Goal: Information Seeking & Learning: Learn about a topic

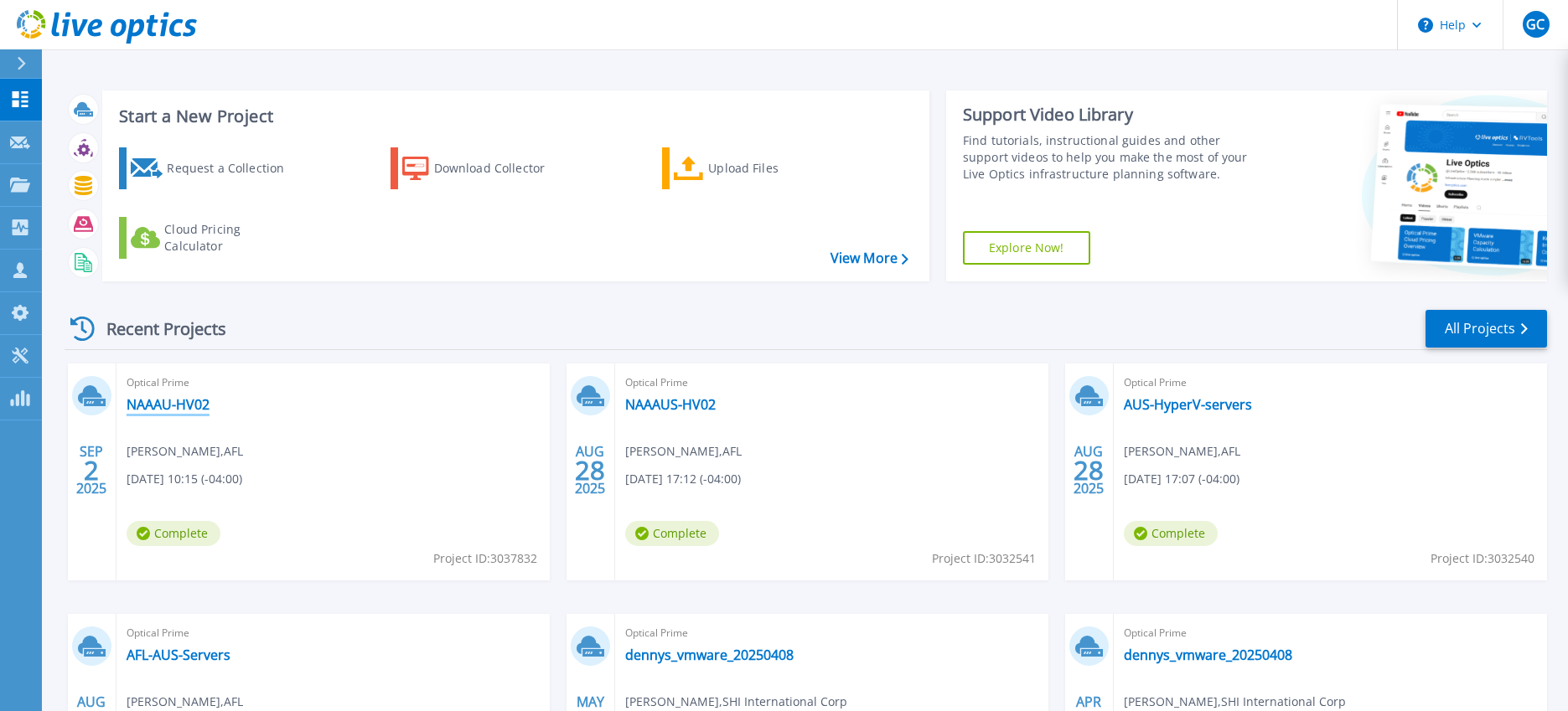
click at [174, 406] on link "NAAAU-HV02" at bounding box center [168, 405] width 83 height 17
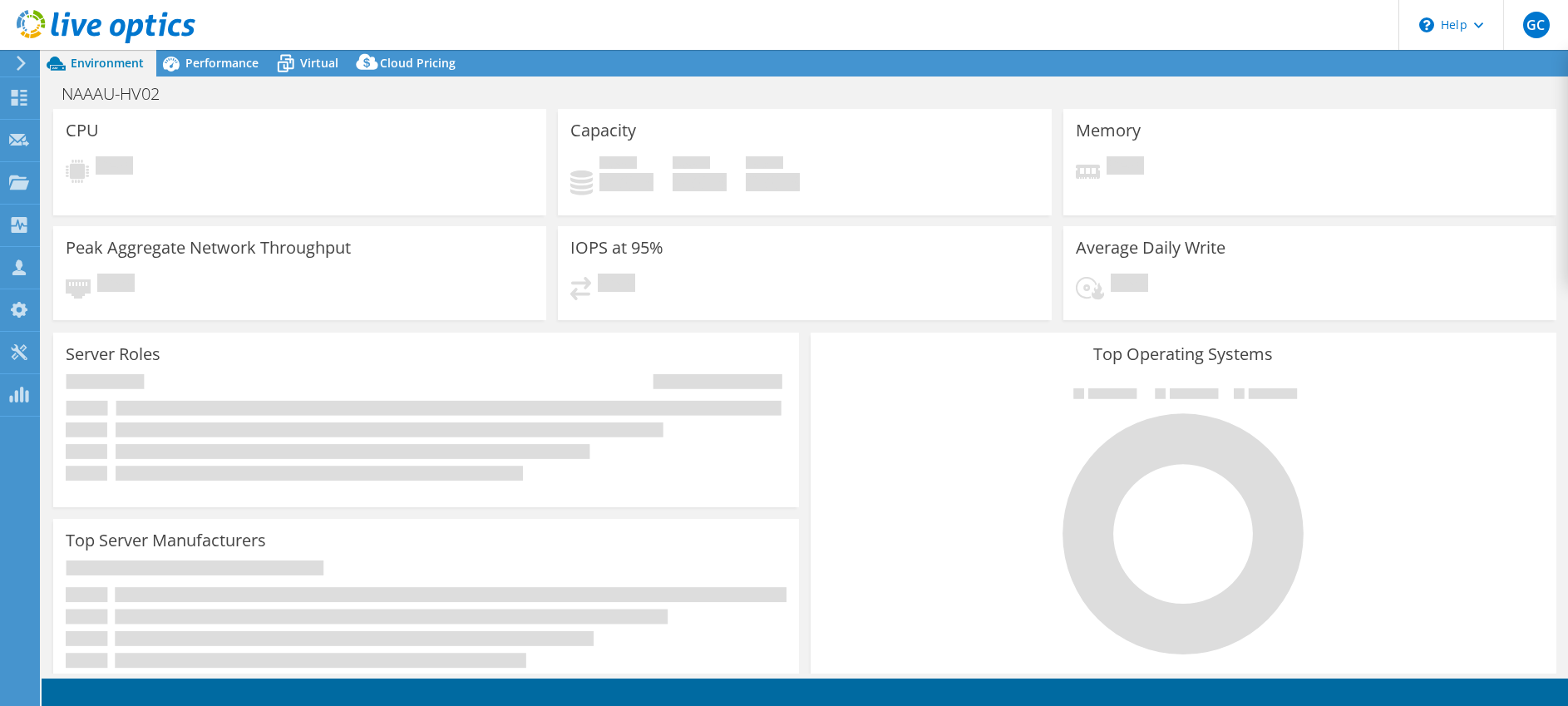
select select "USD"
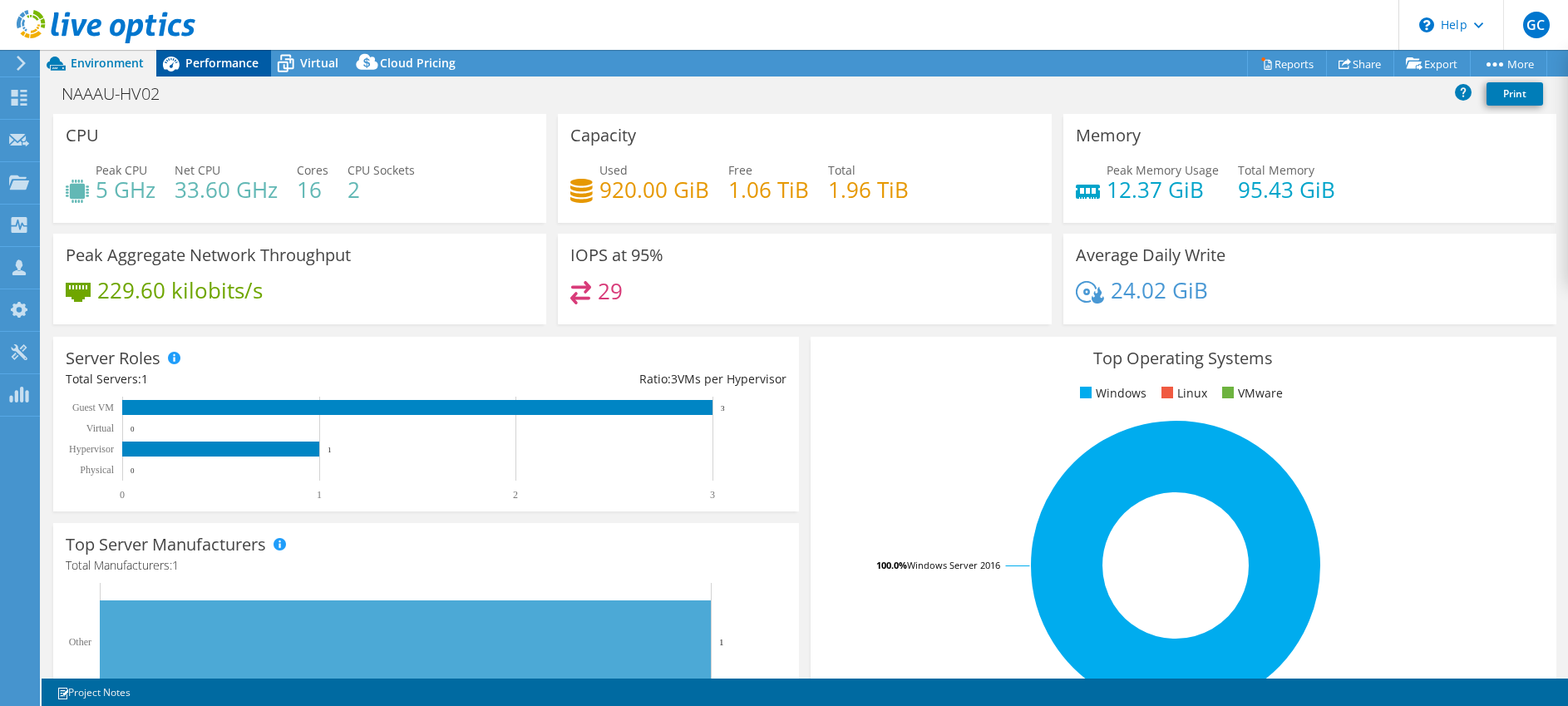
click at [225, 67] on span "Performance" at bounding box center [222, 63] width 74 height 16
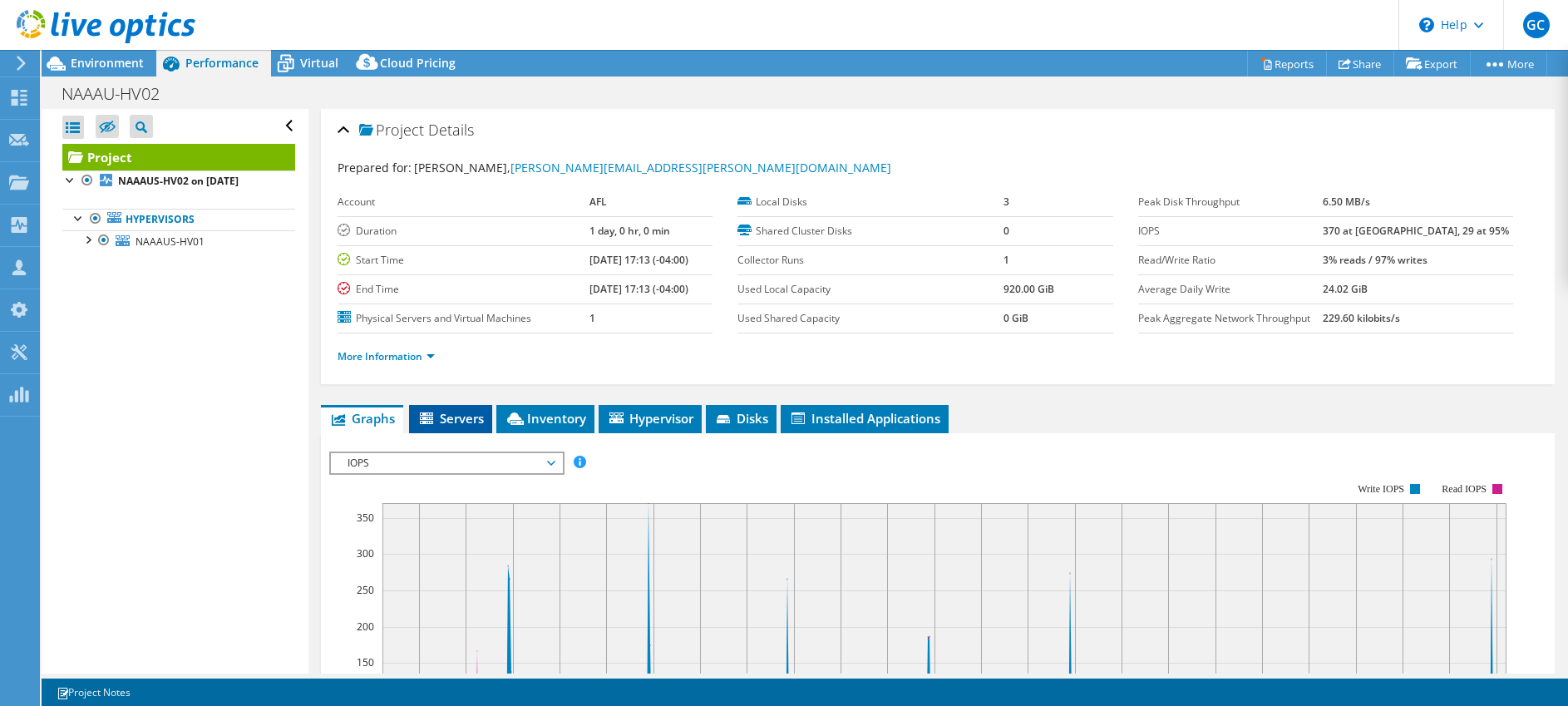
click at [437, 428] on li "Servers" at bounding box center [451, 420] width 83 height 28
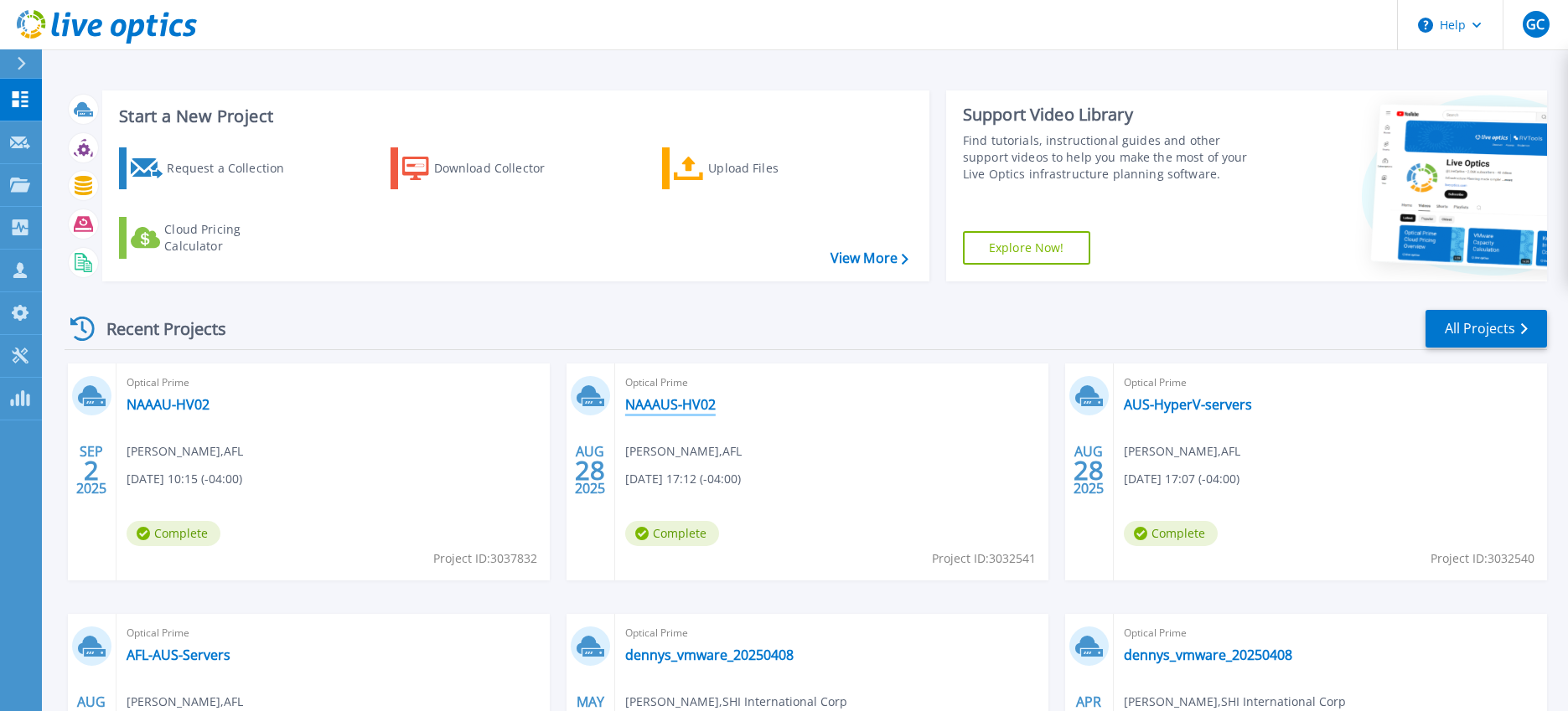
click at [693, 404] on link "NAAAUS-HV02" at bounding box center [670, 405] width 90 height 17
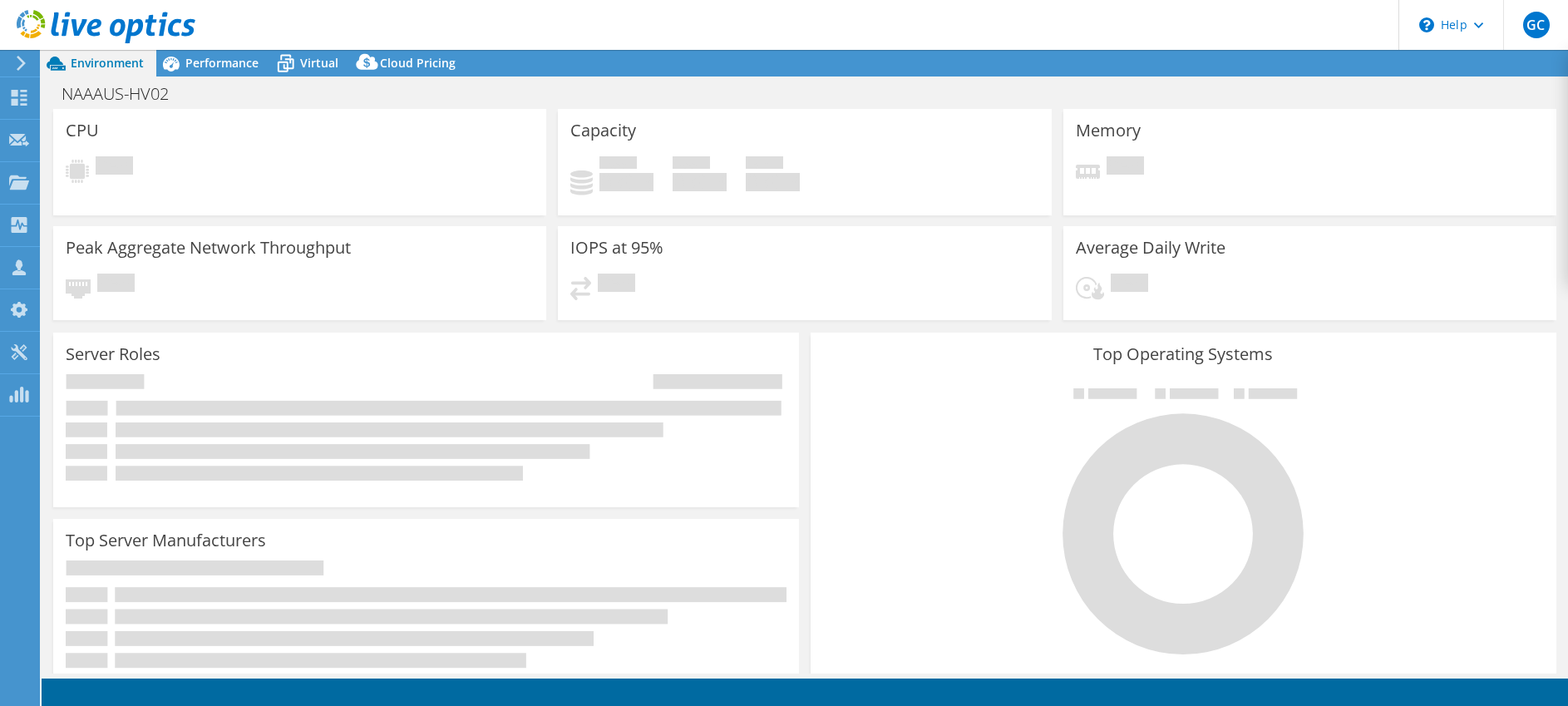
select select "USD"
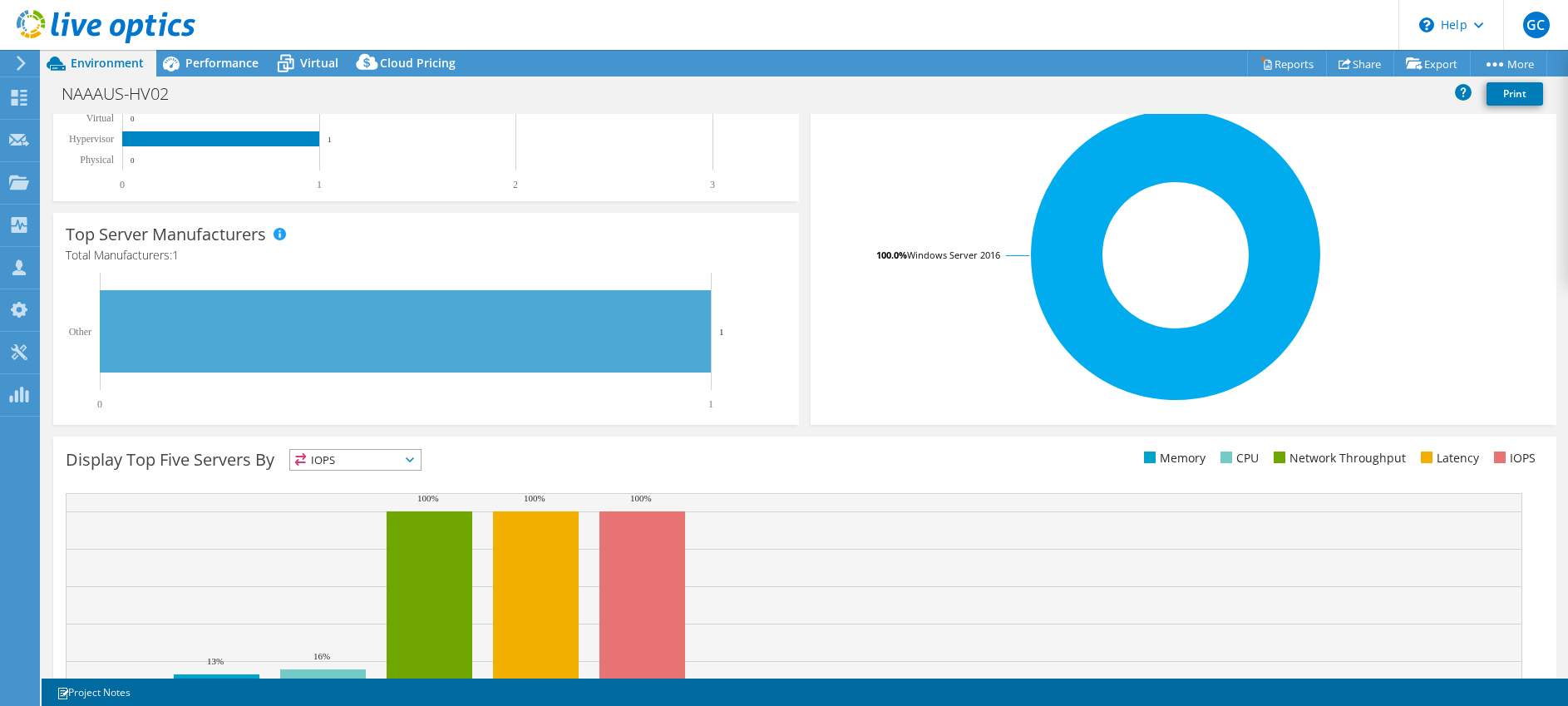
scroll to position [404, 0]
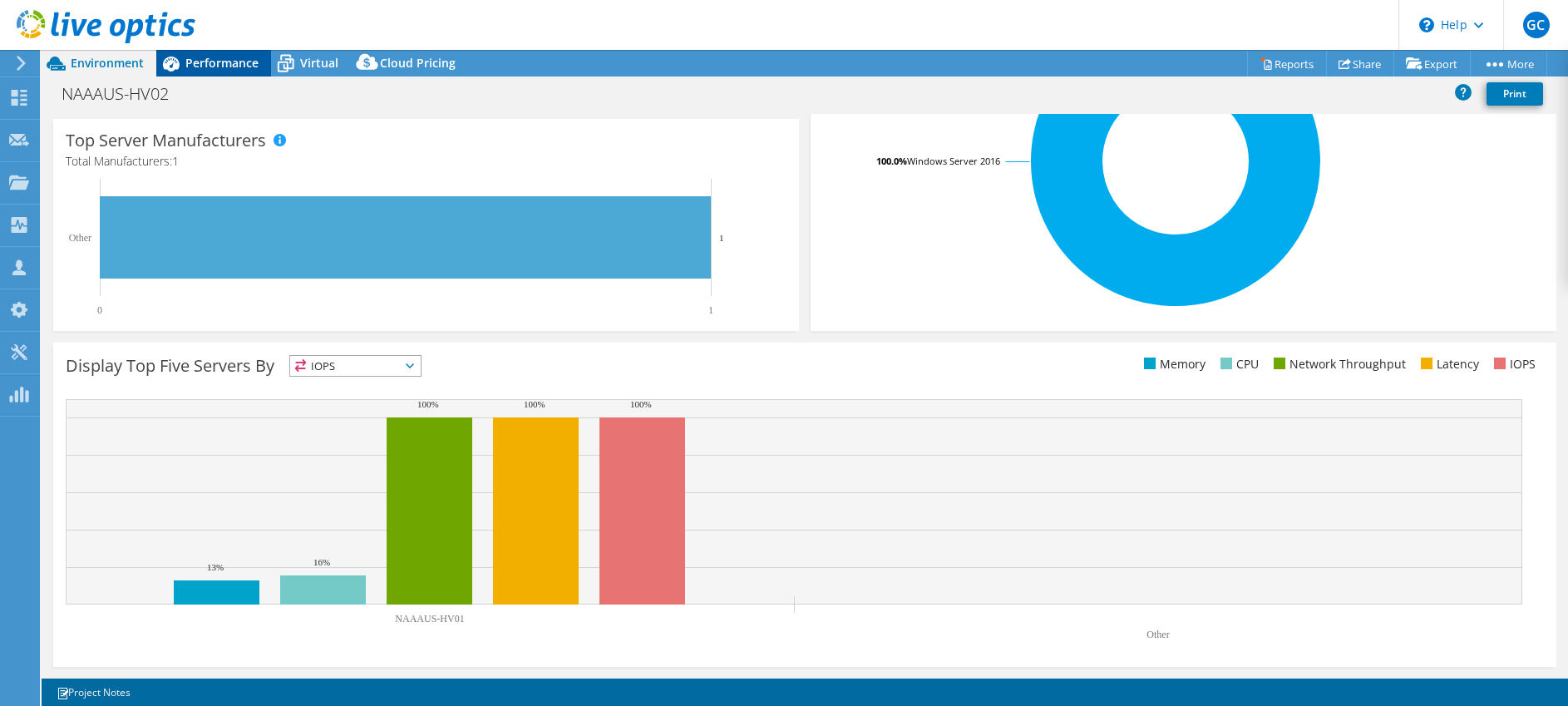
click at [222, 55] on span "Performance" at bounding box center [222, 63] width 74 height 16
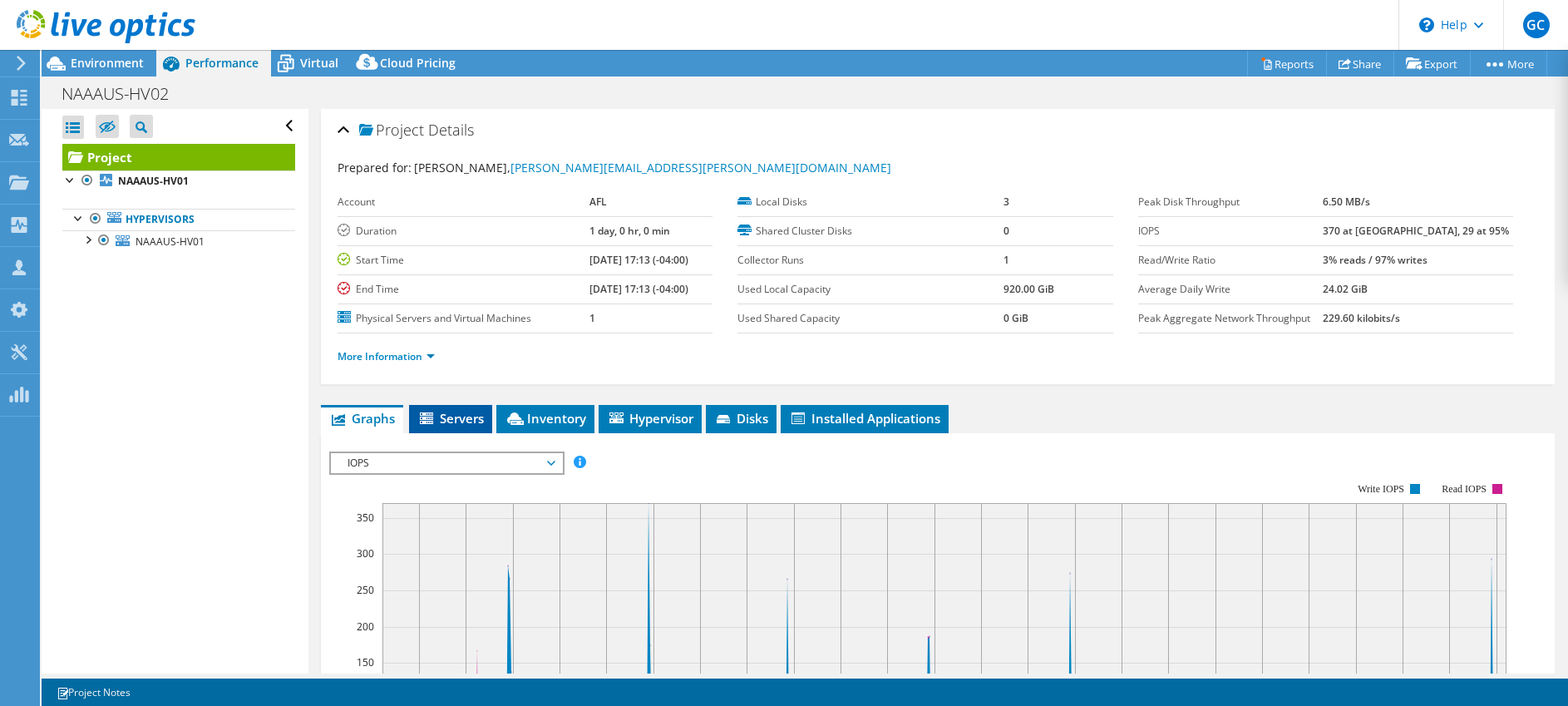
click at [433, 417] on icon at bounding box center [428, 420] width 17 height 14
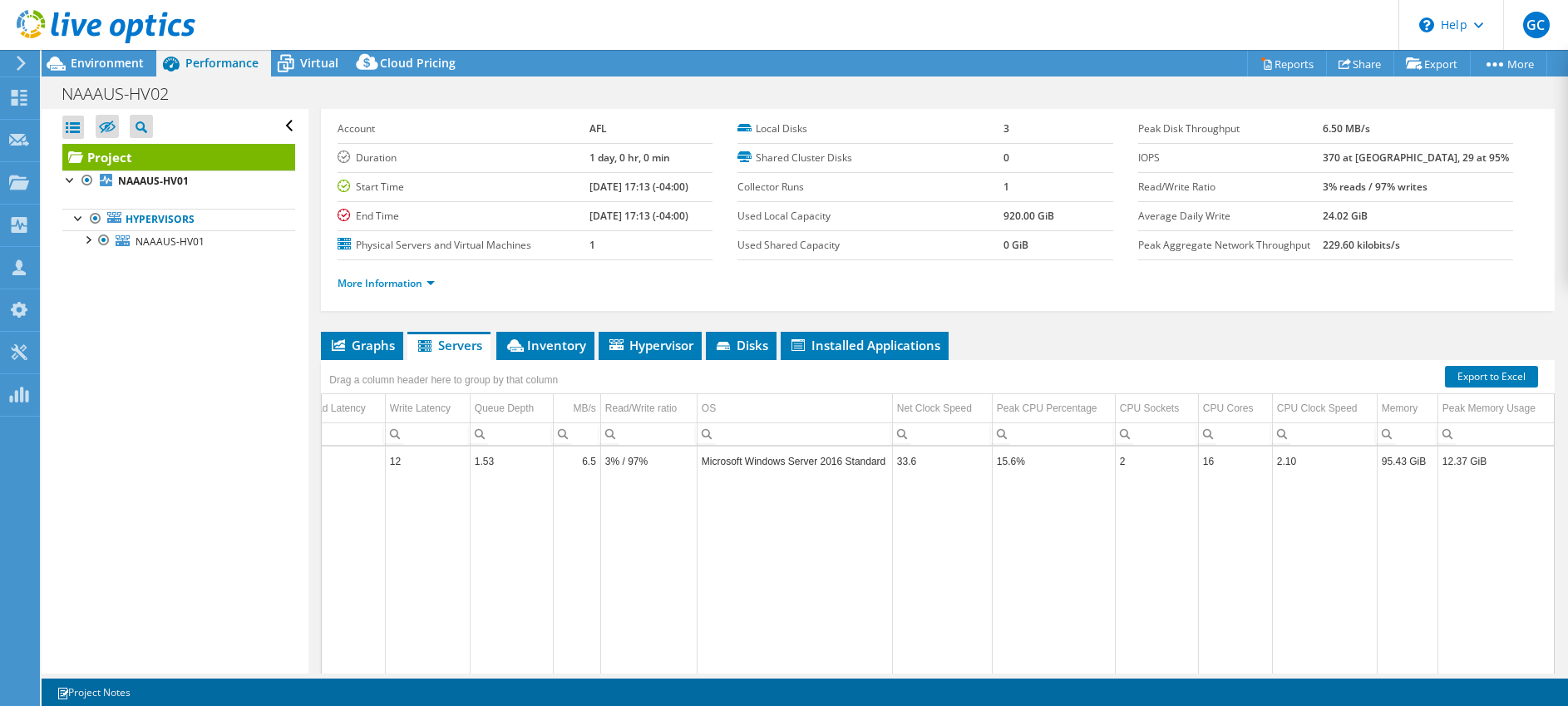
scroll to position [71, 0]
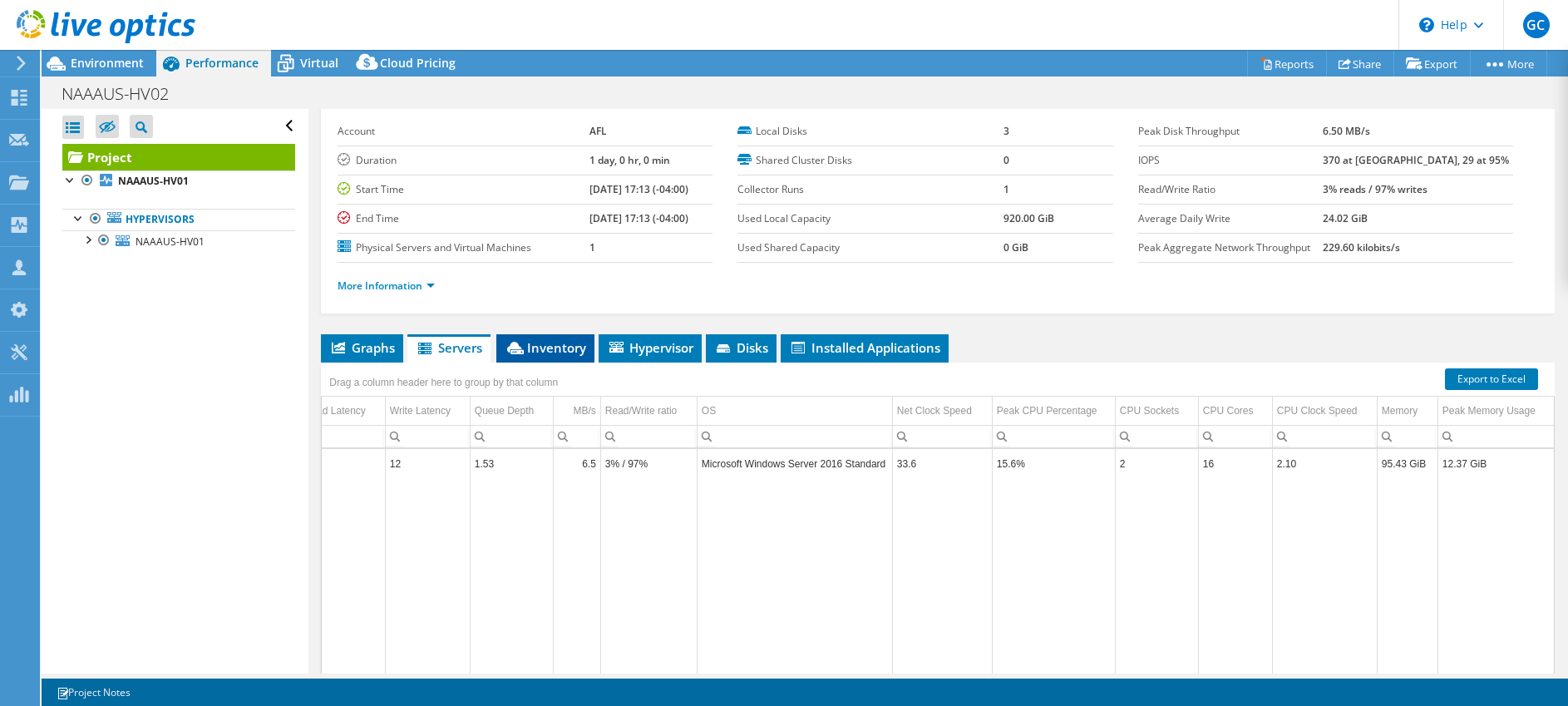
click at [556, 355] on span "Inventory" at bounding box center [545, 348] width 82 height 17
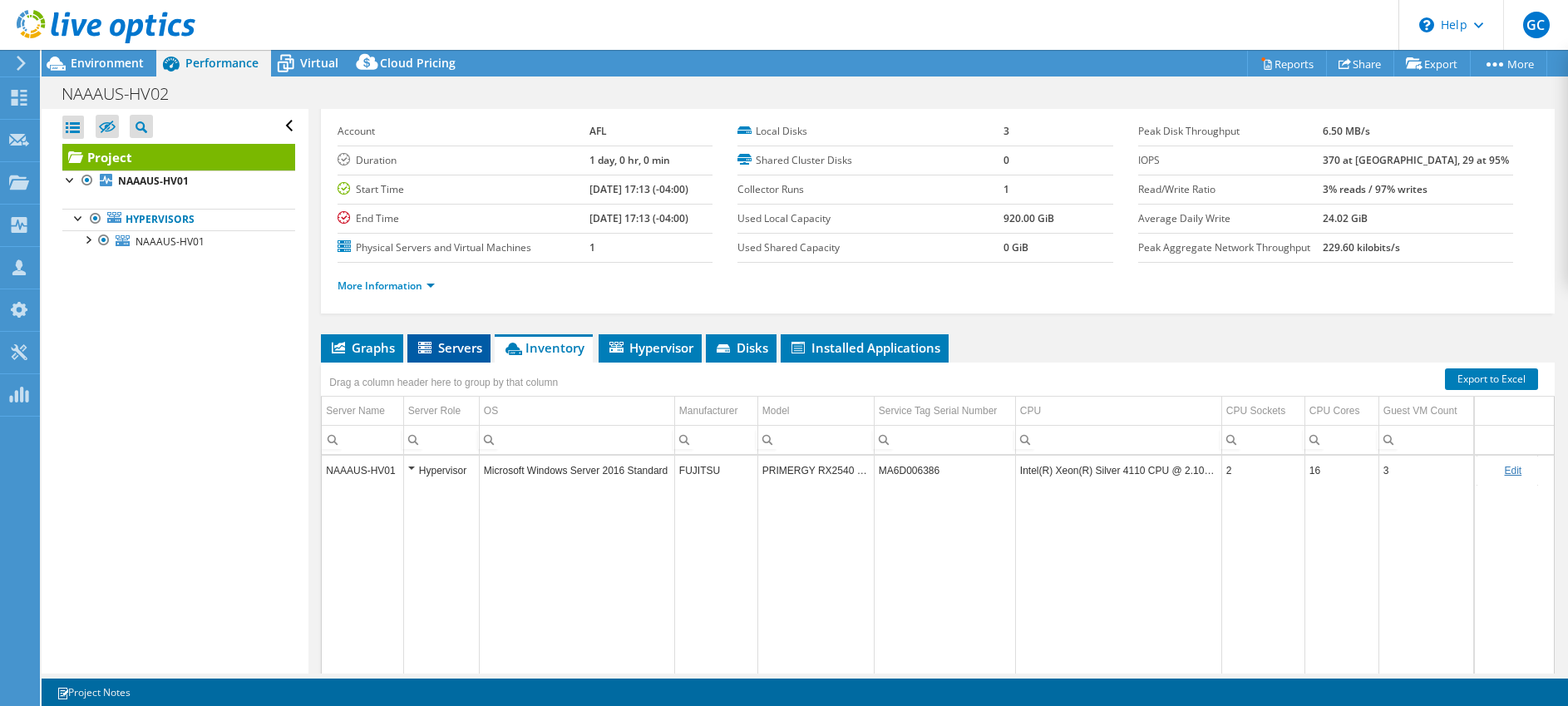
click at [456, 351] on span "Servers" at bounding box center [449, 348] width 66 height 17
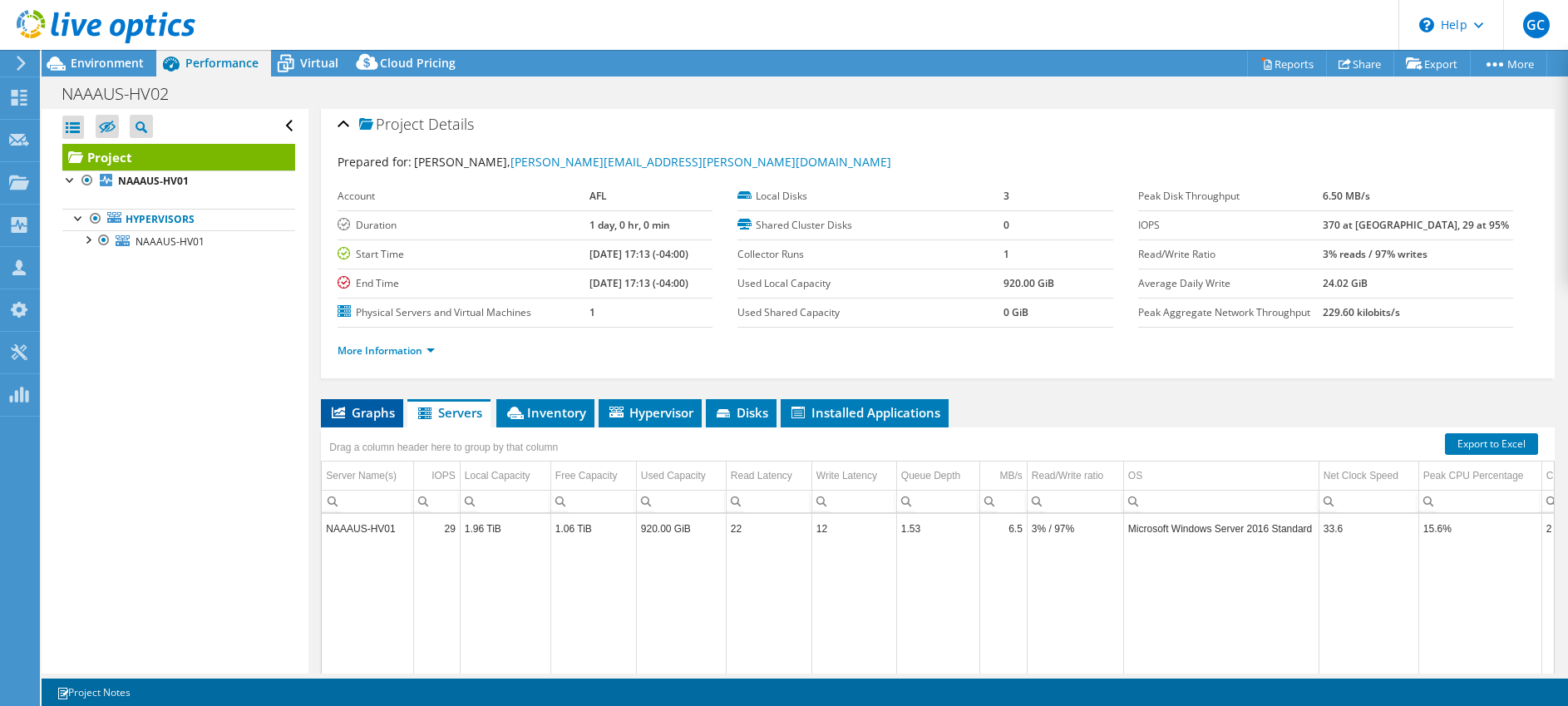
scroll to position [0, 0]
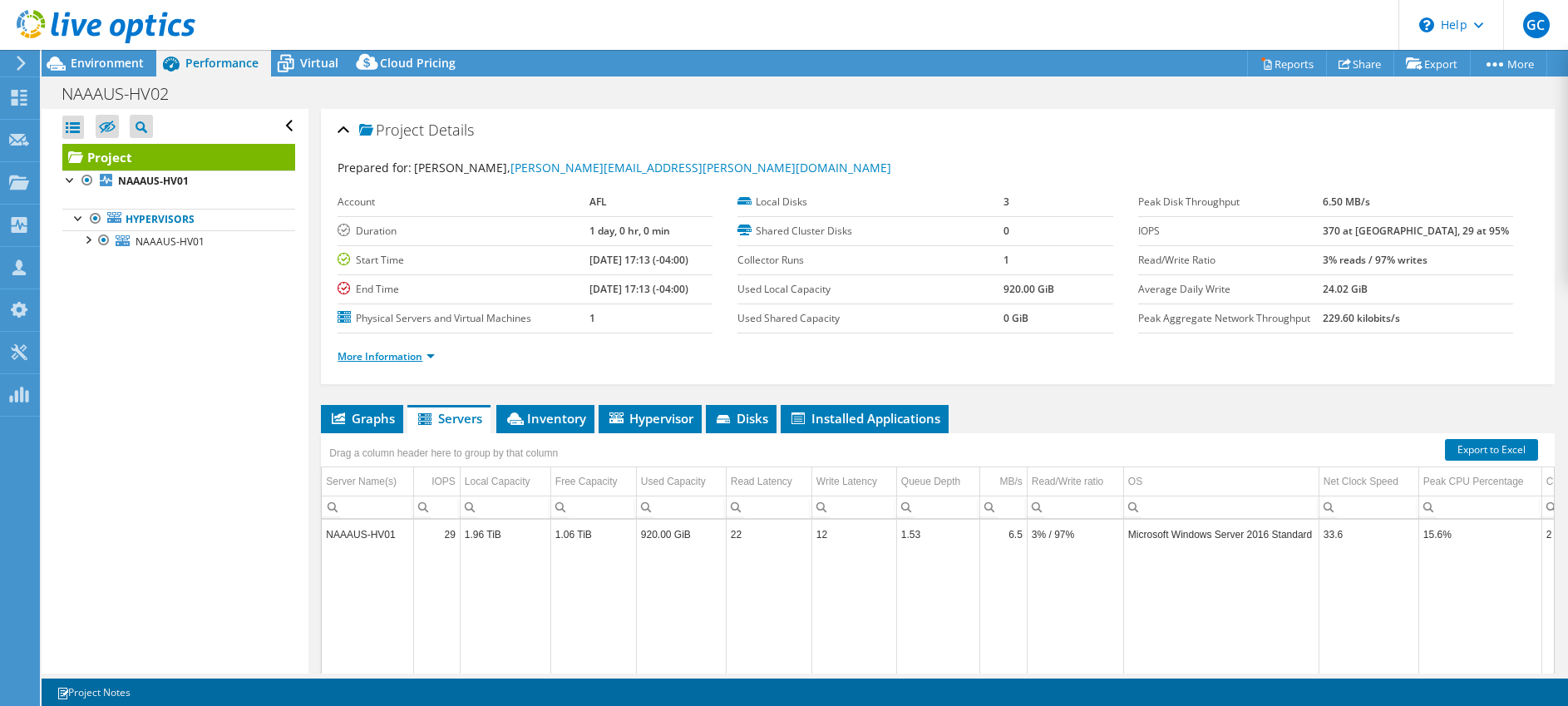
click at [413, 352] on link "More Information" at bounding box center [386, 357] width 98 height 14
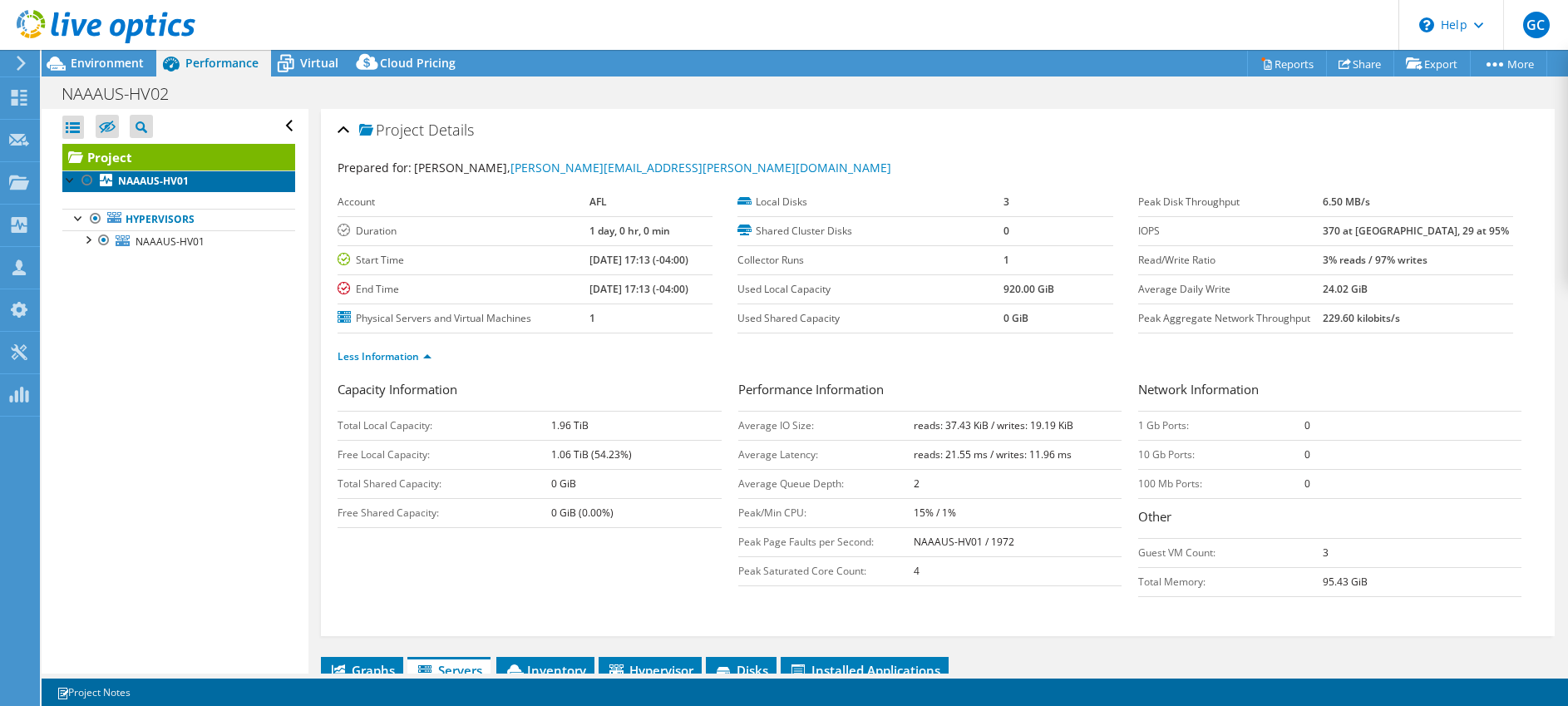
click at [148, 182] on b "NAAAUS-HV01" at bounding box center [153, 181] width 71 height 14
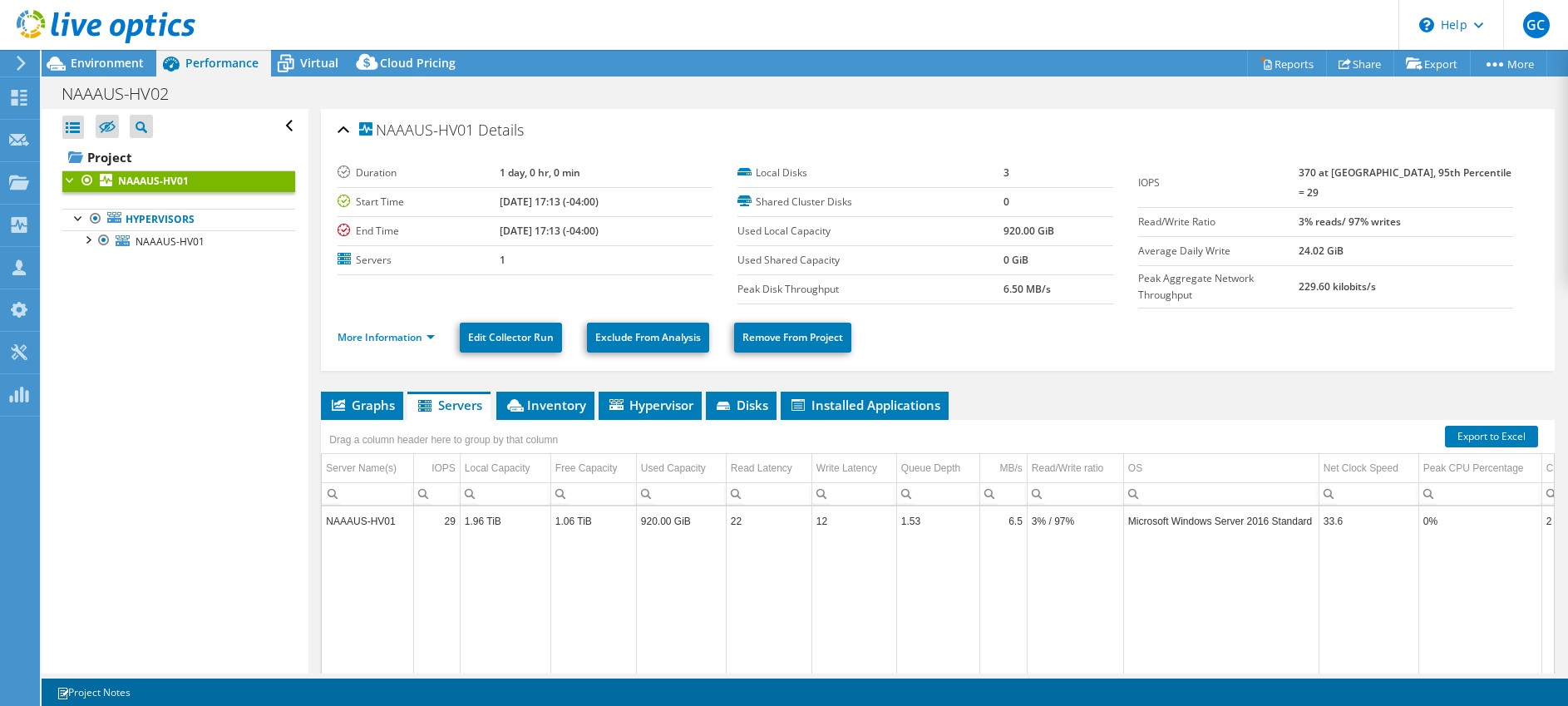
click at [93, 51] on div at bounding box center [98, 27] width 195 height 56
click at [117, 60] on span "Environment" at bounding box center [107, 63] width 74 height 16
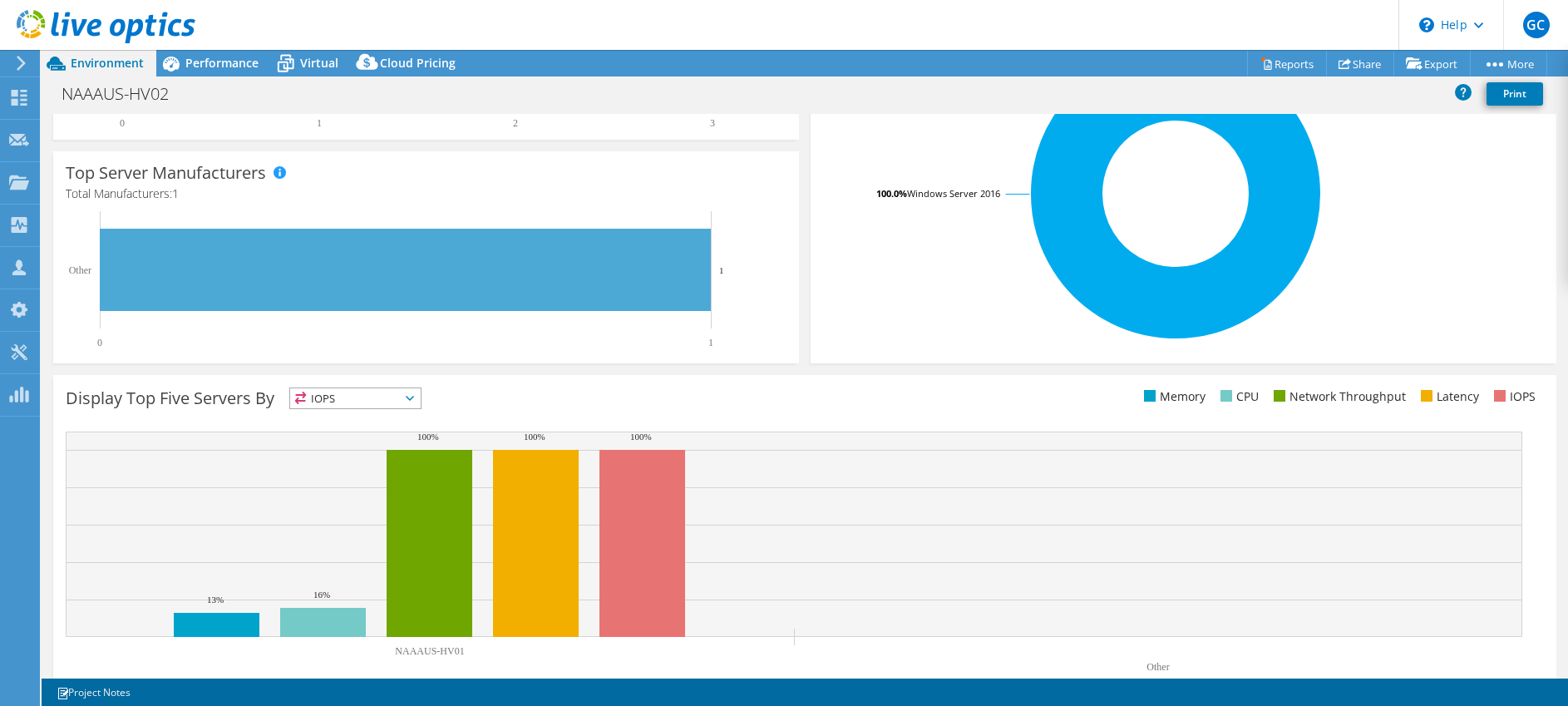
scroll to position [404, 0]
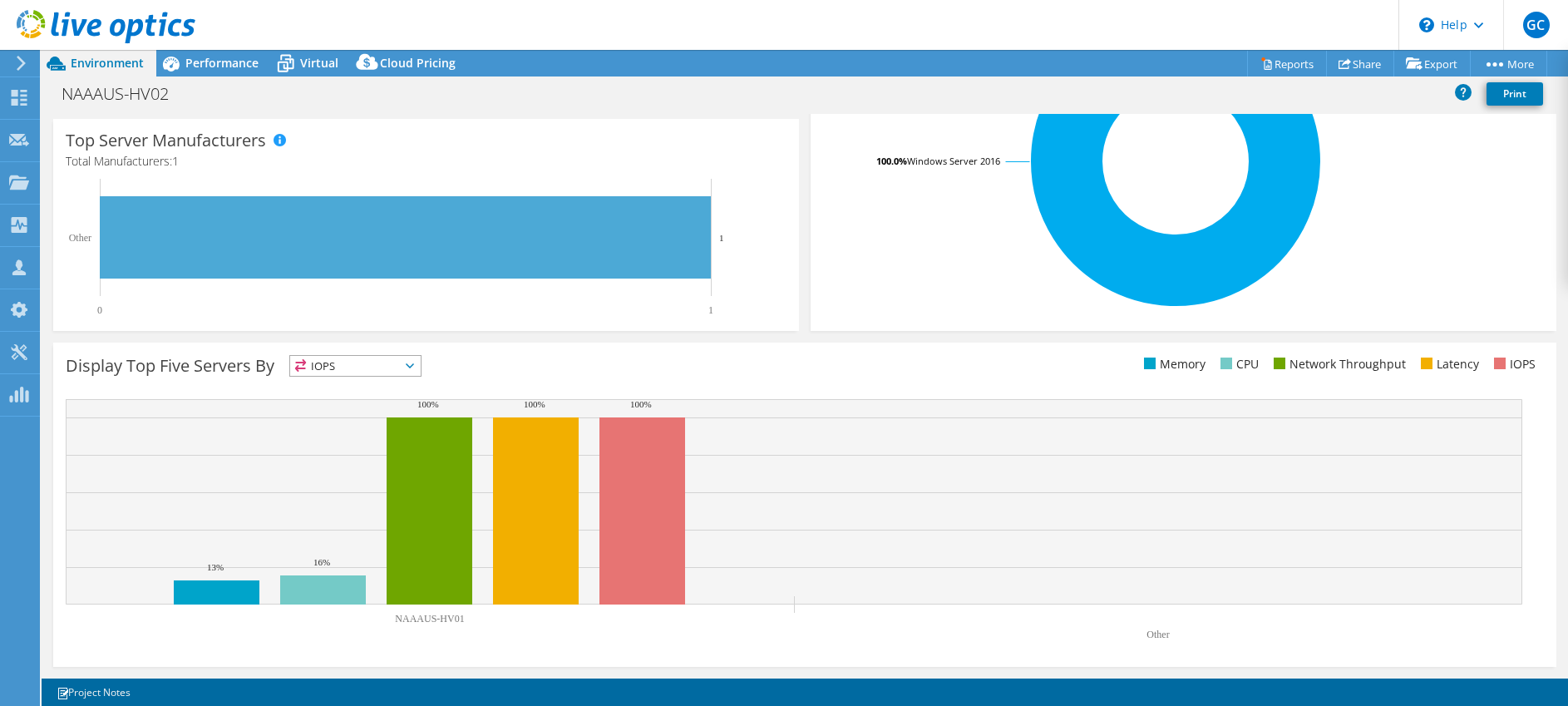
click at [413, 365] on icon at bounding box center [410, 366] width 8 height 5
click at [335, 436] on li "CPU" at bounding box center [355, 435] width 130 height 23
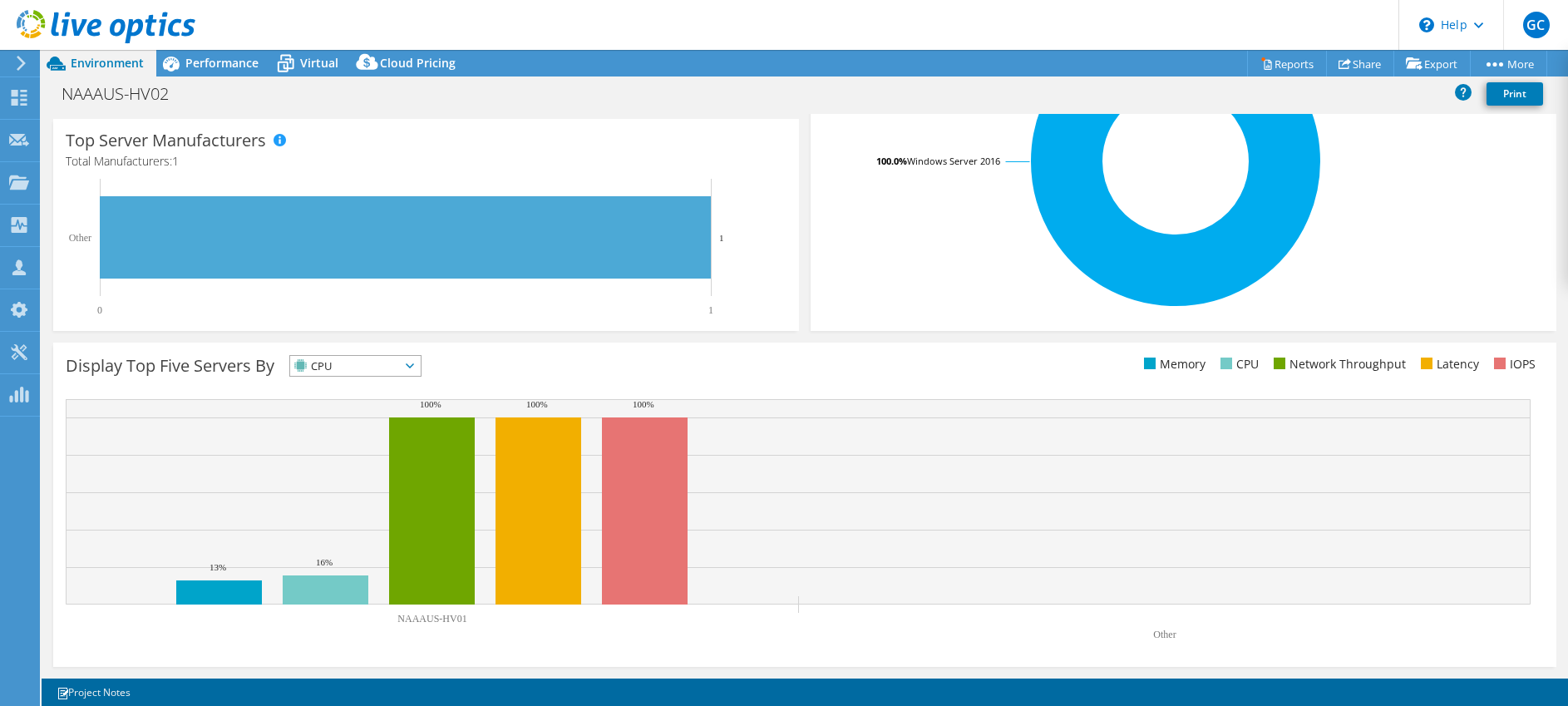
click at [400, 366] on span "CPU" at bounding box center [345, 366] width 110 height 20
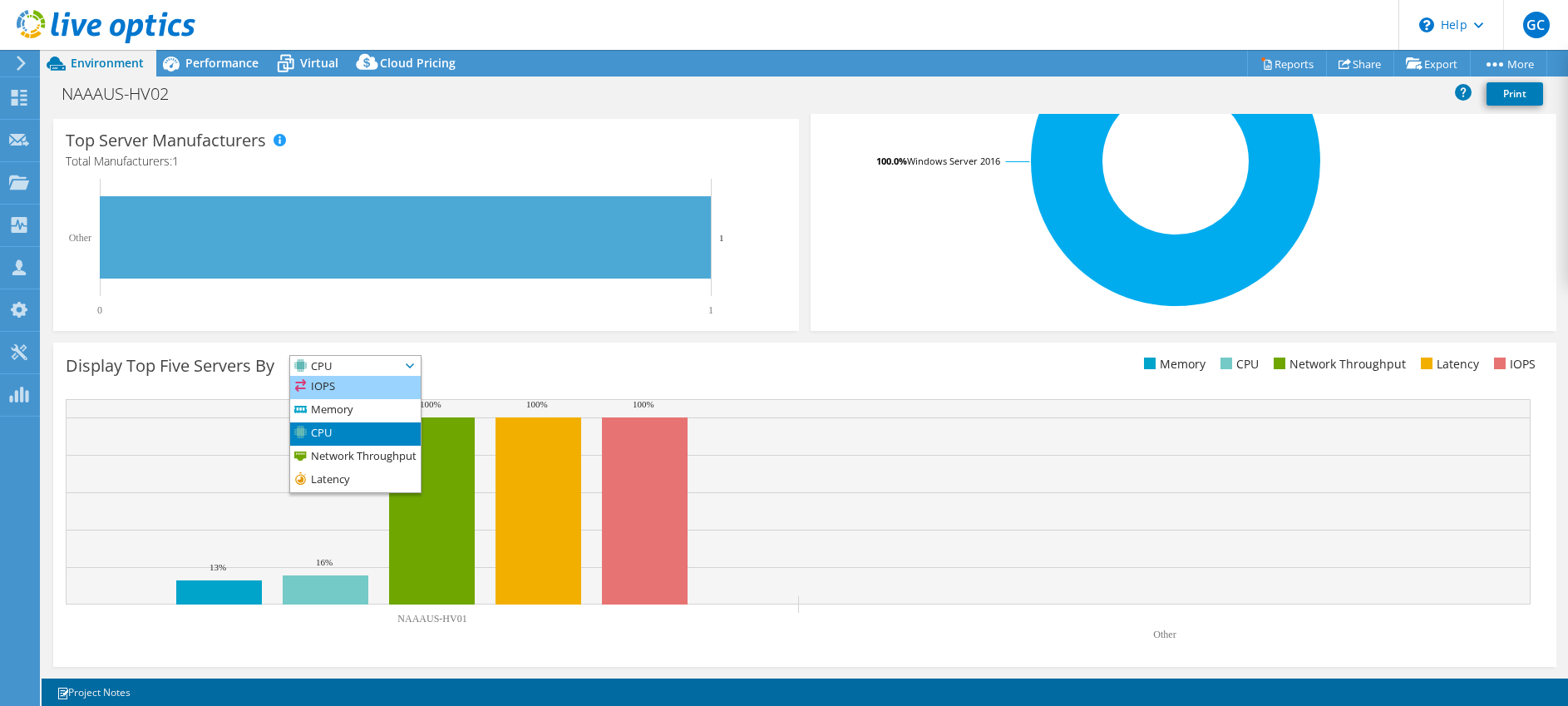
click at [389, 380] on li "IOPS" at bounding box center [355, 388] width 130 height 23
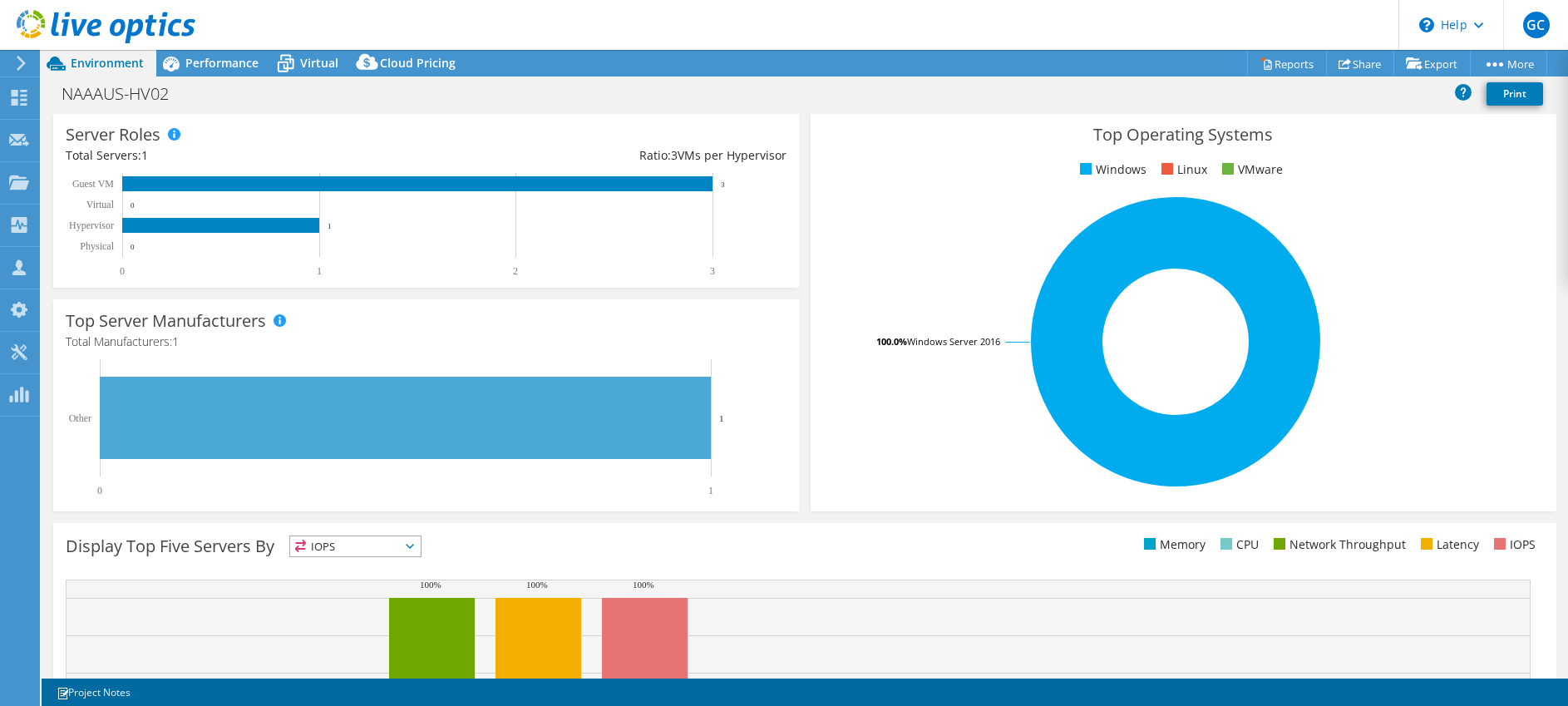
scroll to position [0, 0]
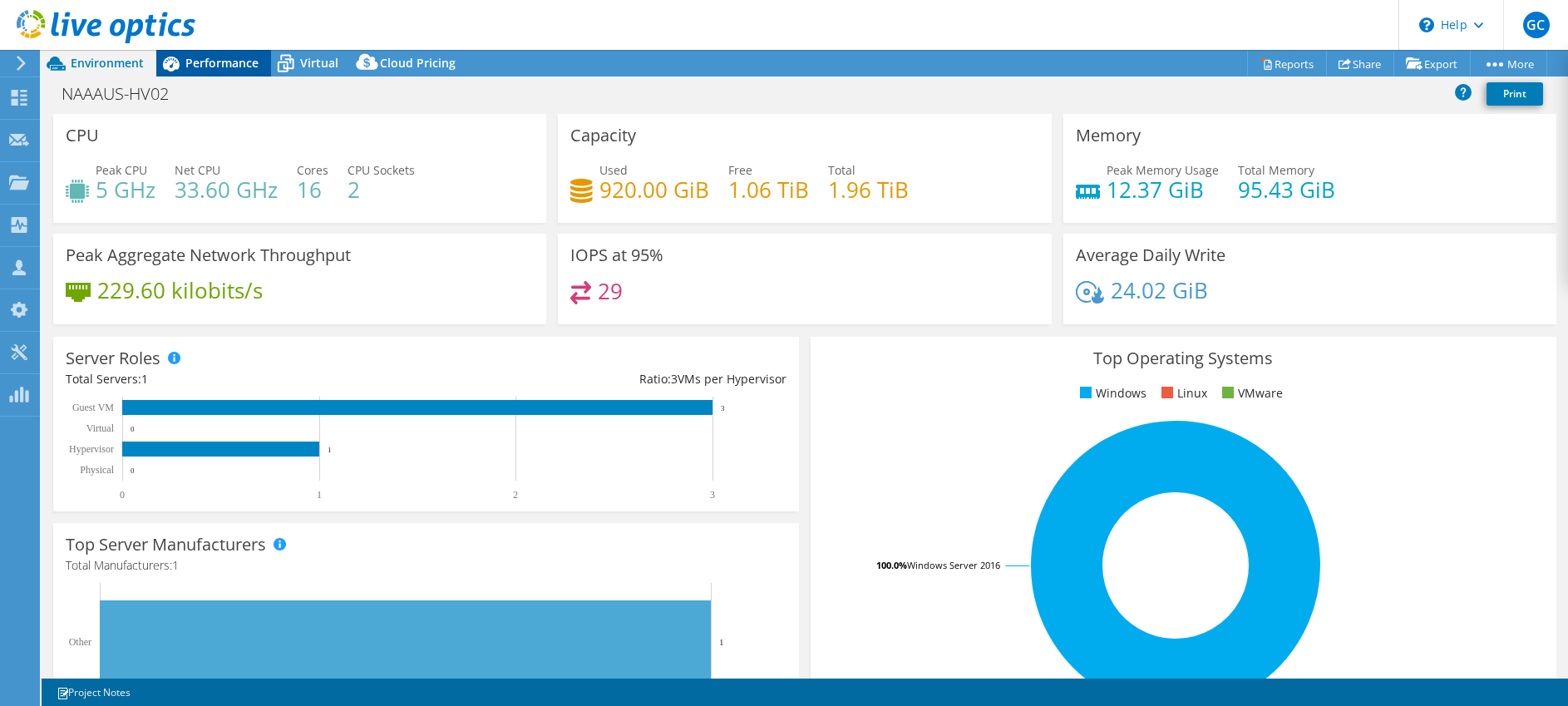
click at [189, 53] on div at bounding box center [98, 27] width 195 height 56
click at [202, 55] on span "Performance" at bounding box center [222, 63] width 74 height 16
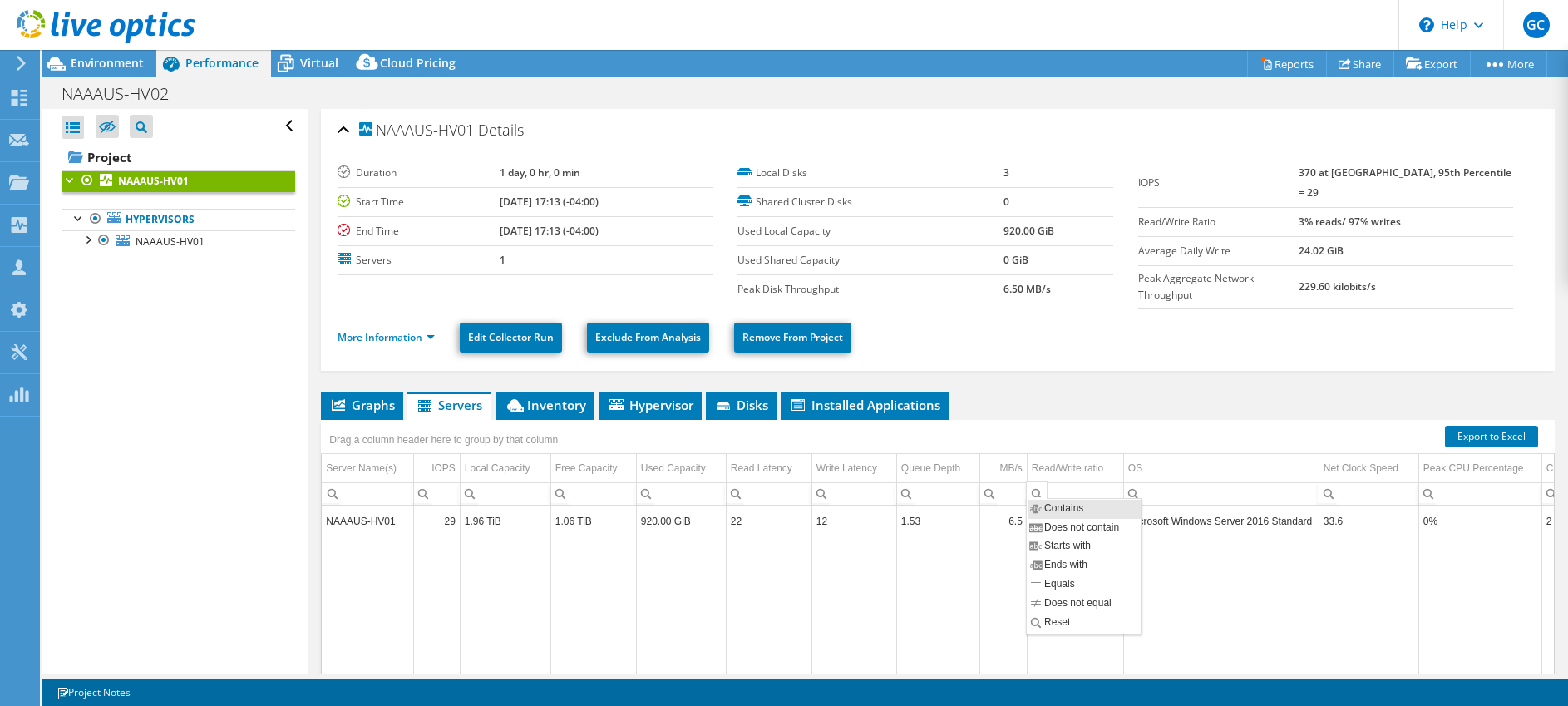
click at [1256, 584] on td "Data grid" at bounding box center [1221, 647] width 195 height 224
click at [1267, 66] on link "Reports" at bounding box center [1287, 63] width 80 height 26
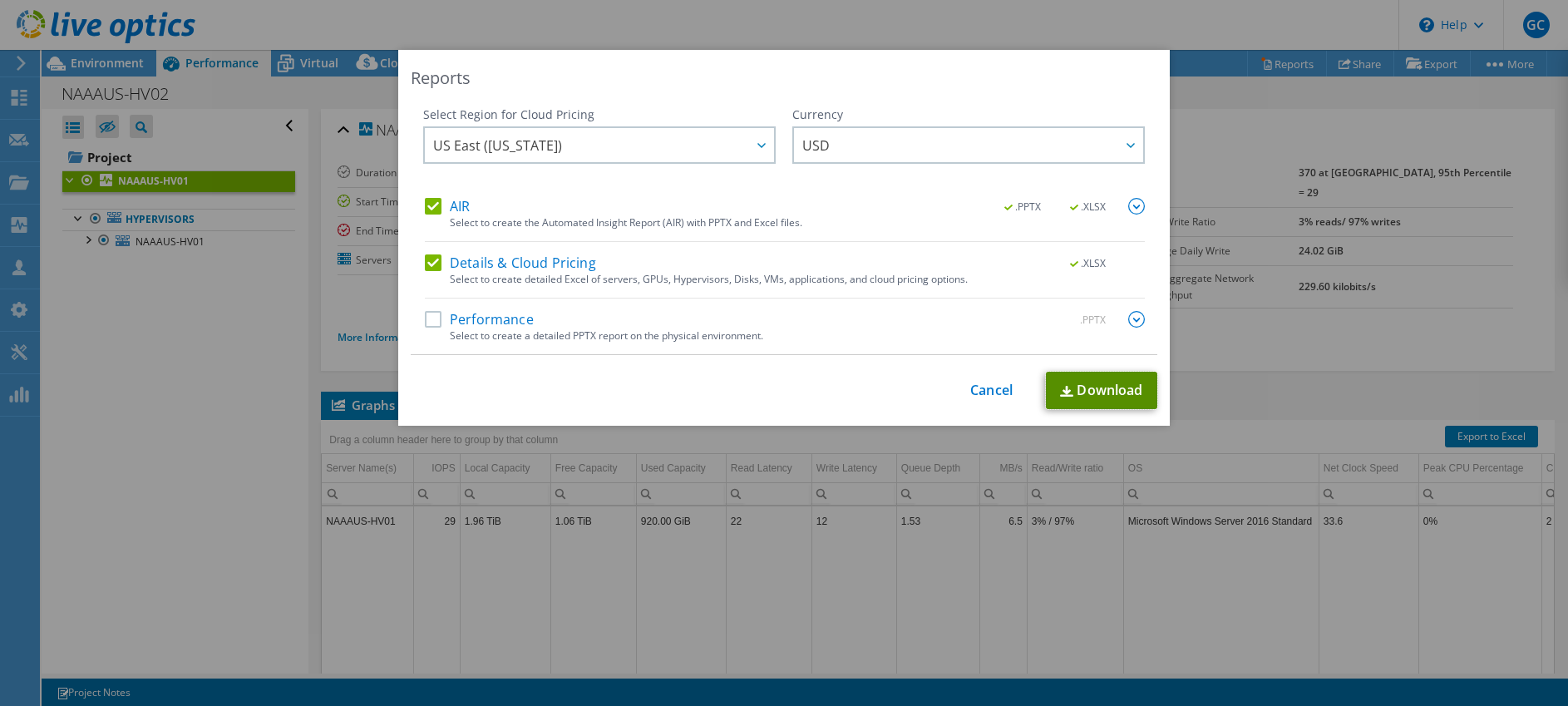
click at [1068, 399] on link "Download" at bounding box center [1102, 390] width 112 height 37
click at [1134, 213] on img at bounding box center [1136, 206] width 17 height 17
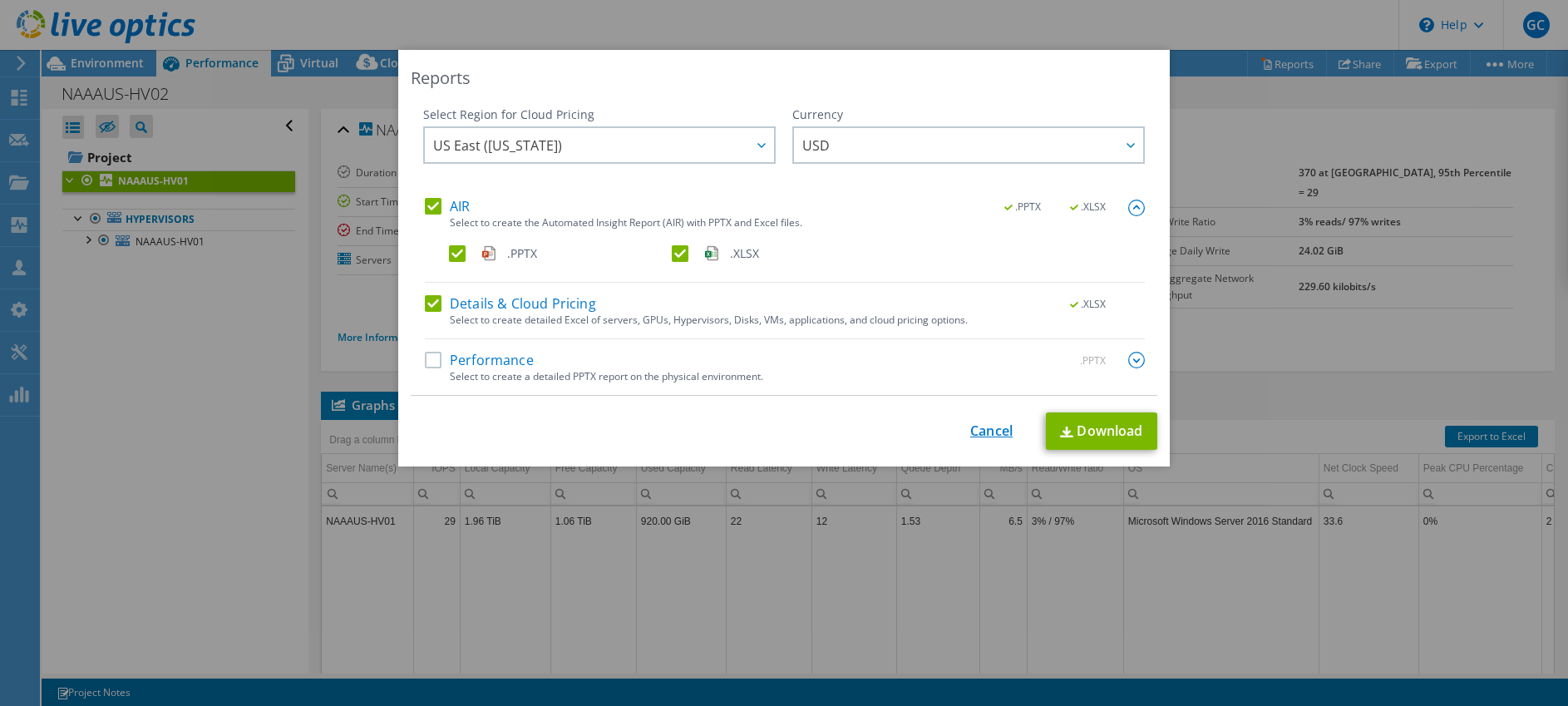
click at [987, 433] on link "Cancel" at bounding box center [992, 431] width 43 height 16
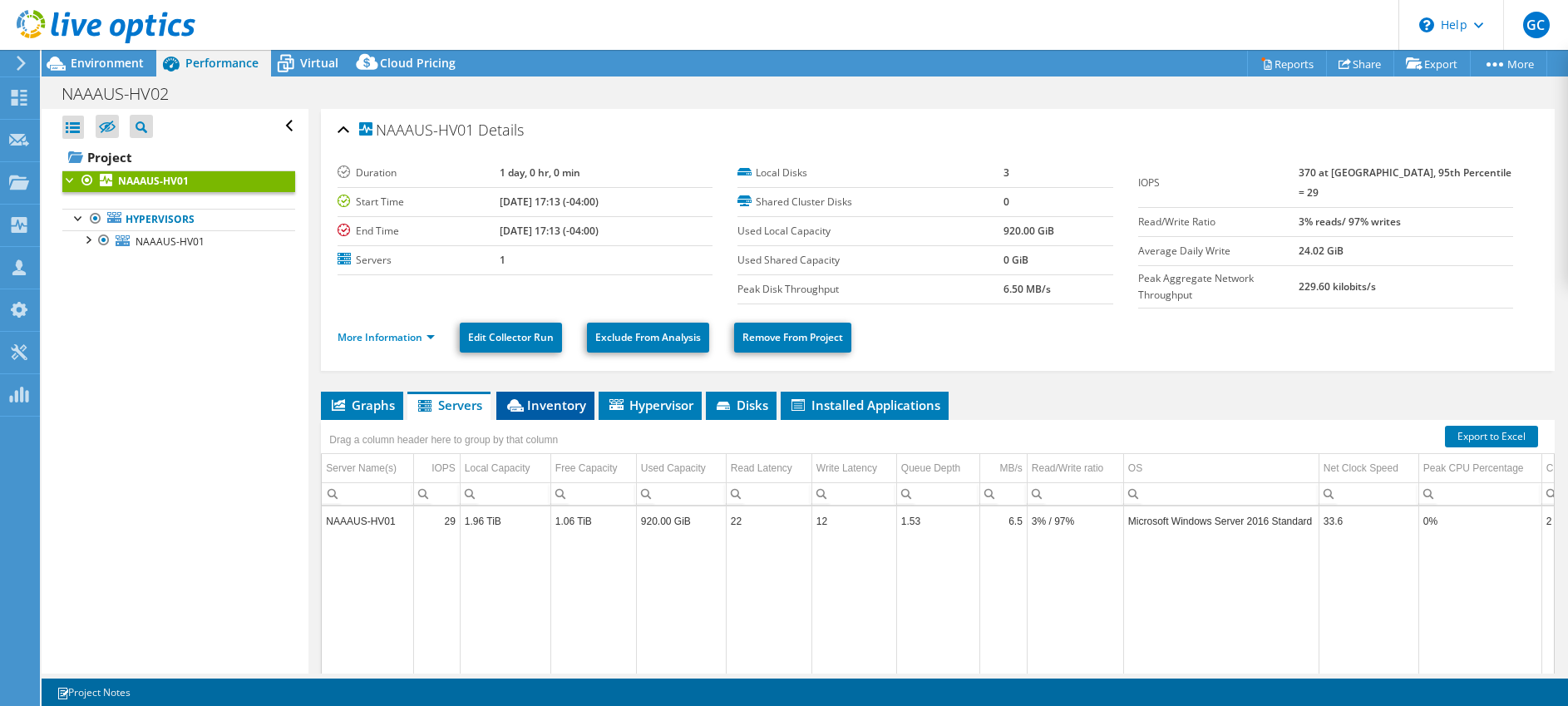
click at [542, 406] on span "Inventory" at bounding box center [545, 404] width 82 height 17
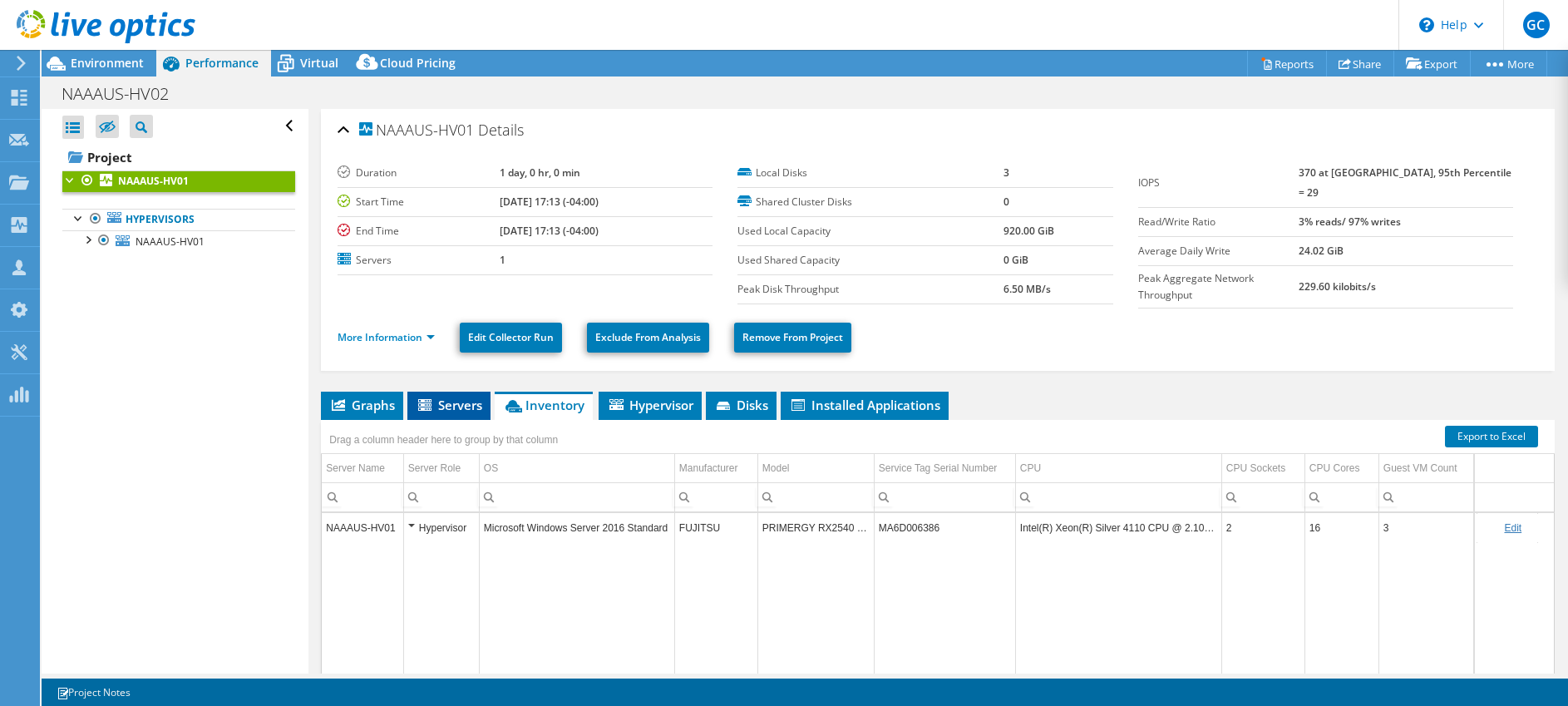
click at [455, 405] on span "Servers" at bounding box center [449, 404] width 66 height 17
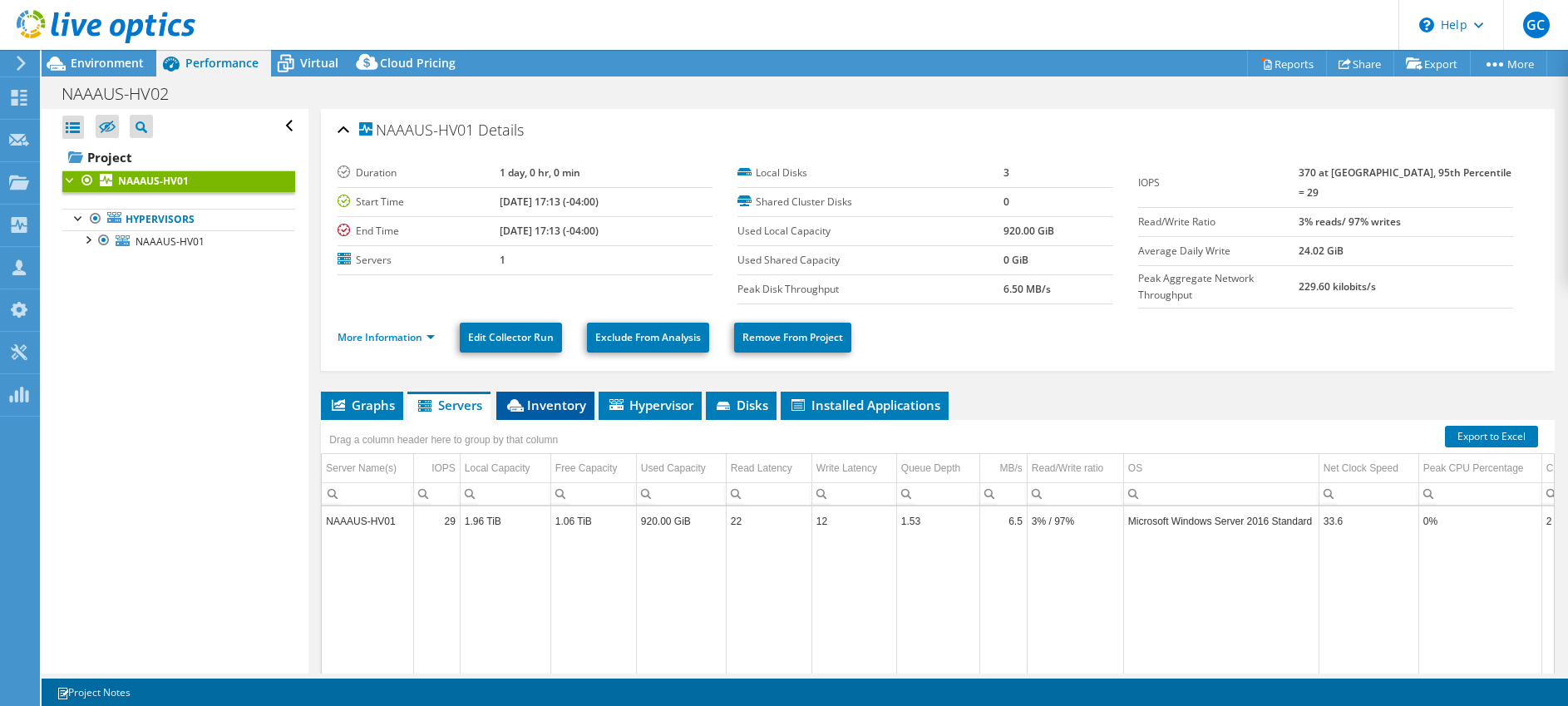
click at [566, 410] on li "Inventory" at bounding box center [545, 406] width 98 height 28
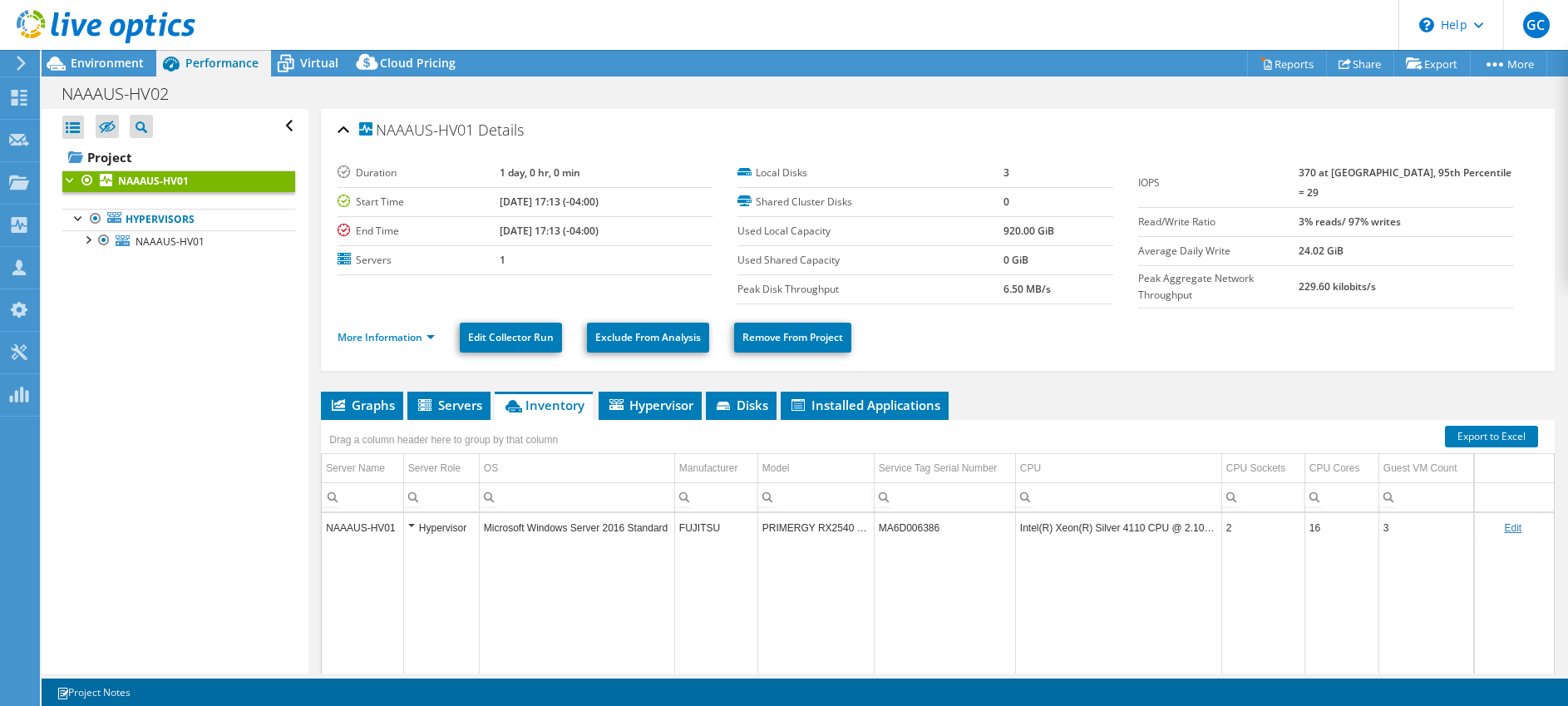
click at [448, 420] on div "Drag a column header here to group by that column" at bounding box center [443, 438] width 246 height 35
click at [456, 413] on li "Servers" at bounding box center [449, 406] width 83 height 28
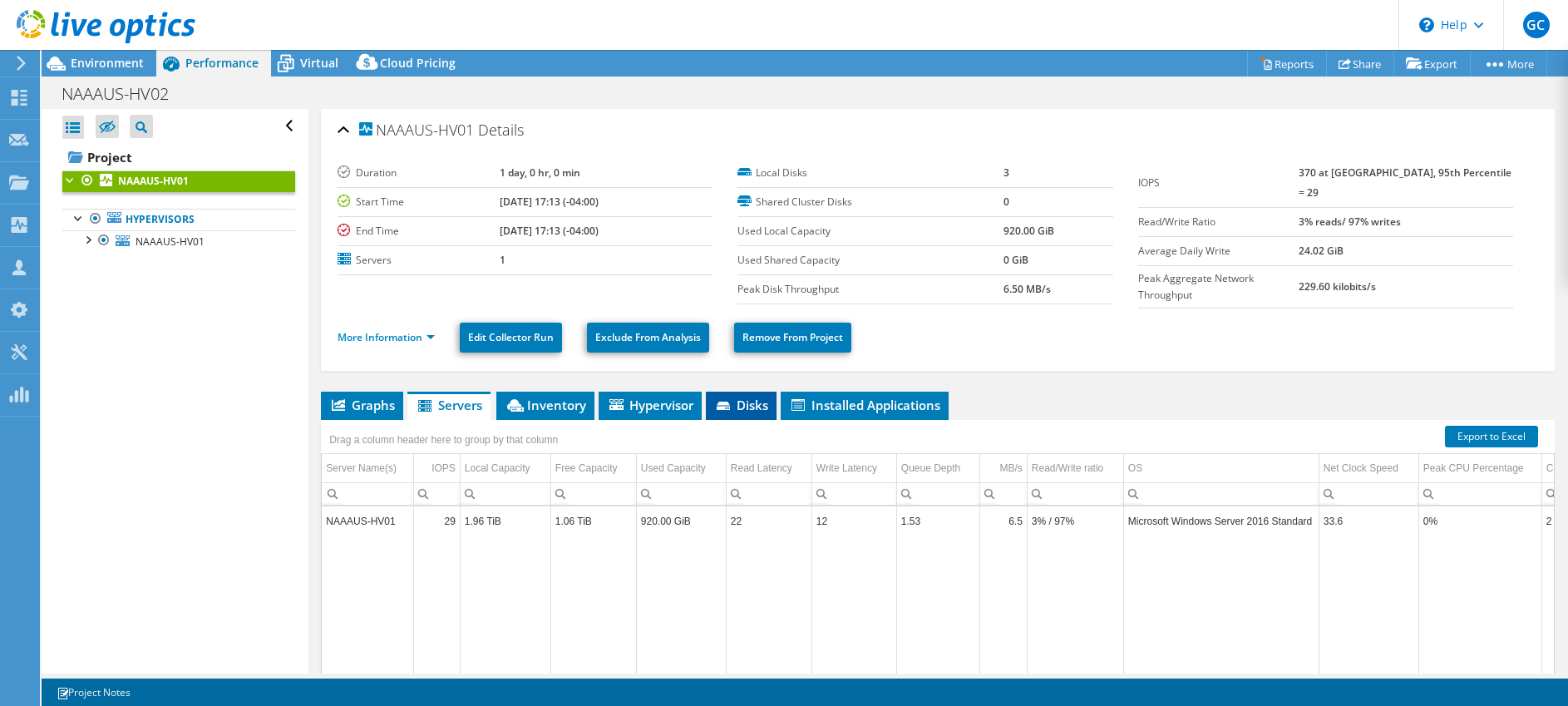
click at [736, 405] on span "Disks" at bounding box center [741, 404] width 54 height 17
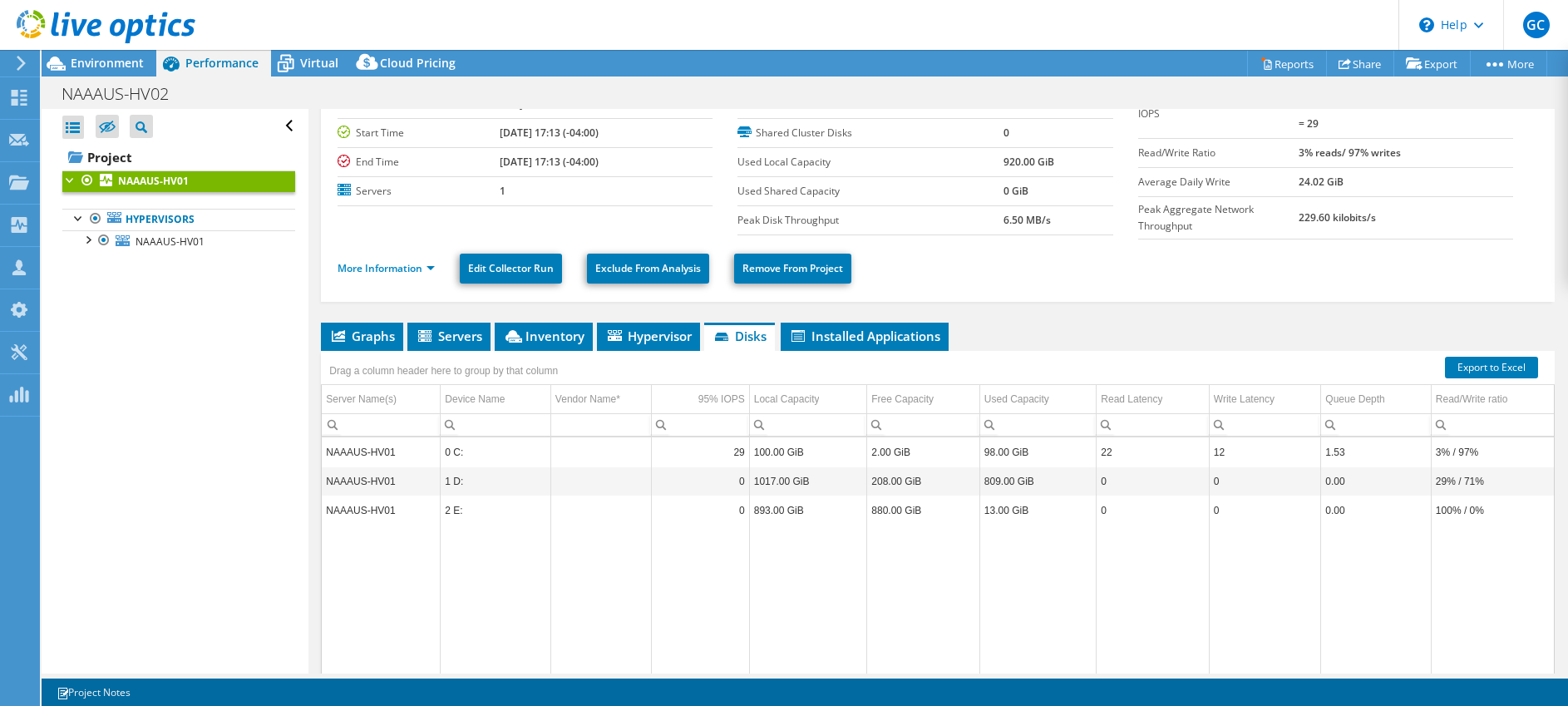
scroll to position [46, 0]
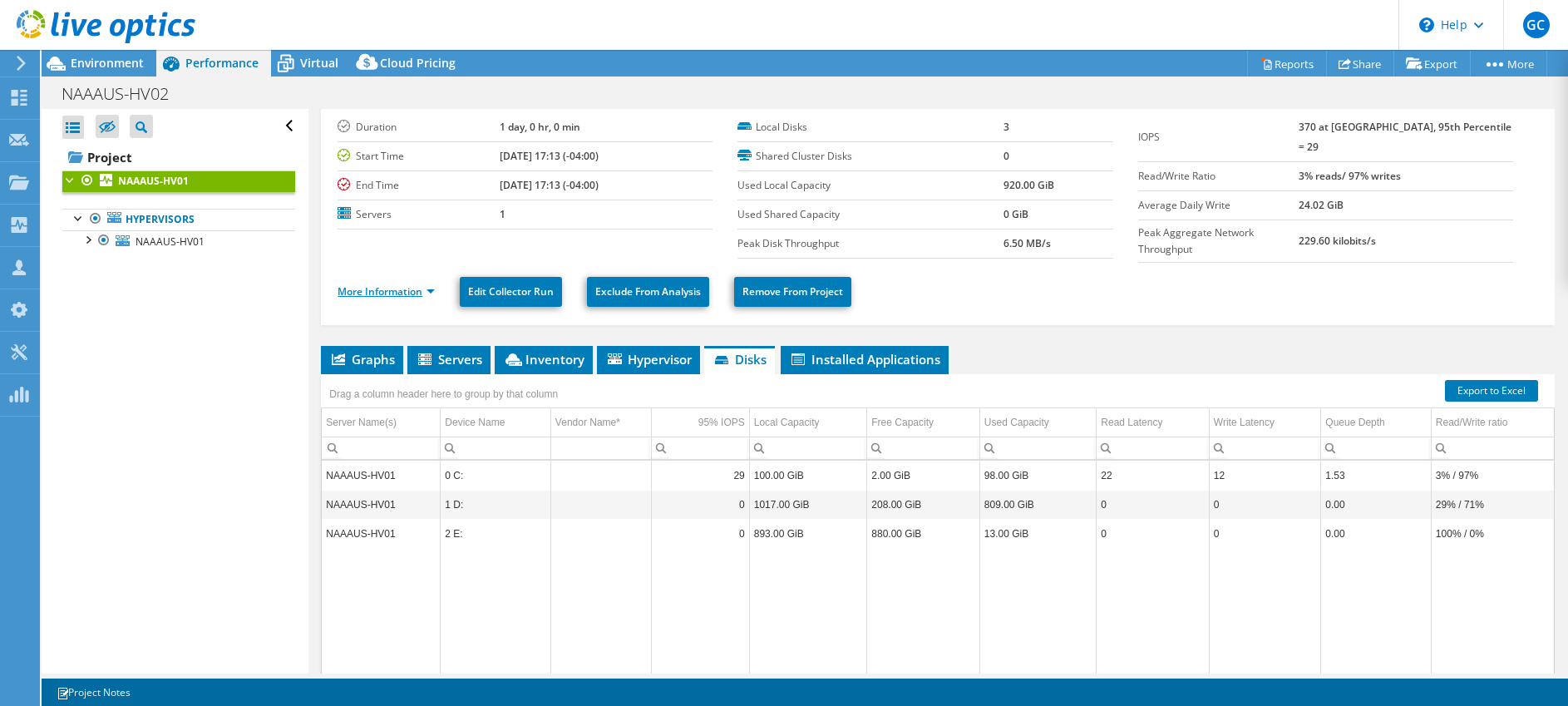
click at [389, 290] on link "More Information" at bounding box center [386, 292] width 98 height 14
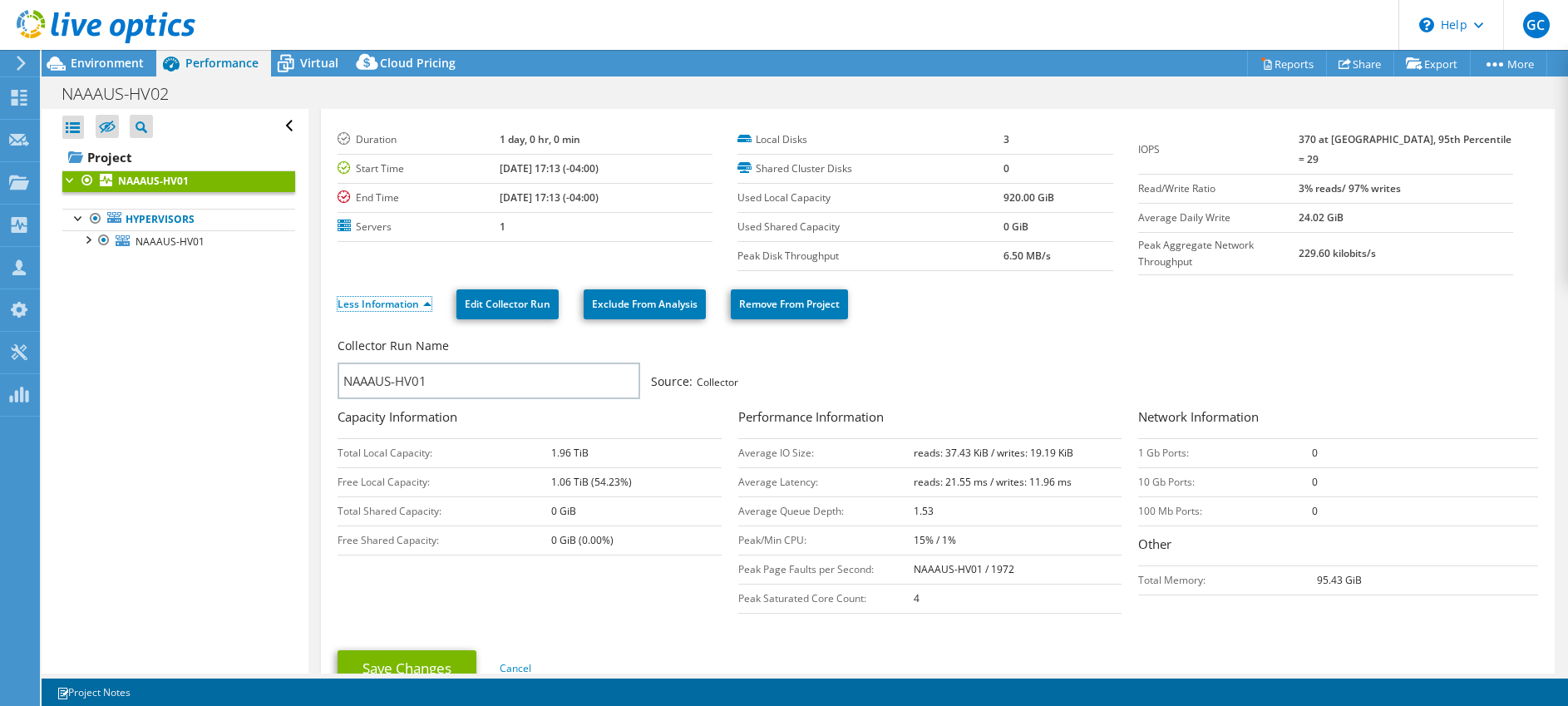
scroll to position [0, 0]
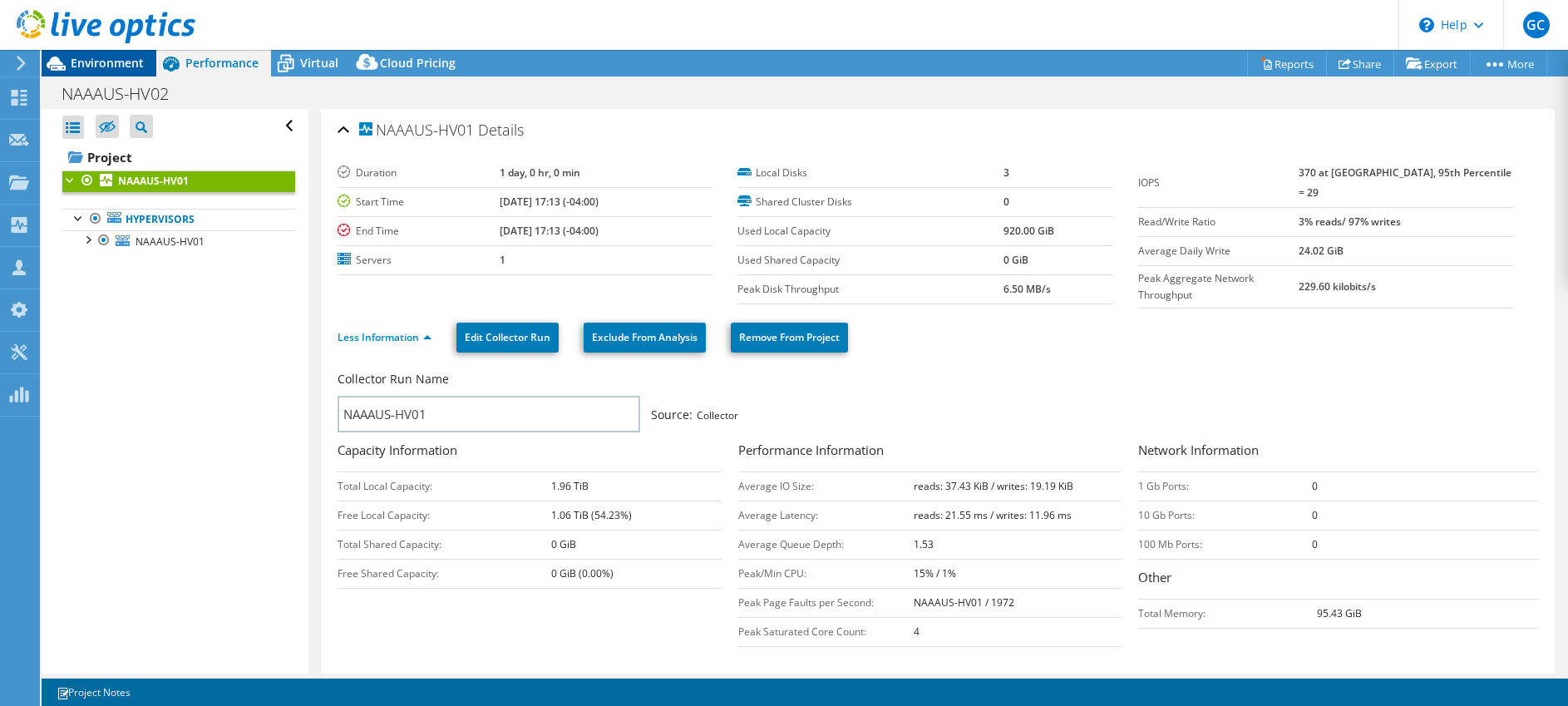
click at [107, 67] on span "Environment" at bounding box center [107, 63] width 74 height 16
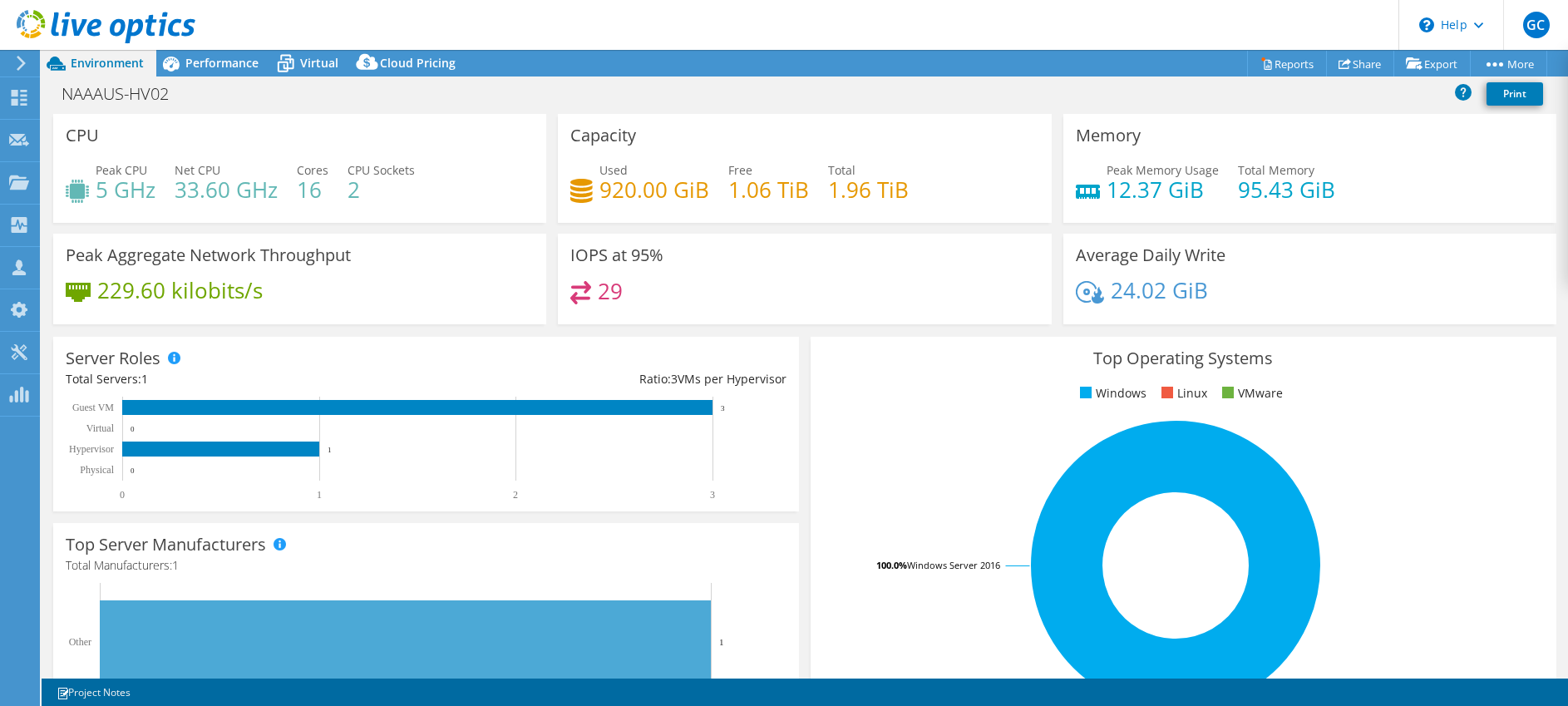
click at [23, 56] on icon at bounding box center [21, 63] width 12 height 15
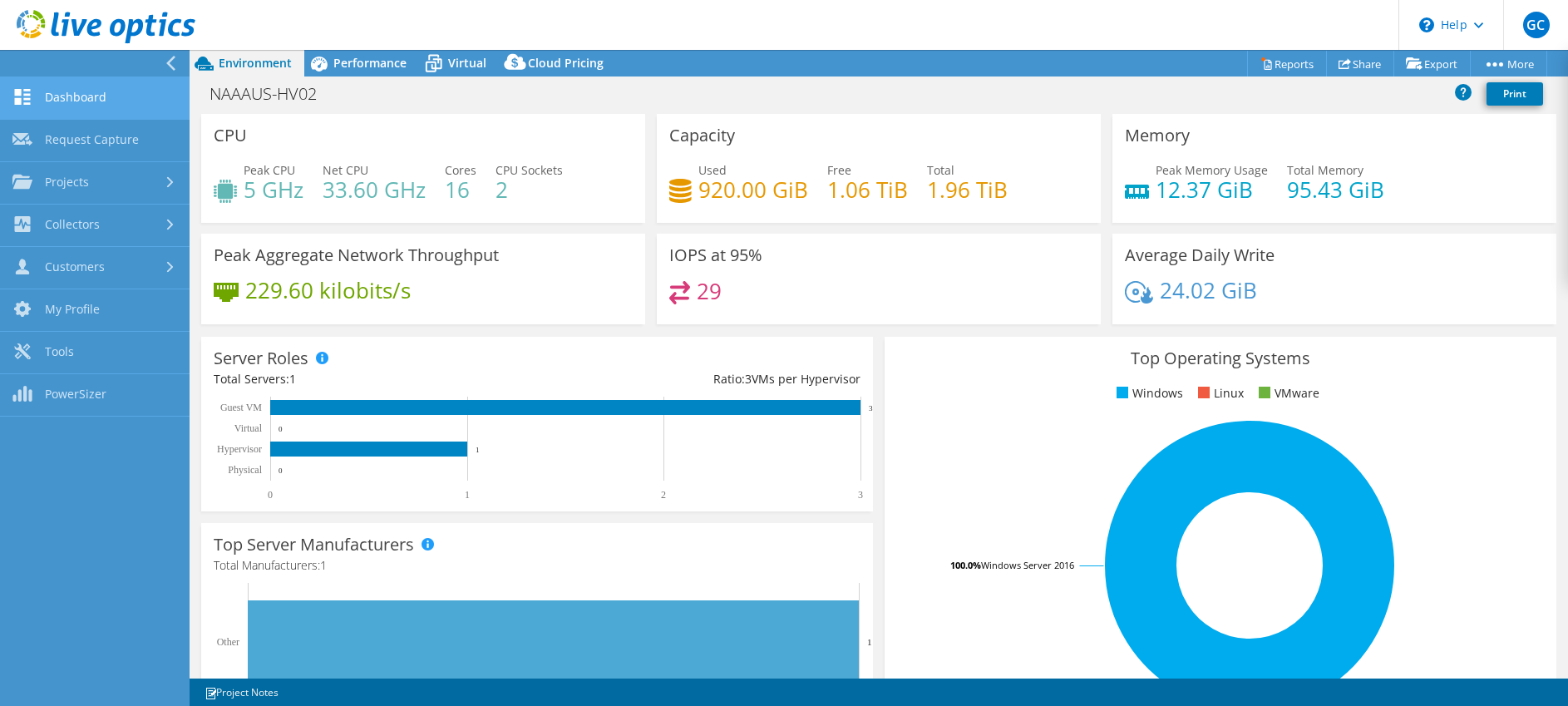
click at [91, 90] on link "Dashboard" at bounding box center [95, 98] width 190 height 43
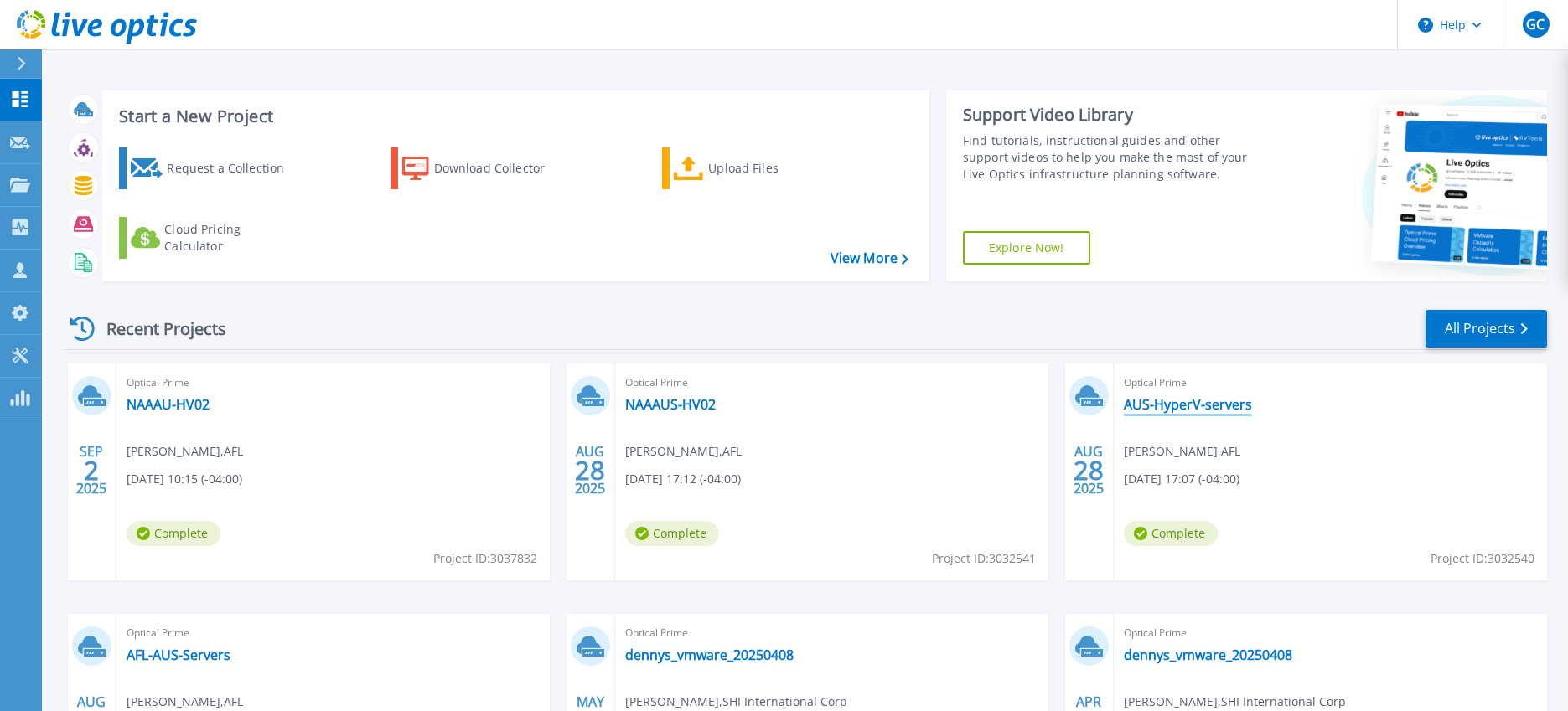
click at [1161, 410] on link "AUS-HyperV-servers" at bounding box center [1188, 405] width 129 height 17
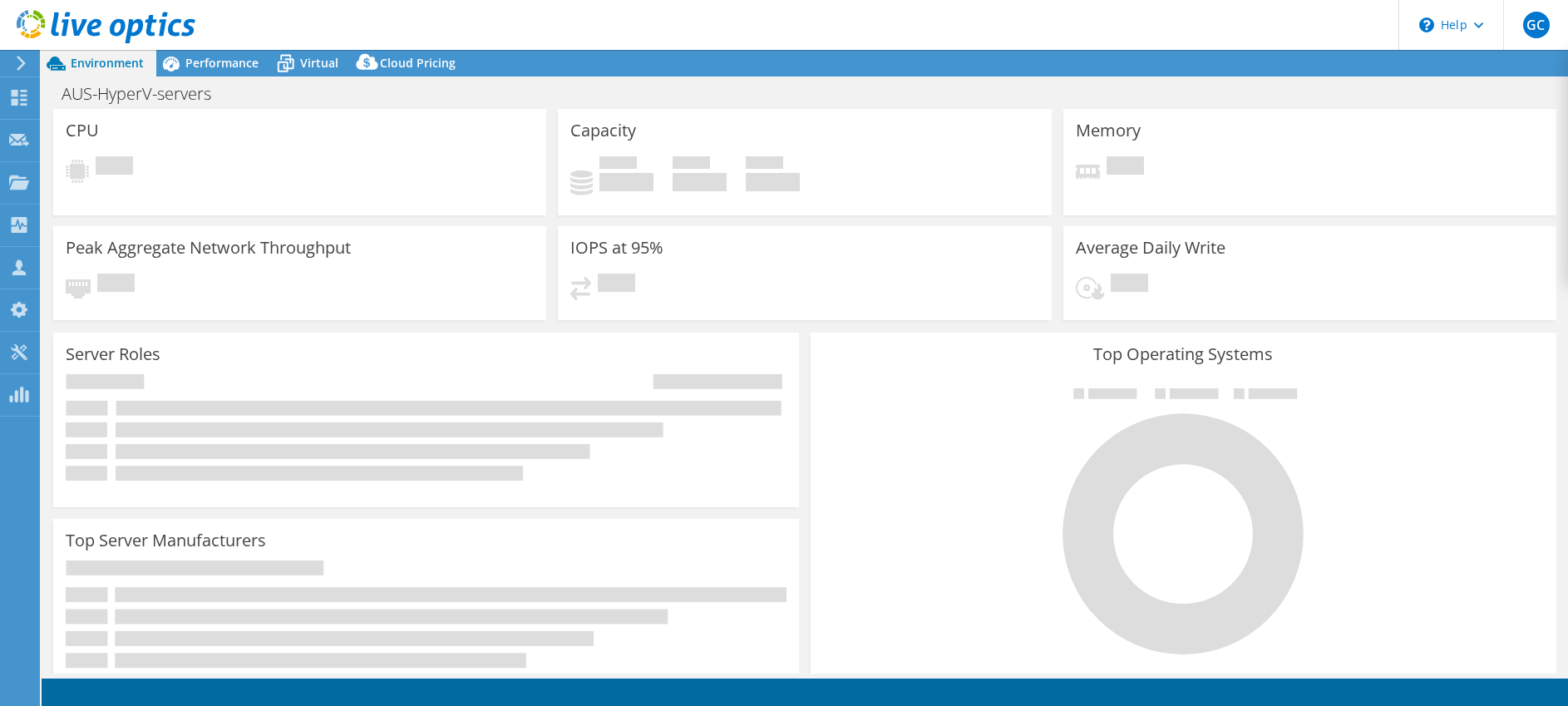
select select "USD"
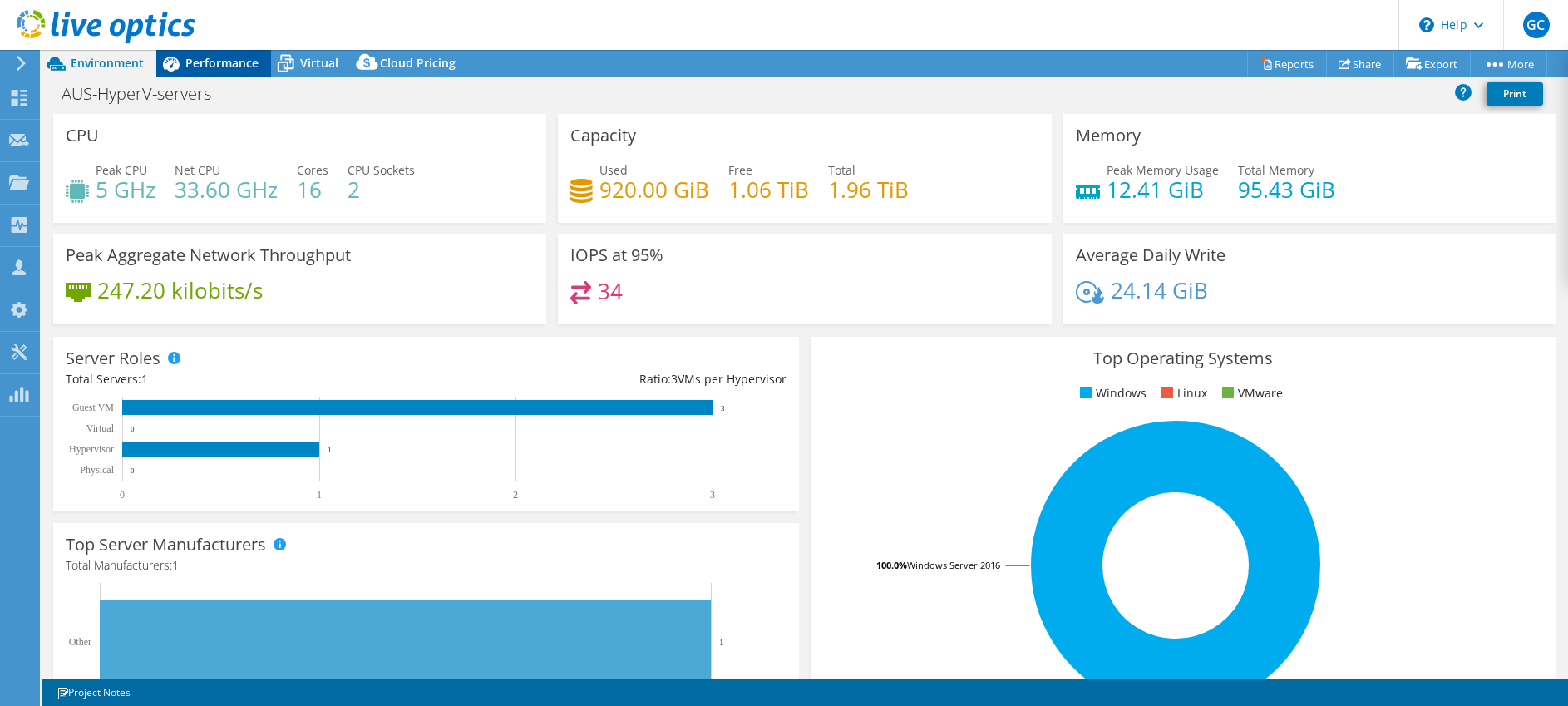
click at [217, 59] on span "Performance" at bounding box center [222, 63] width 74 height 16
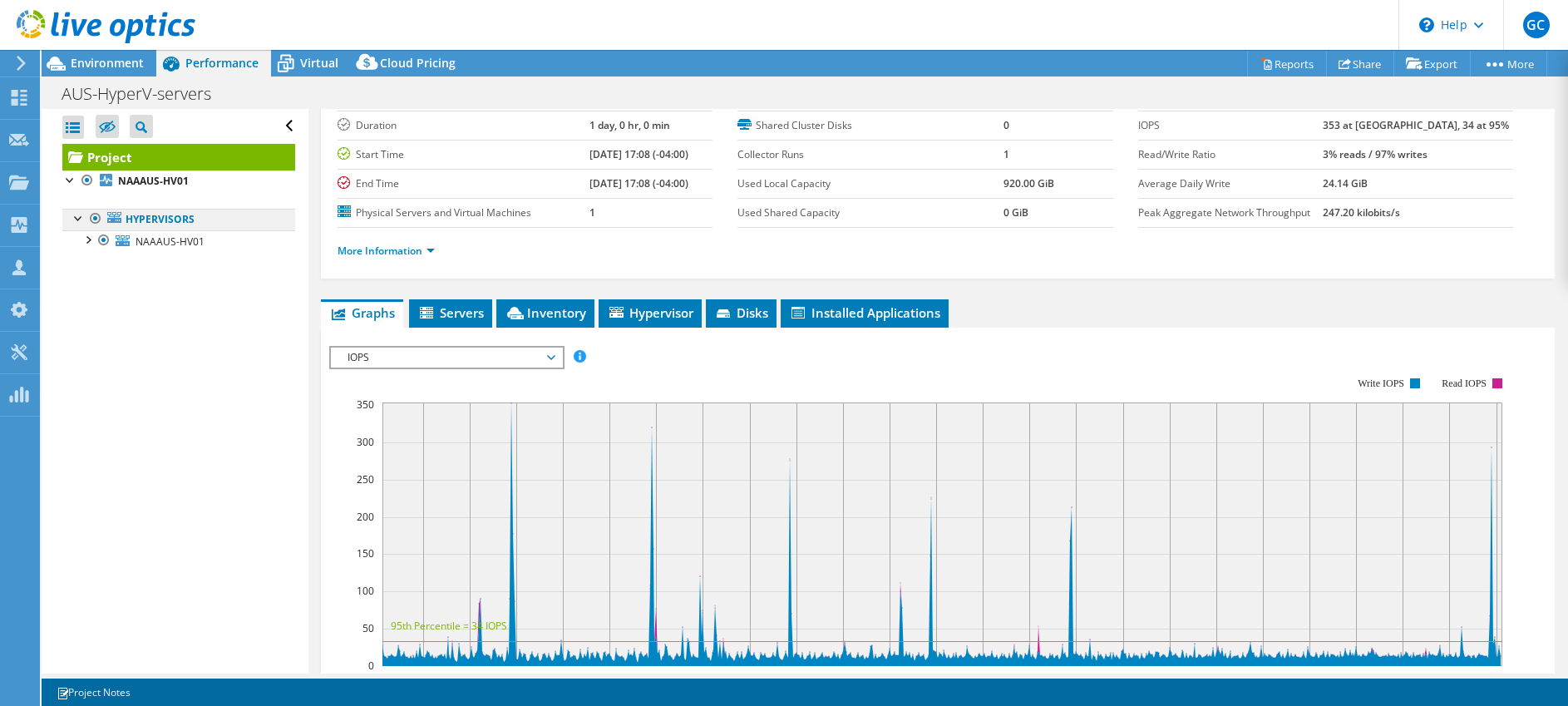
scroll to position [109, 0]
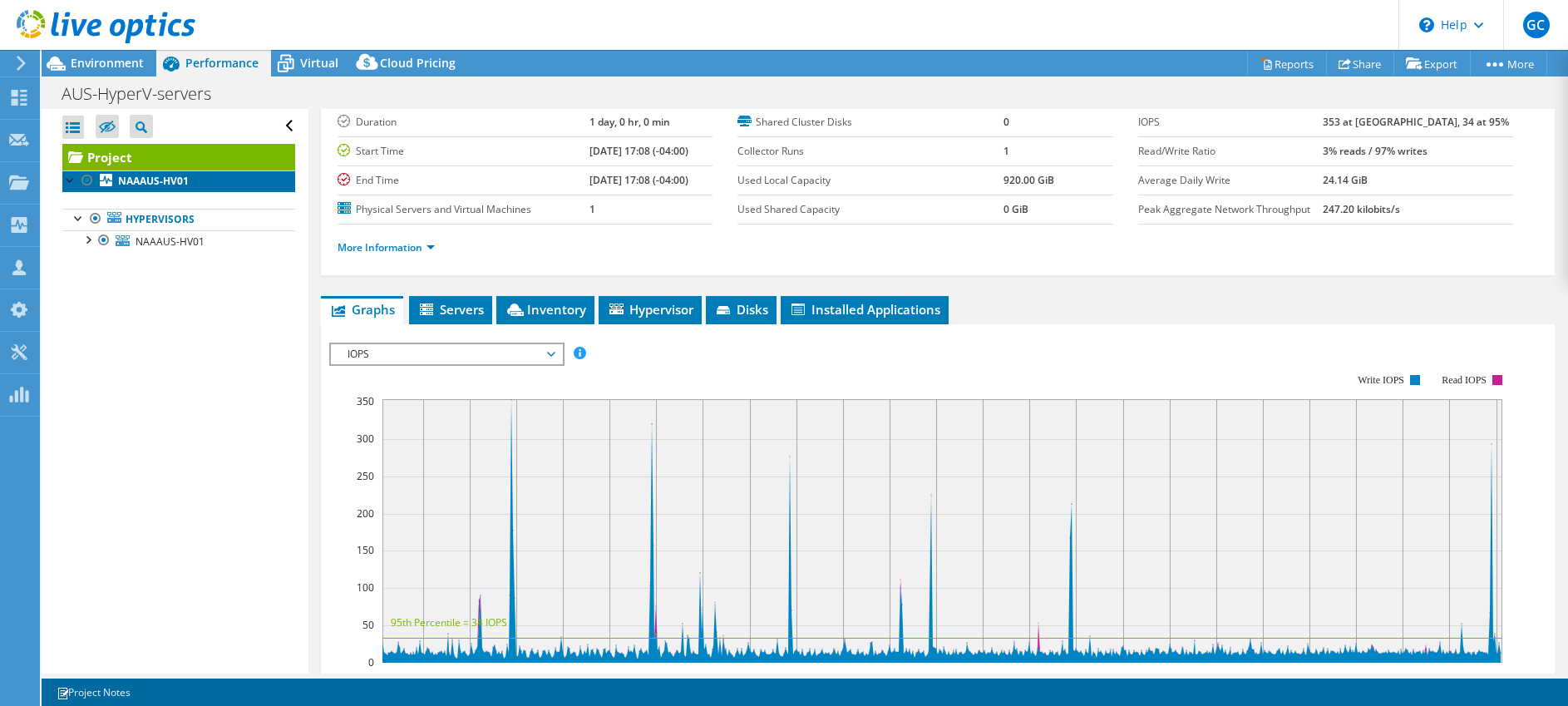
click at [137, 174] on b "NAAAUS-HV01" at bounding box center [153, 181] width 71 height 14
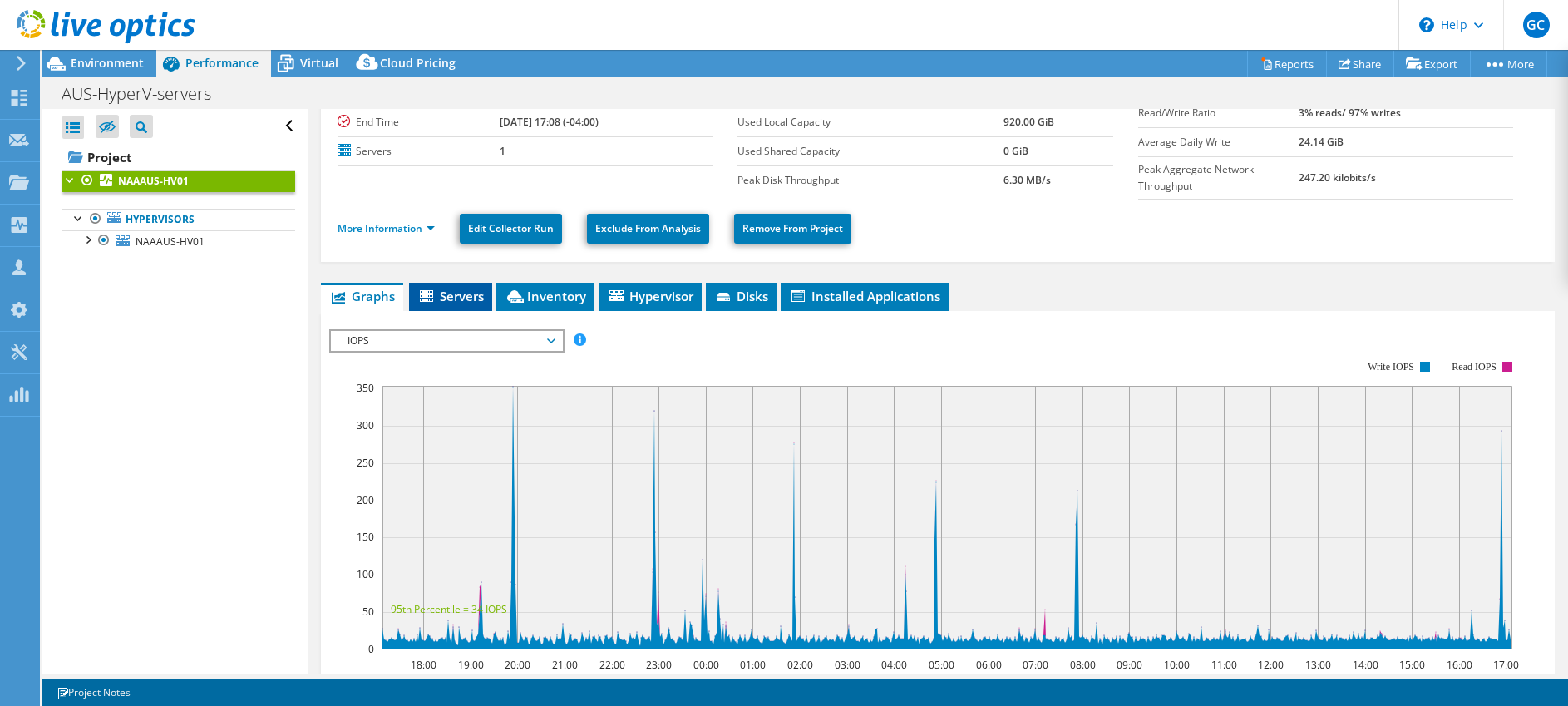
click at [457, 288] on span "Servers" at bounding box center [450, 296] width 66 height 17
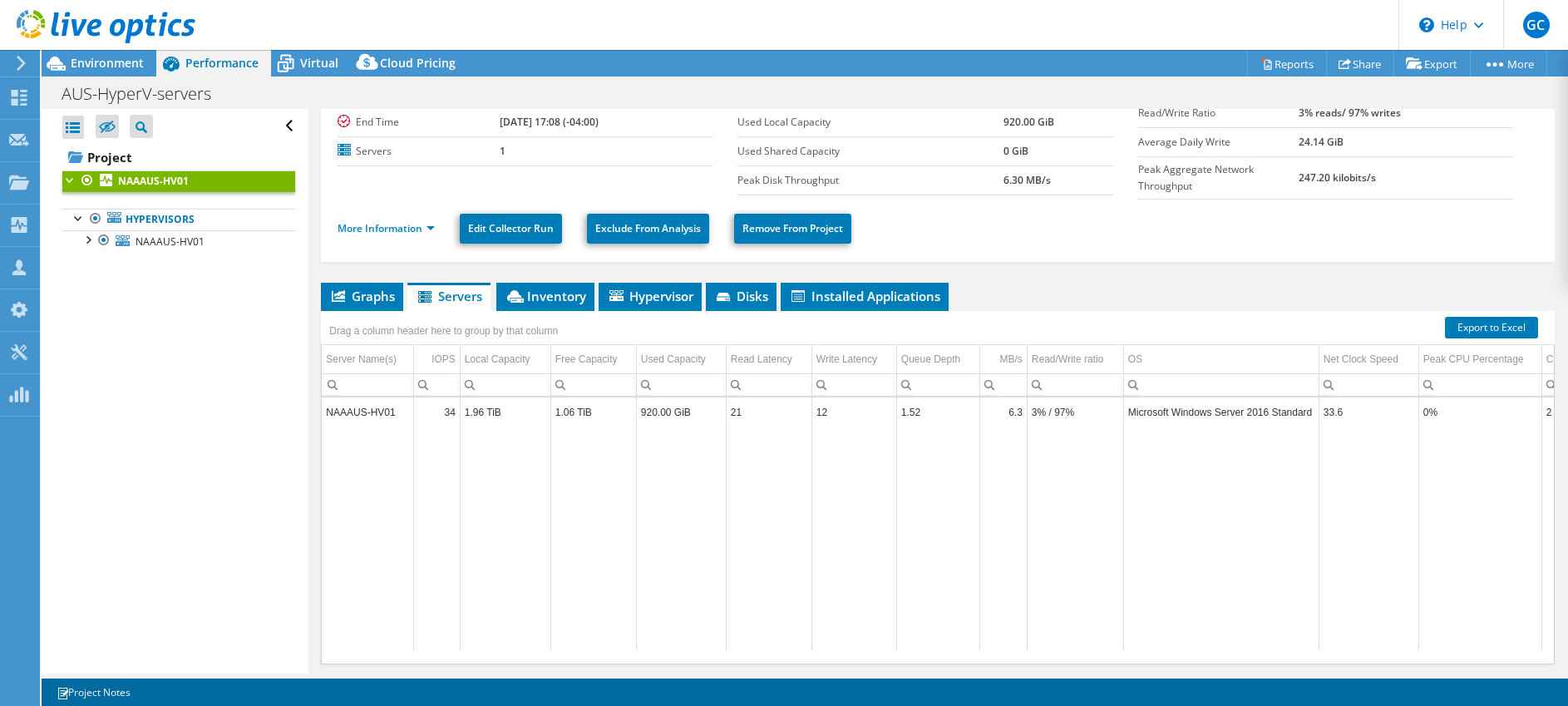
click at [88, 52] on div at bounding box center [98, 27] width 195 height 56
click at [76, 64] on span "Environment" at bounding box center [107, 63] width 74 height 16
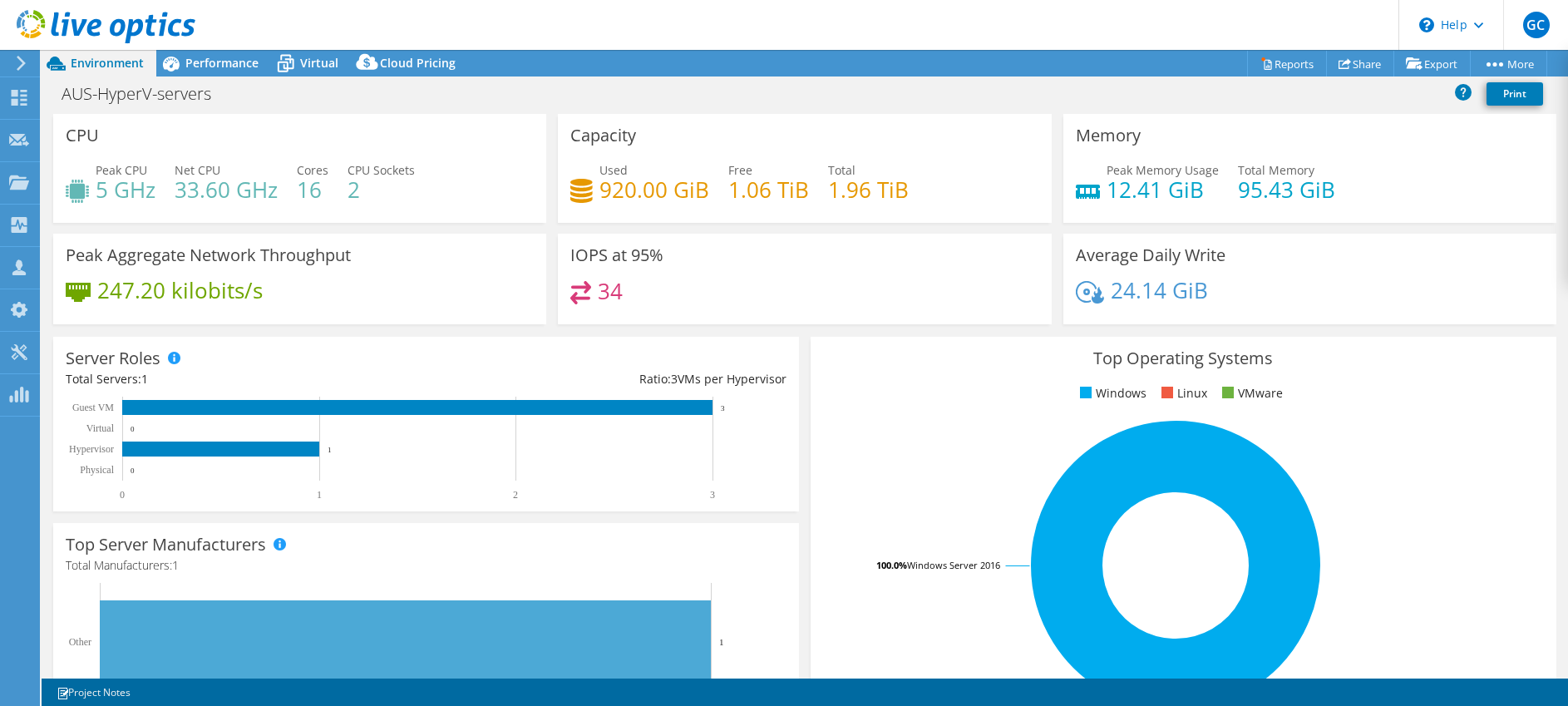
click at [20, 67] on use at bounding box center [21, 63] width 9 height 15
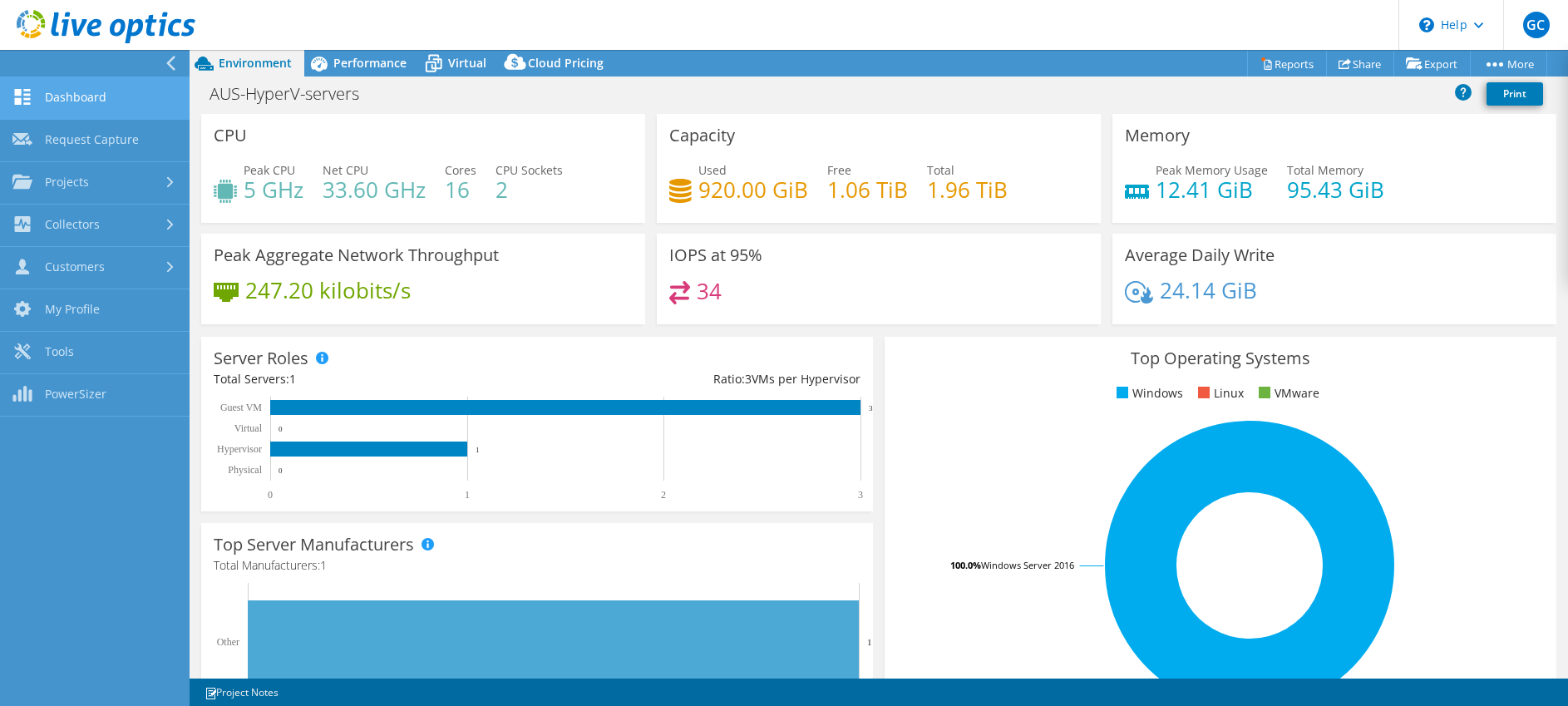
click at [59, 86] on link "Dashboard" at bounding box center [95, 98] width 190 height 43
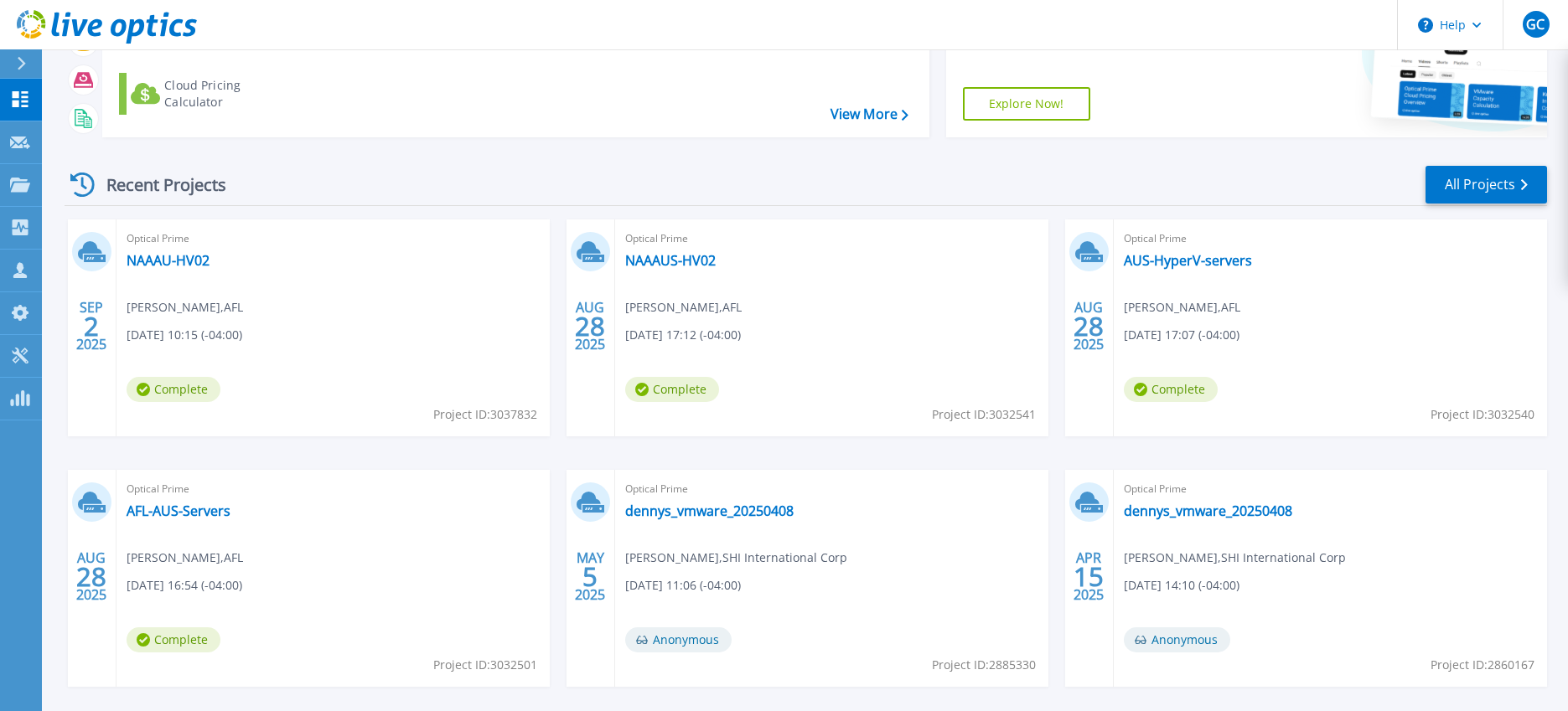
scroll to position [146, 0]
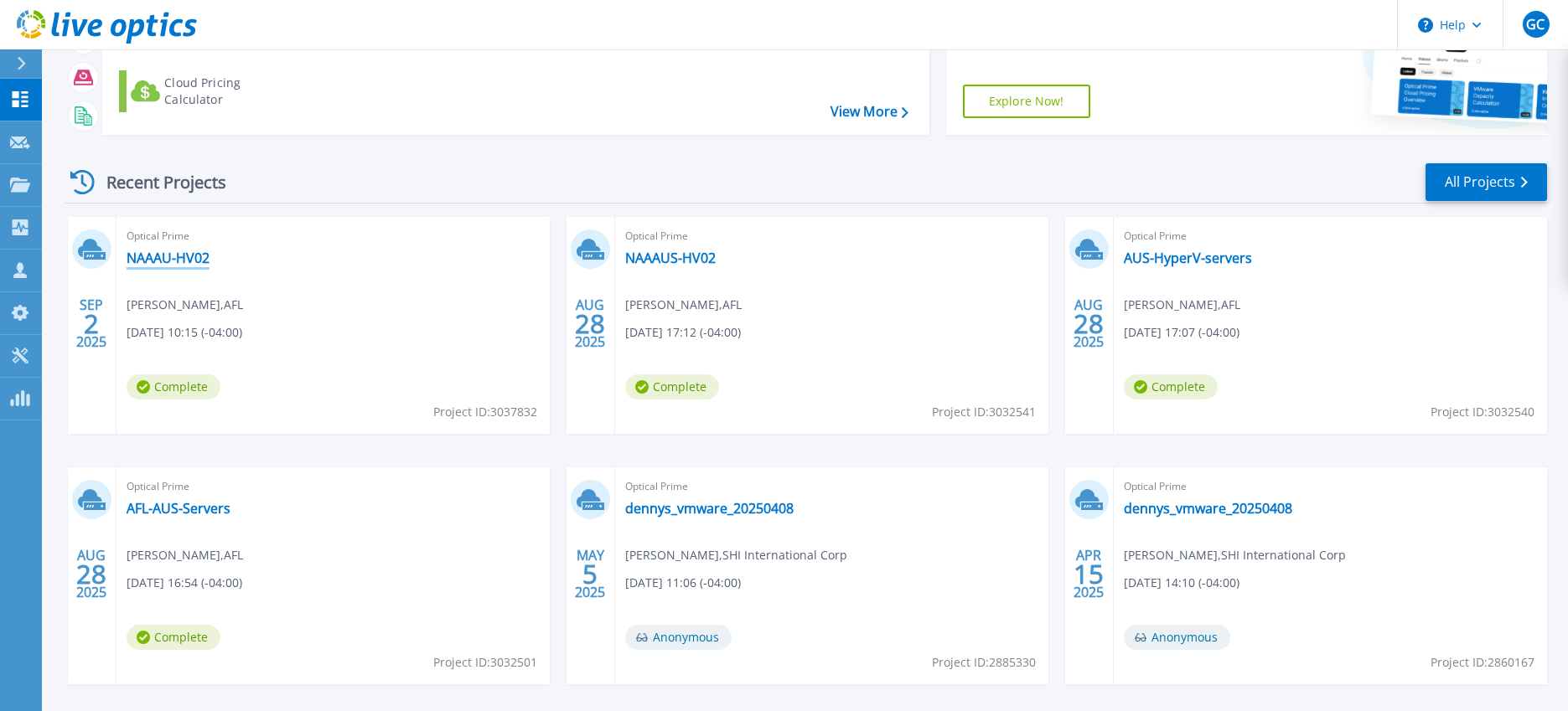
click at [152, 251] on link "NAAAU-HV02" at bounding box center [168, 258] width 83 height 17
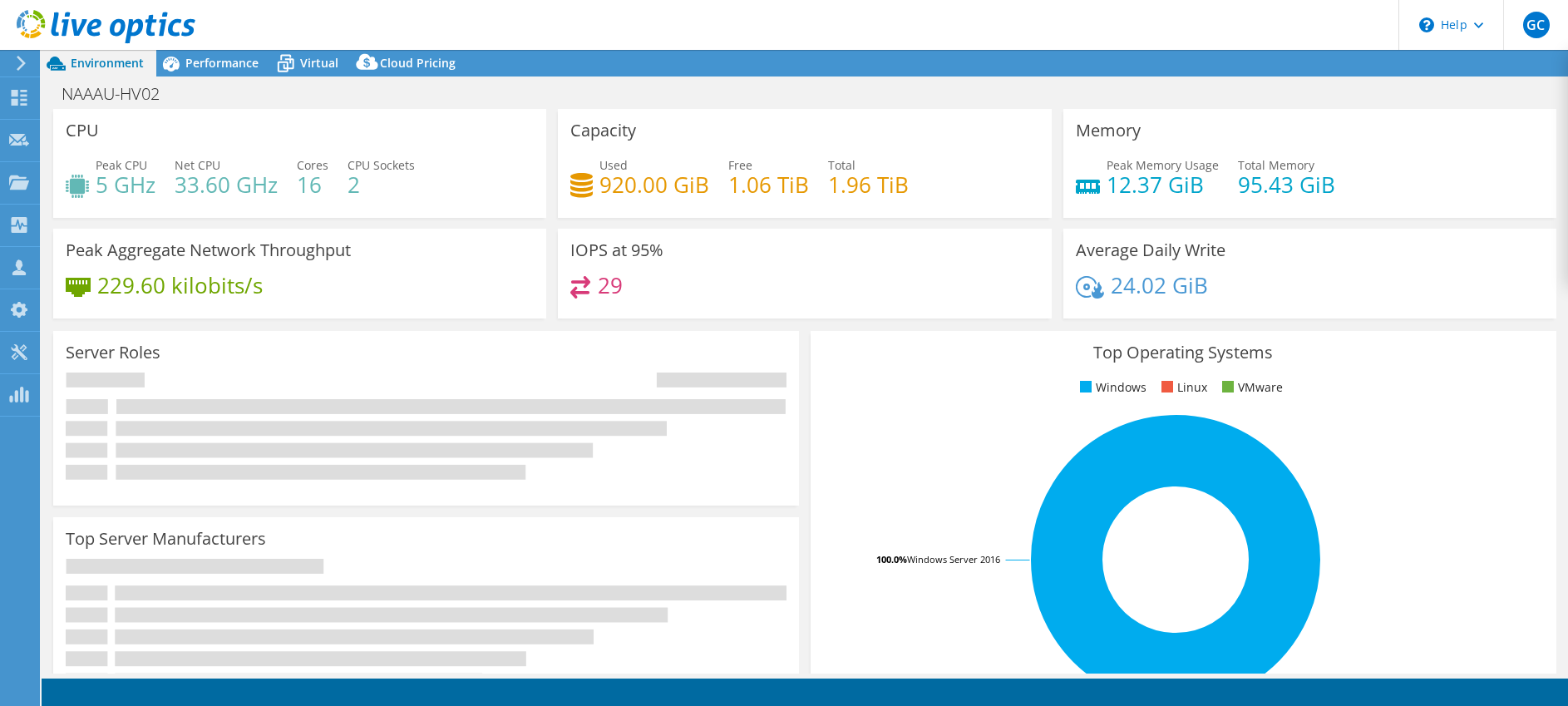
select select "USD"
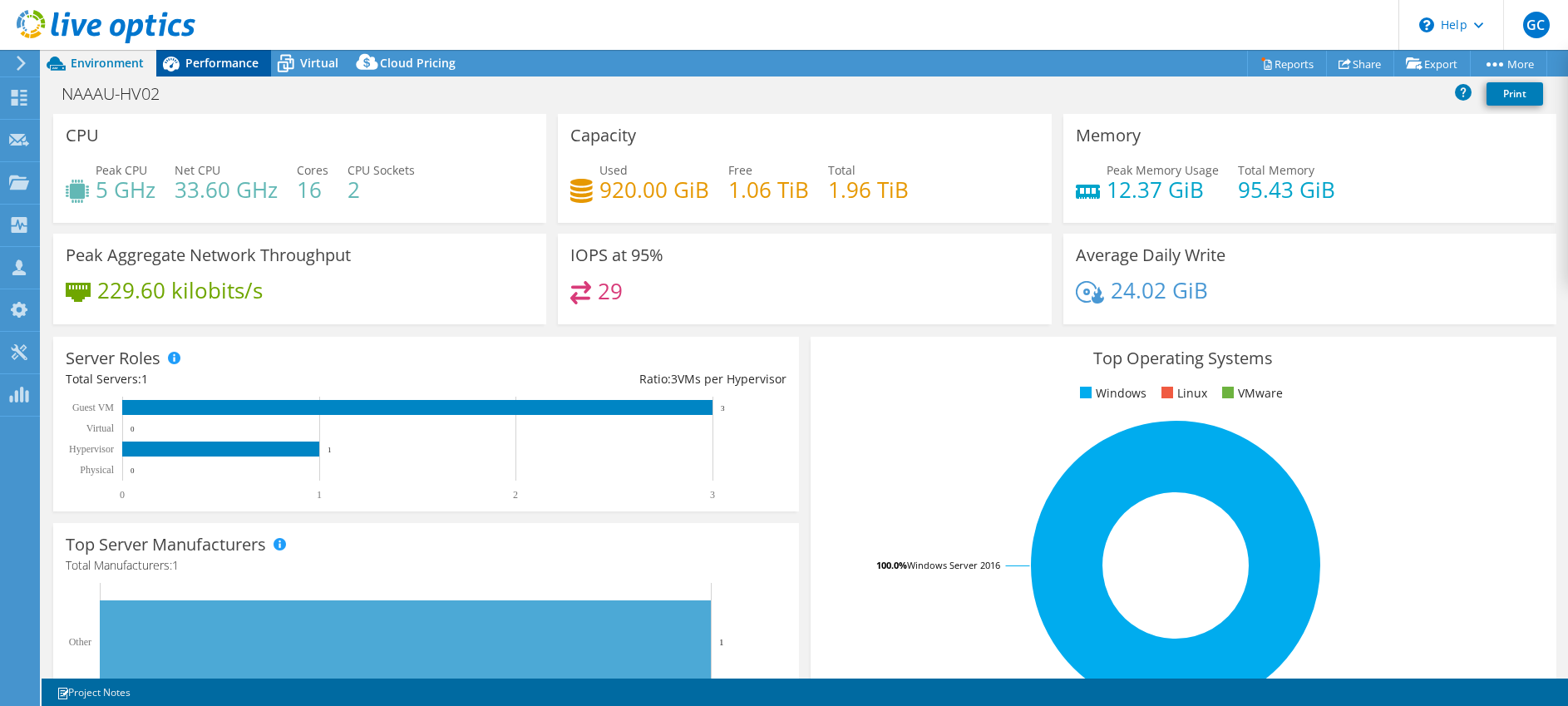
click at [217, 74] on div "Performance" at bounding box center [213, 63] width 114 height 27
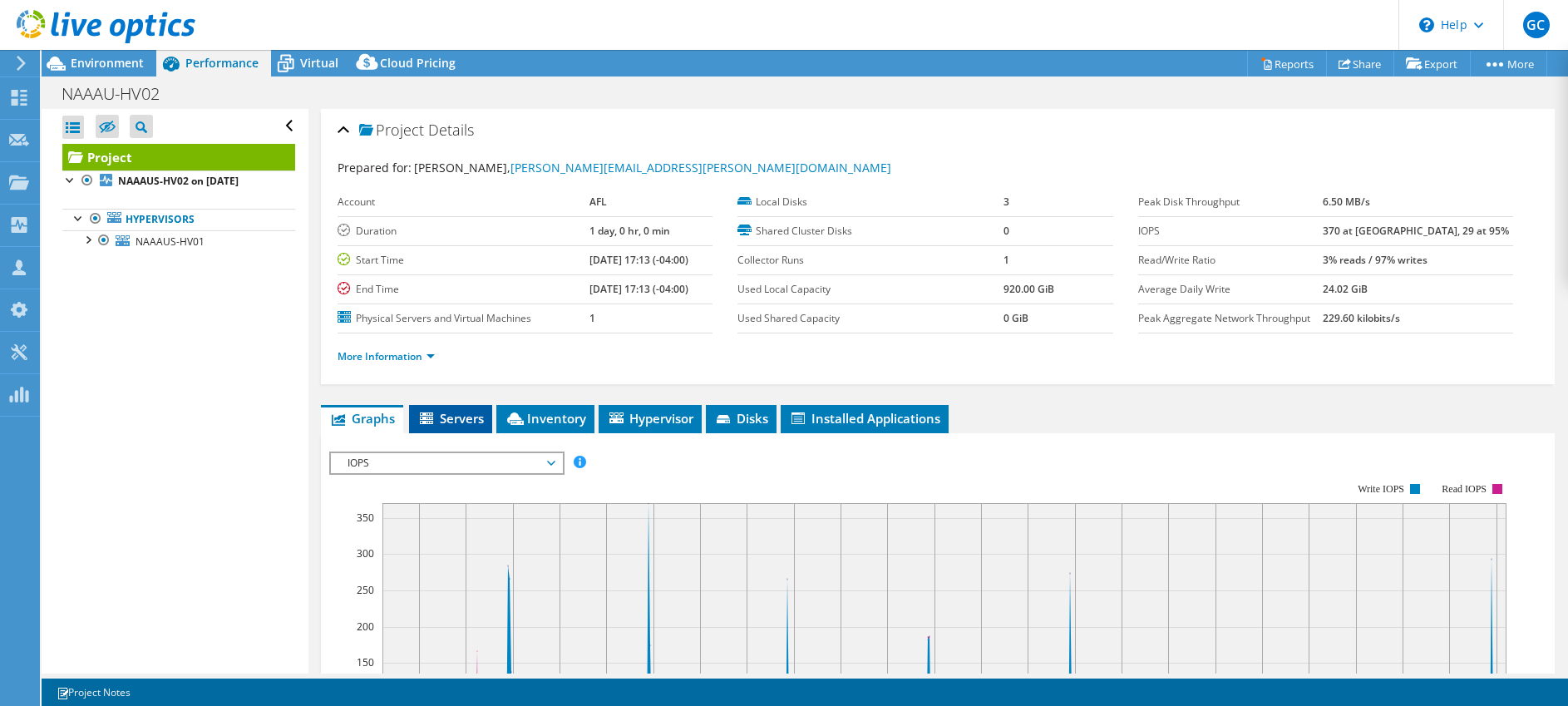
click at [474, 417] on span "Servers" at bounding box center [450, 418] width 66 height 17
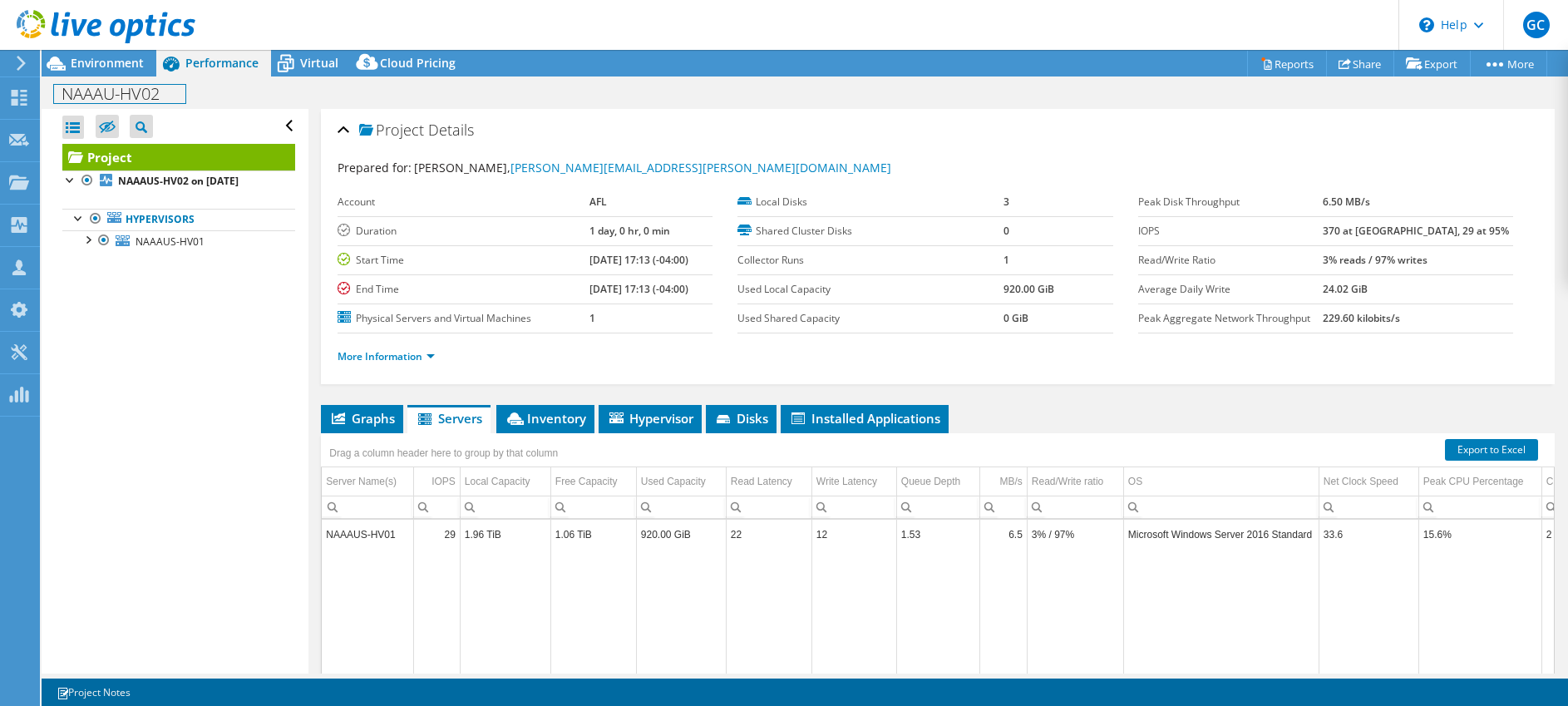
click at [91, 94] on h1 "NAAAU-HV02" at bounding box center [120, 94] width 131 height 19
click at [103, 59] on span "Environment" at bounding box center [107, 63] width 74 height 16
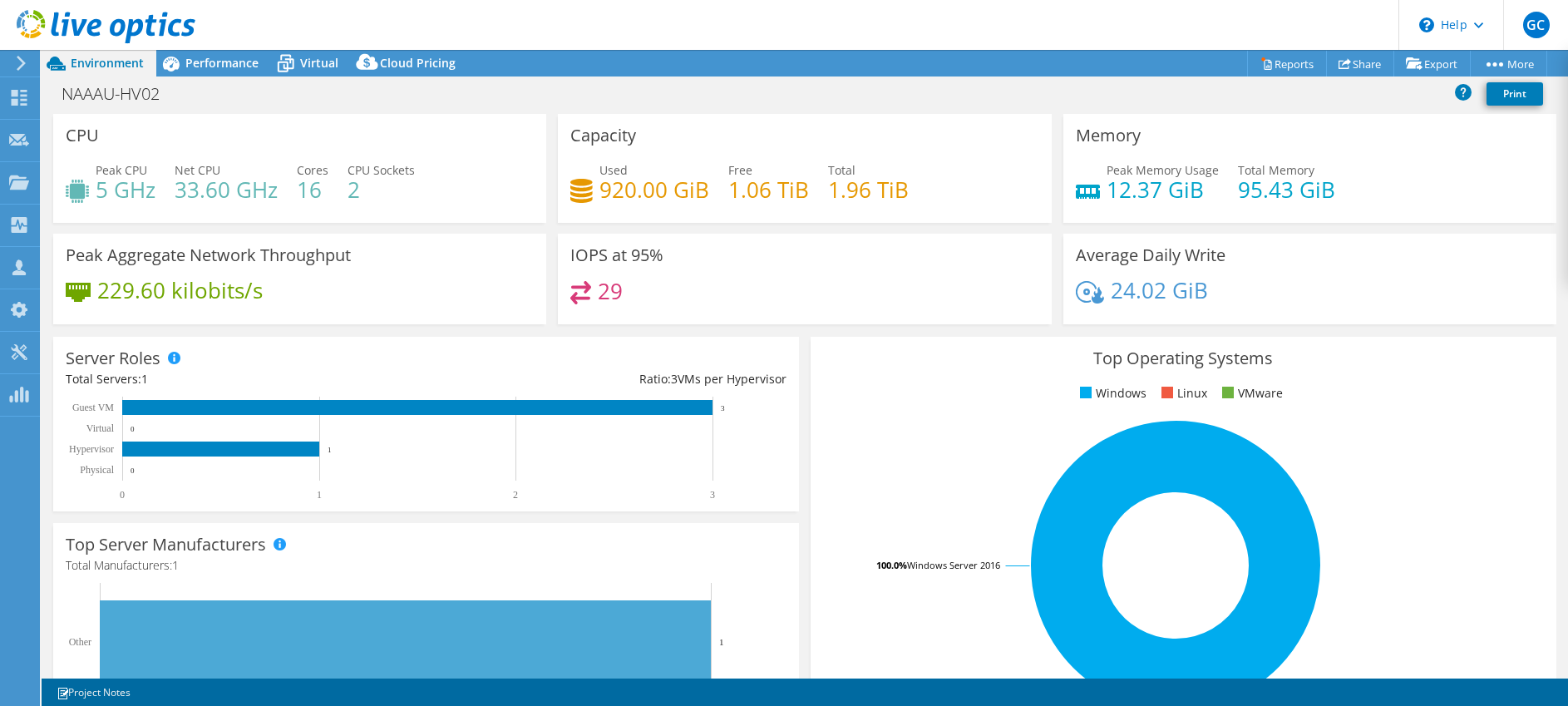
click at [20, 60] on use at bounding box center [21, 63] width 9 height 15
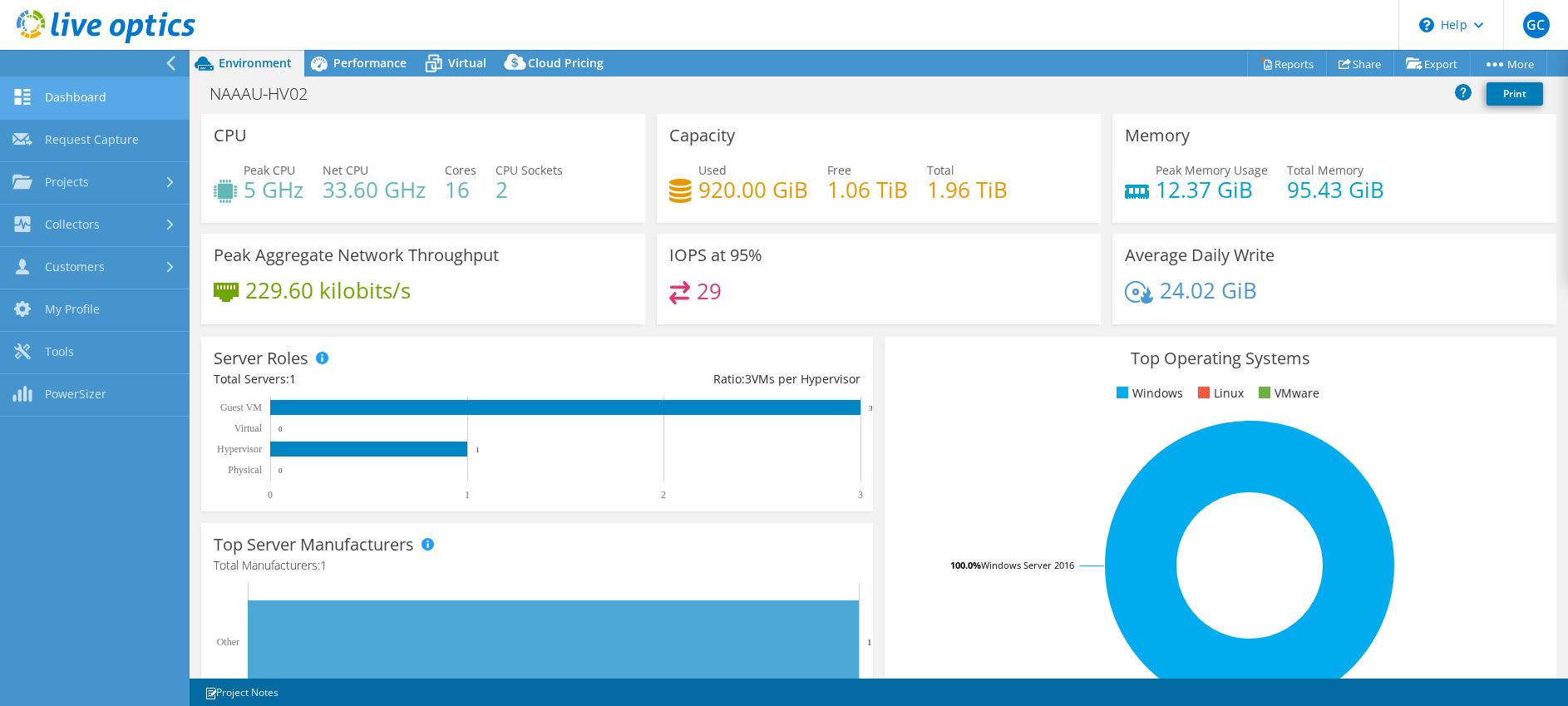
click at [102, 110] on link "Dashboard" at bounding box center [95, 98] width 190 height 43
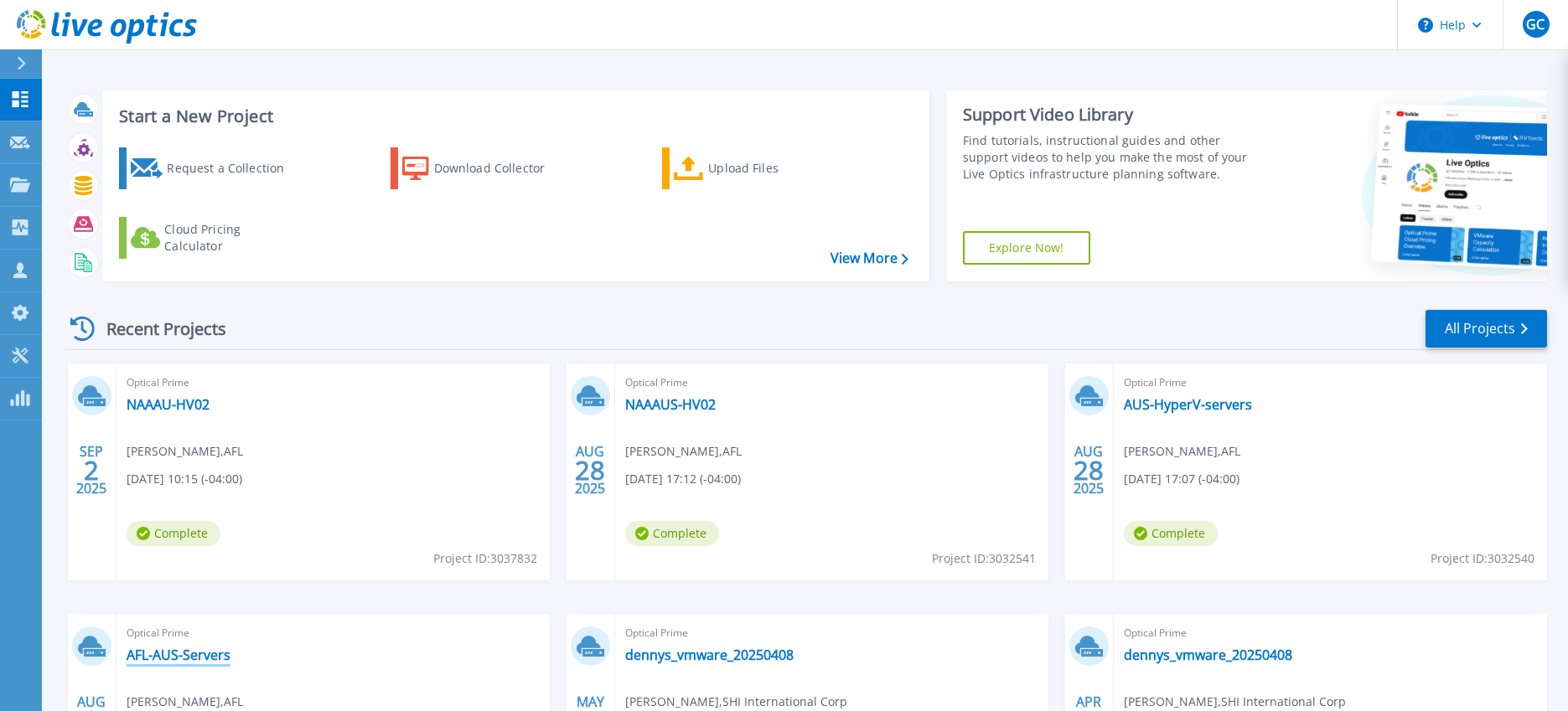
click at [162, 653] on link "AFL-AUS-Servers" at bounding box center [179, 655] width 104 height 17
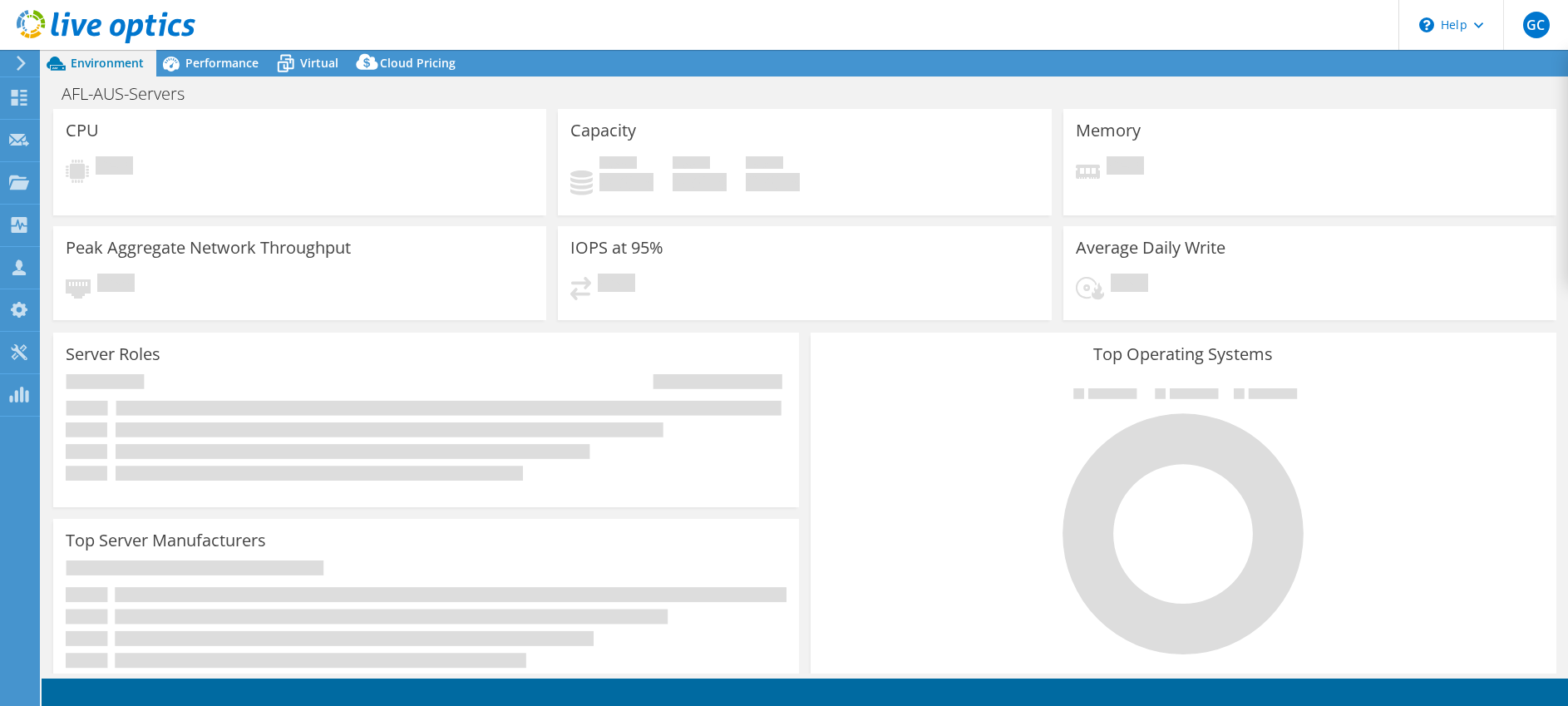
select select "USD"
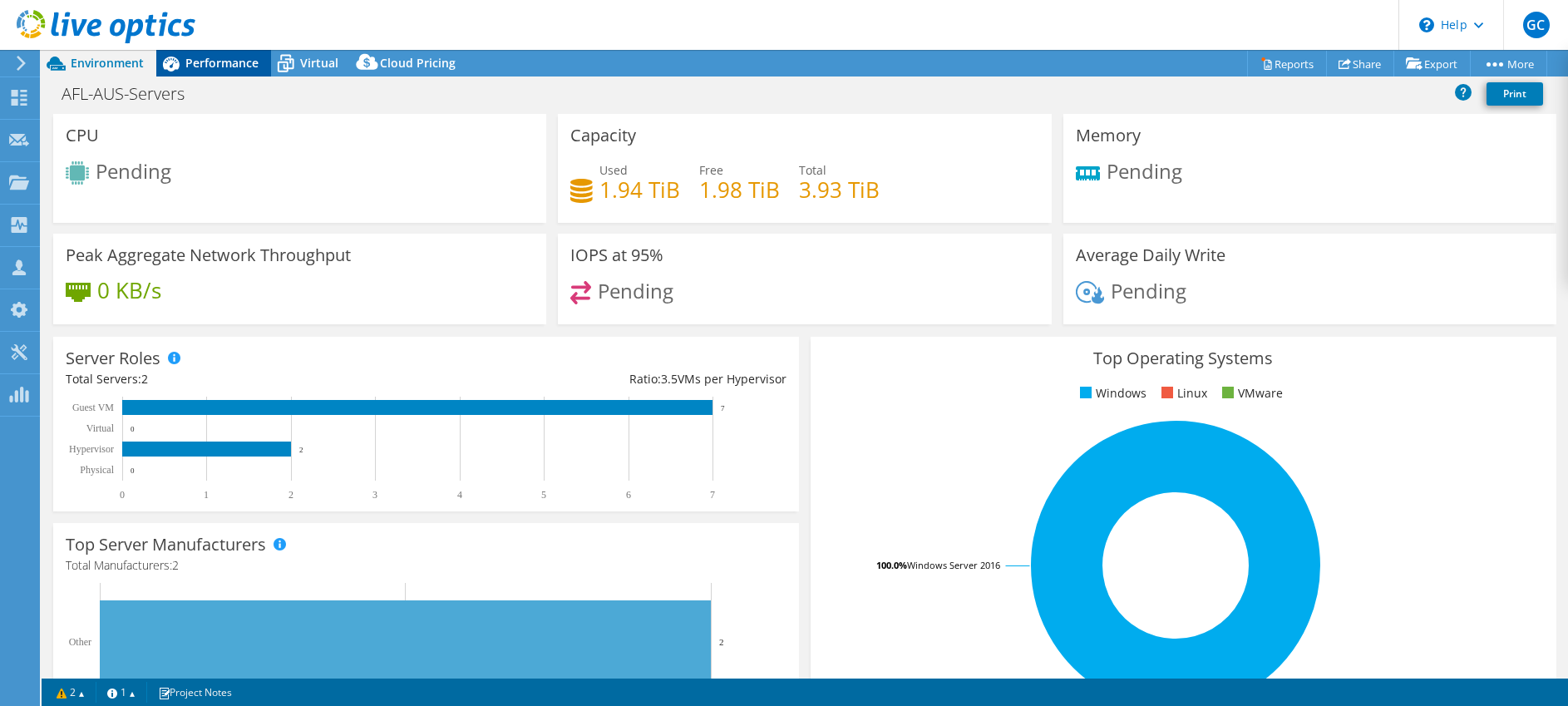
click at [238, 57] on span "Performance" at bounding box center [222, 63] width 74 height 16
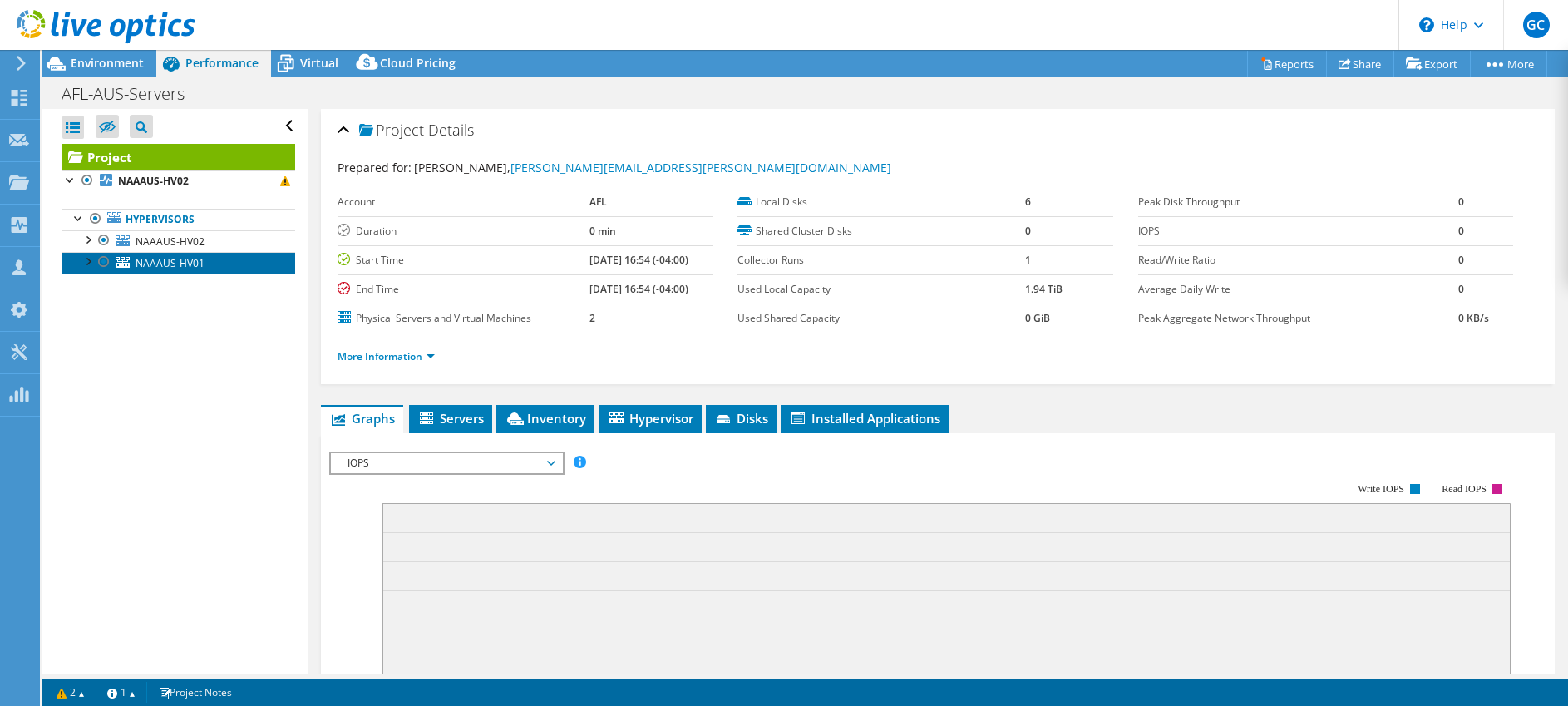
click at [160, 263] on span "NAAAUS-HV01" at bounding box center [170, 263] width 69 height 14
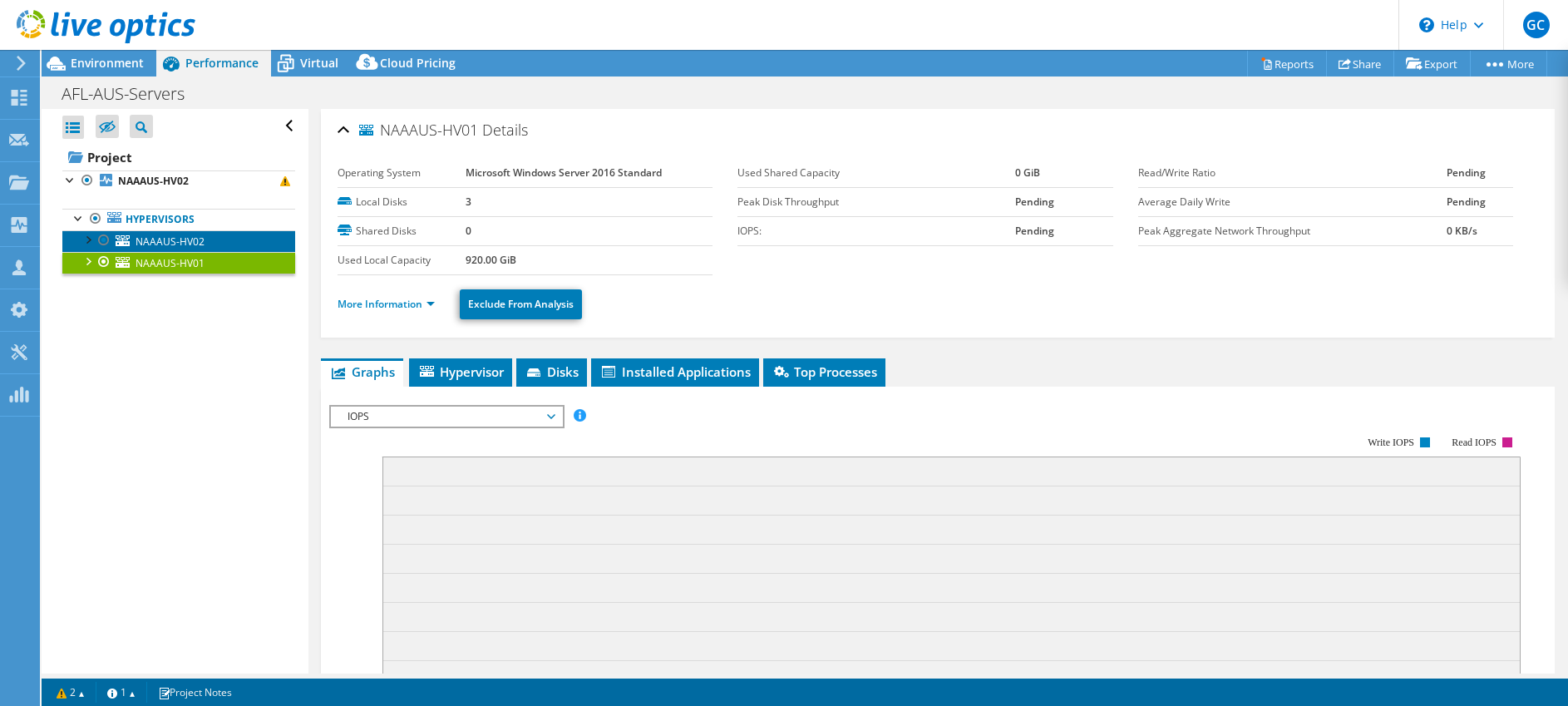
click at [161, 236] on span "NAAAUS-HV02" at bounding box center [170, 242] width 69 height 14
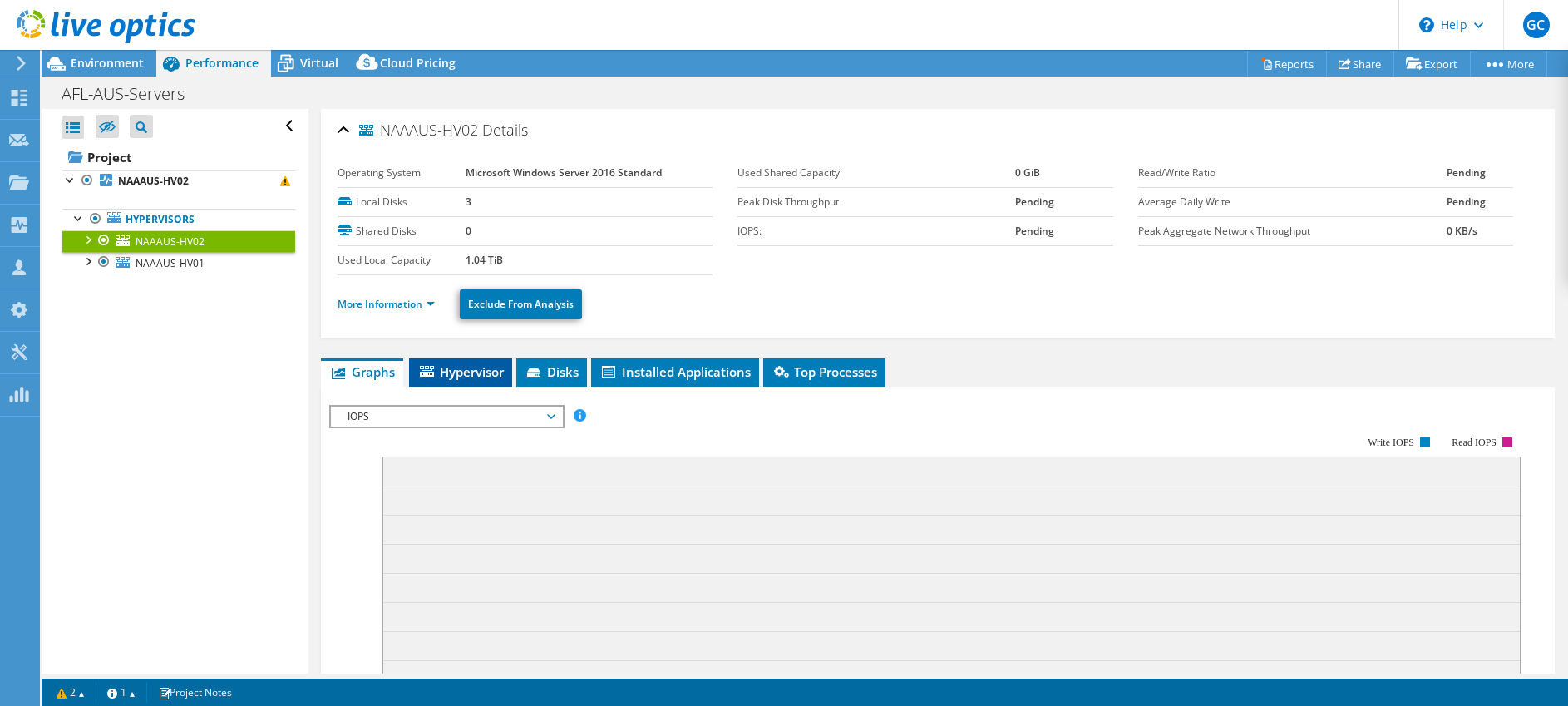
click at [485, 367] on span "Hypervisor" at bounding box center [461, 372] width 87 height 17
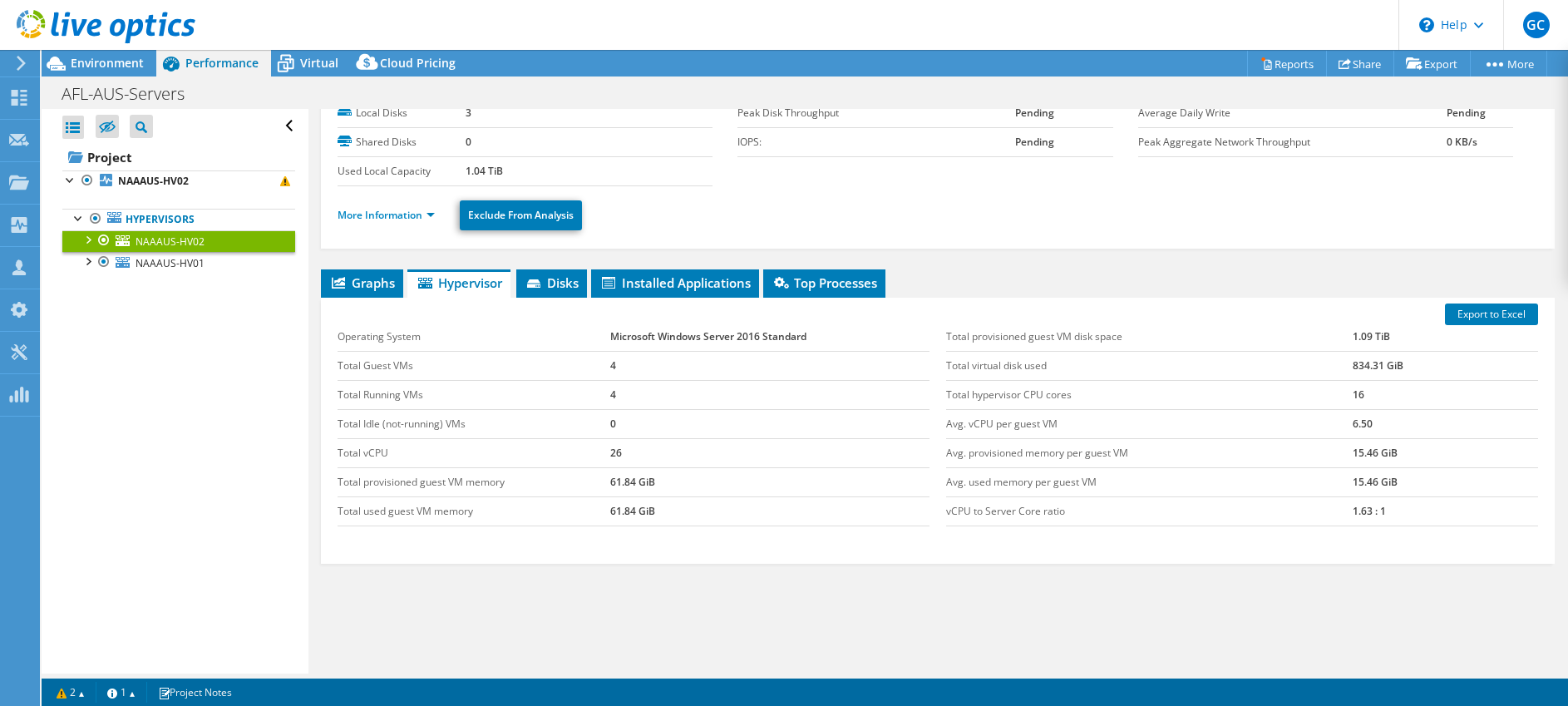
scroll to position [129, 0]
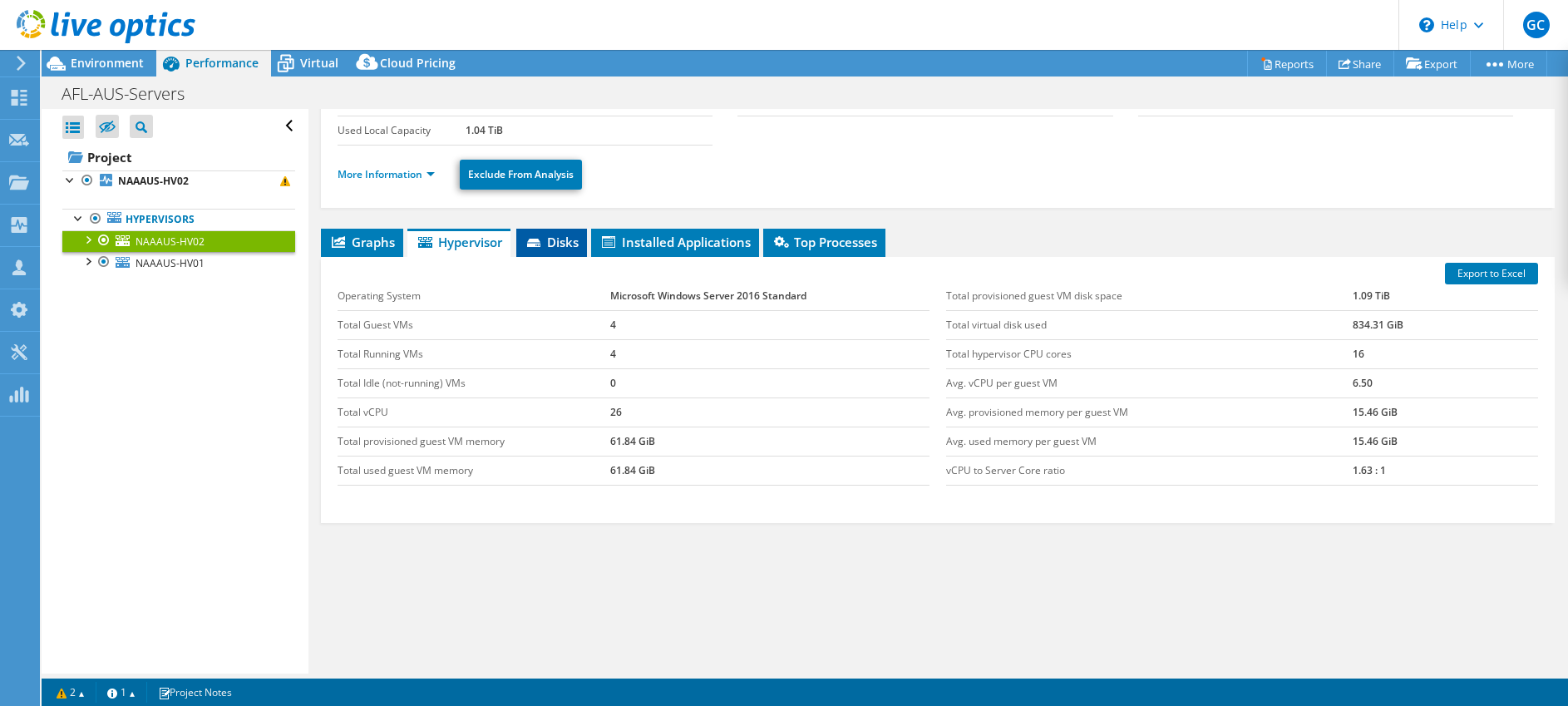
click at [554, 248] on span "Disks" at bounding box center [551, 242] width 54 height 17
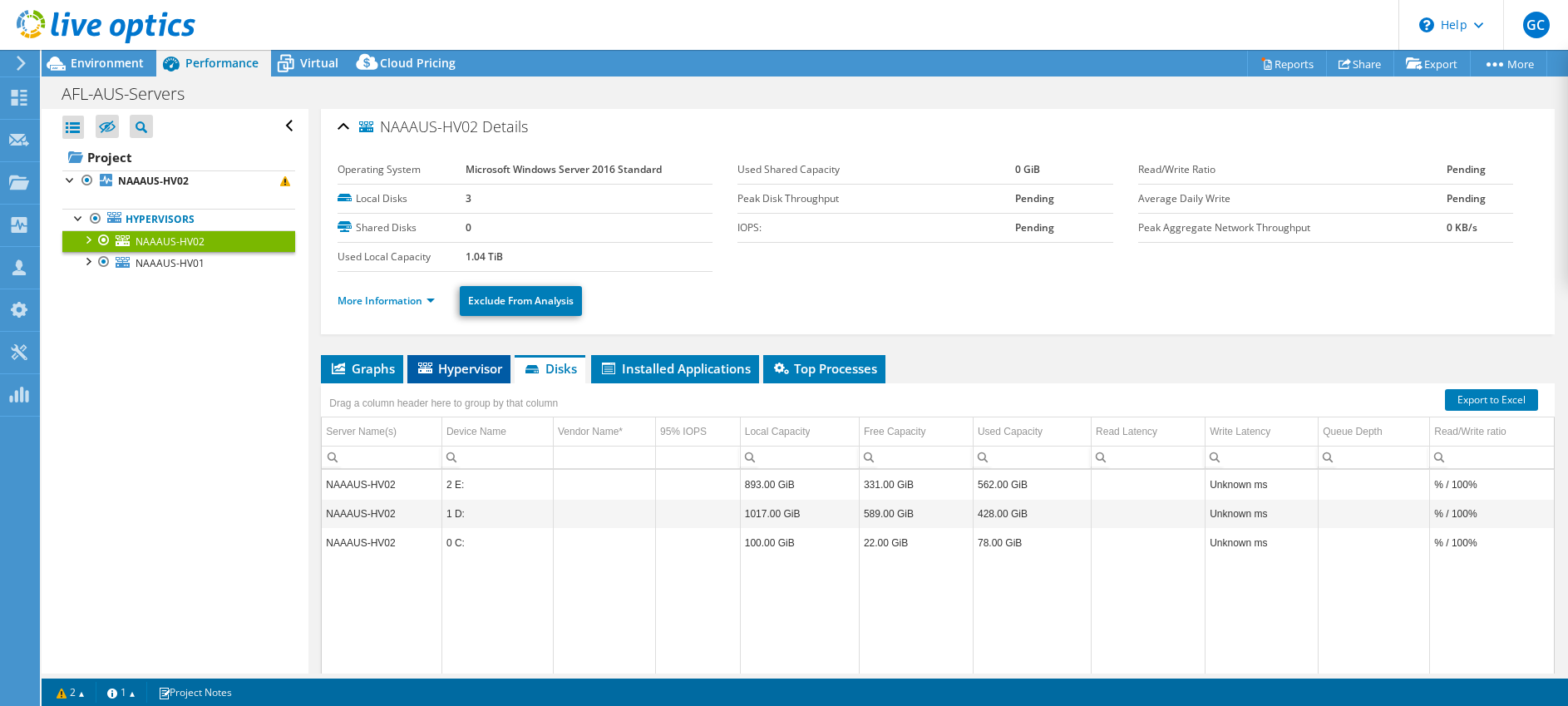
scroll to position [0, 0]
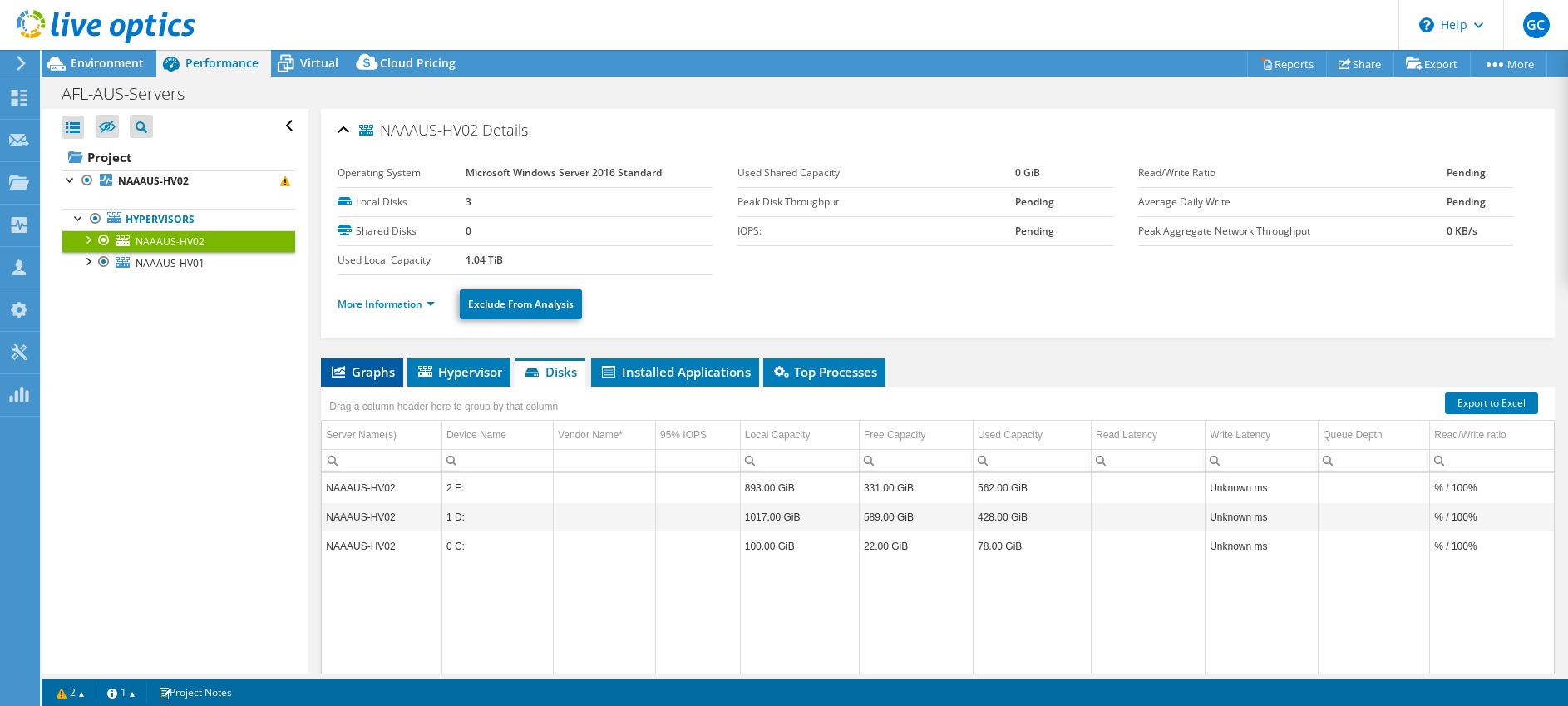
click at [389, 372] on span "Graphs" at bounding box center [362, 372] width 66 height 17
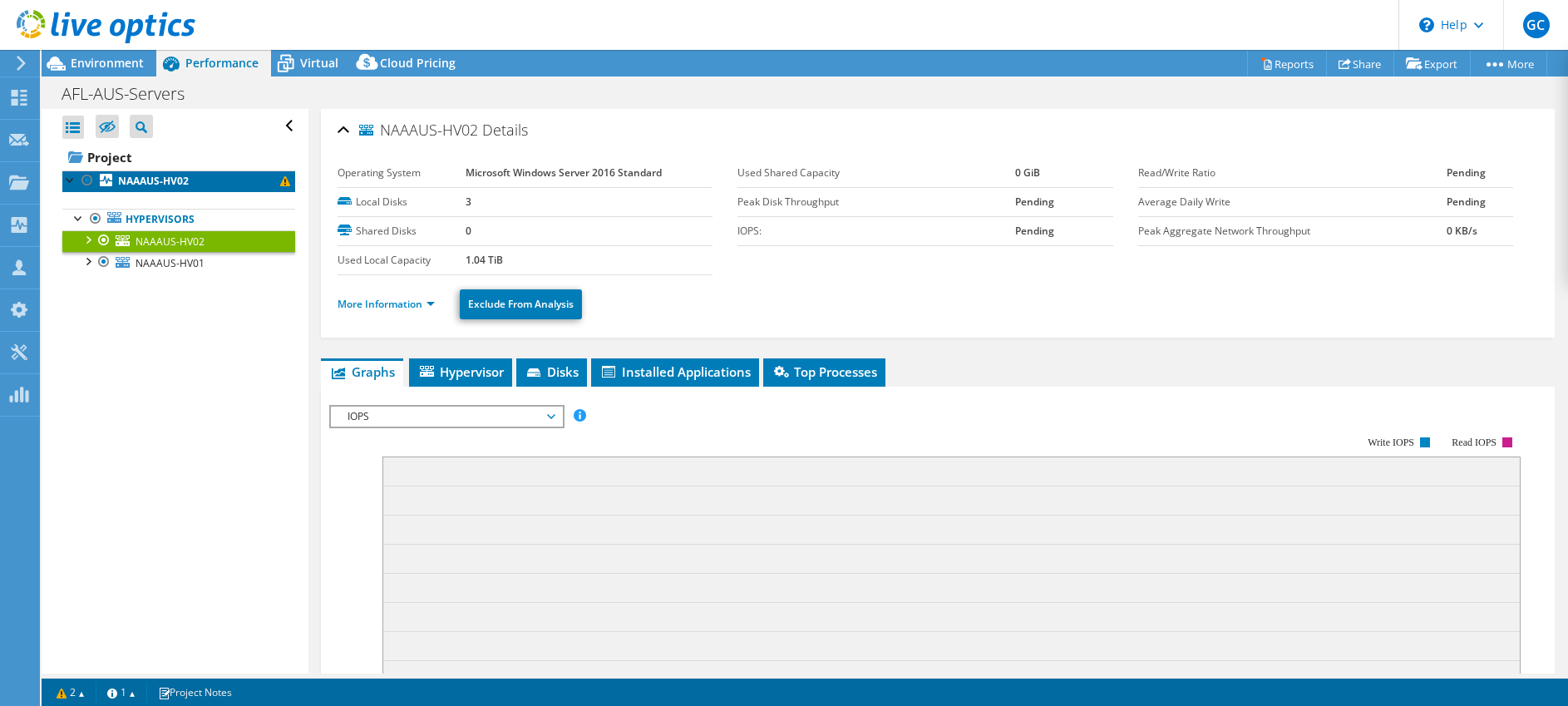
click at [157, 179] on b "NAAAUS-HV02" at bounding box center [153, 181] width 71 height 14
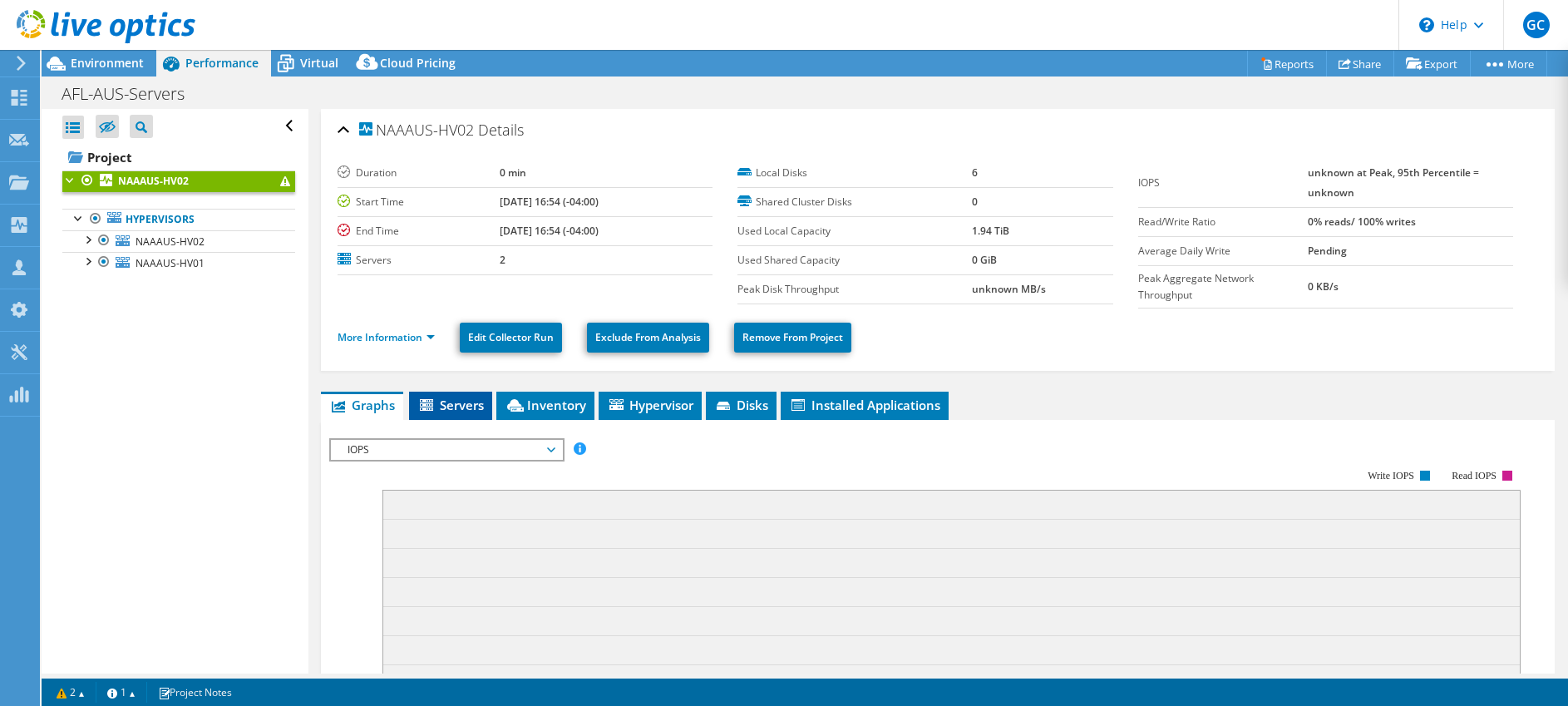
click at [450, 413] on li "Servers" at bounding box center [451, 406] width 83 height 28
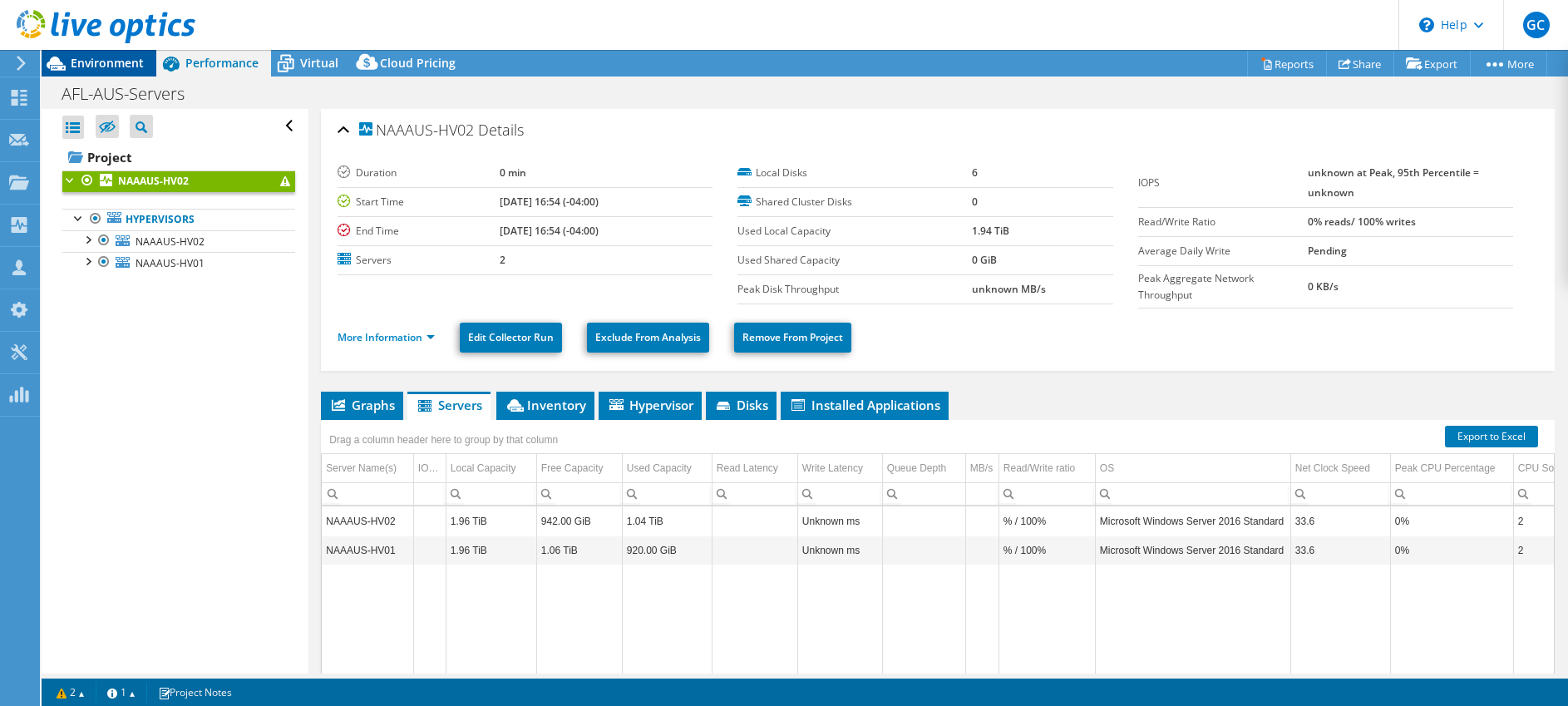
click at [105, 65] on span "Environment" at bounding box center [107, 63] width 74 height 16
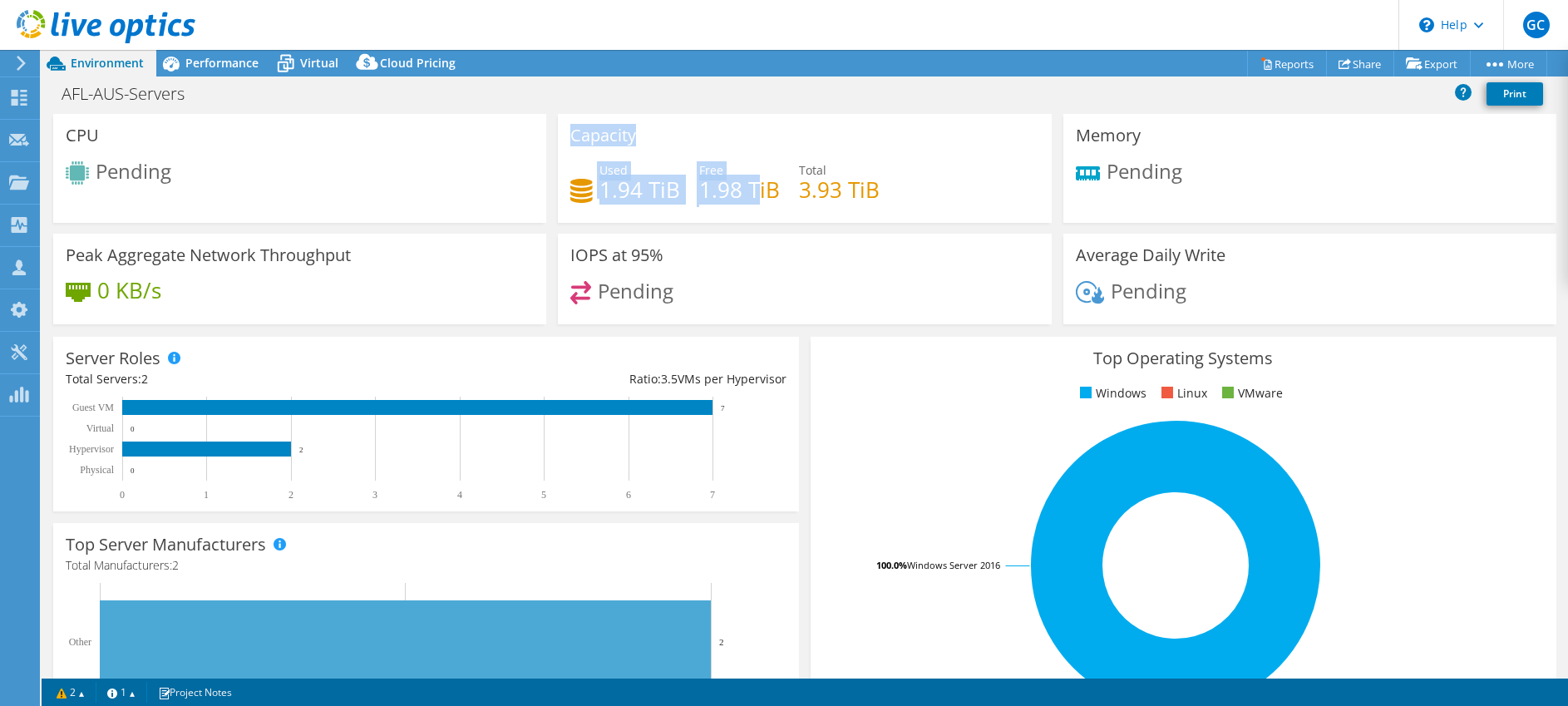
drag, startPoint x: 630, startPoint y: 187, endPoint x: 533, endPoint y: 187, distance: 97.0
click at [533, 187] on div "CPU Pending Capacity Used 1.94 TiB Free 1.98 TiB Total 3.93 TiB Memory" at bounding box center [804, 225] width 1515 height 222
click at [260, 167] on div "Pending" at bounding box center [300, 175] width 468 height 27
click at [74, 60] on span "Environment" at bounding box center [107, 63] width 74 height 16
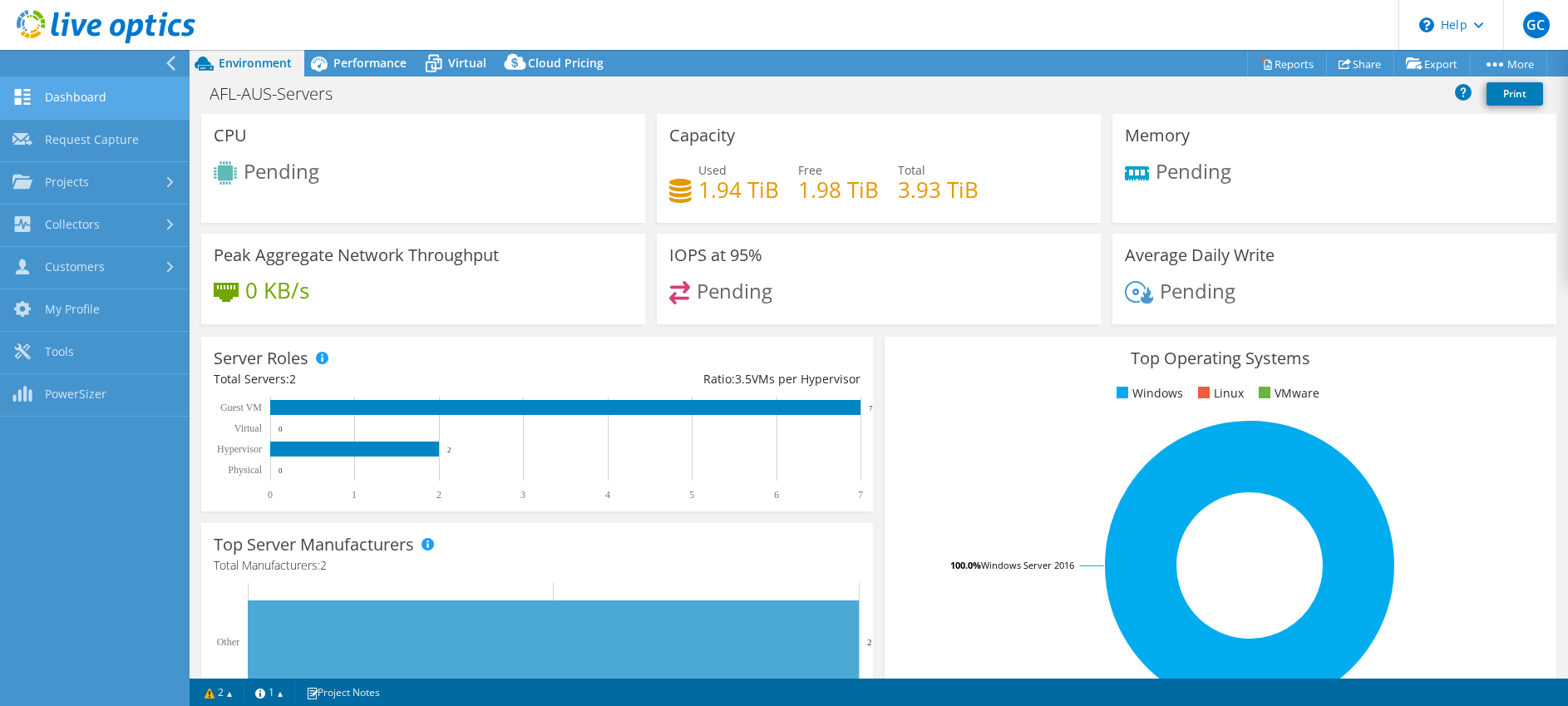
click at [51, 102] on link "Dashboard" at bounding box center [95, 98] width 190 height 43
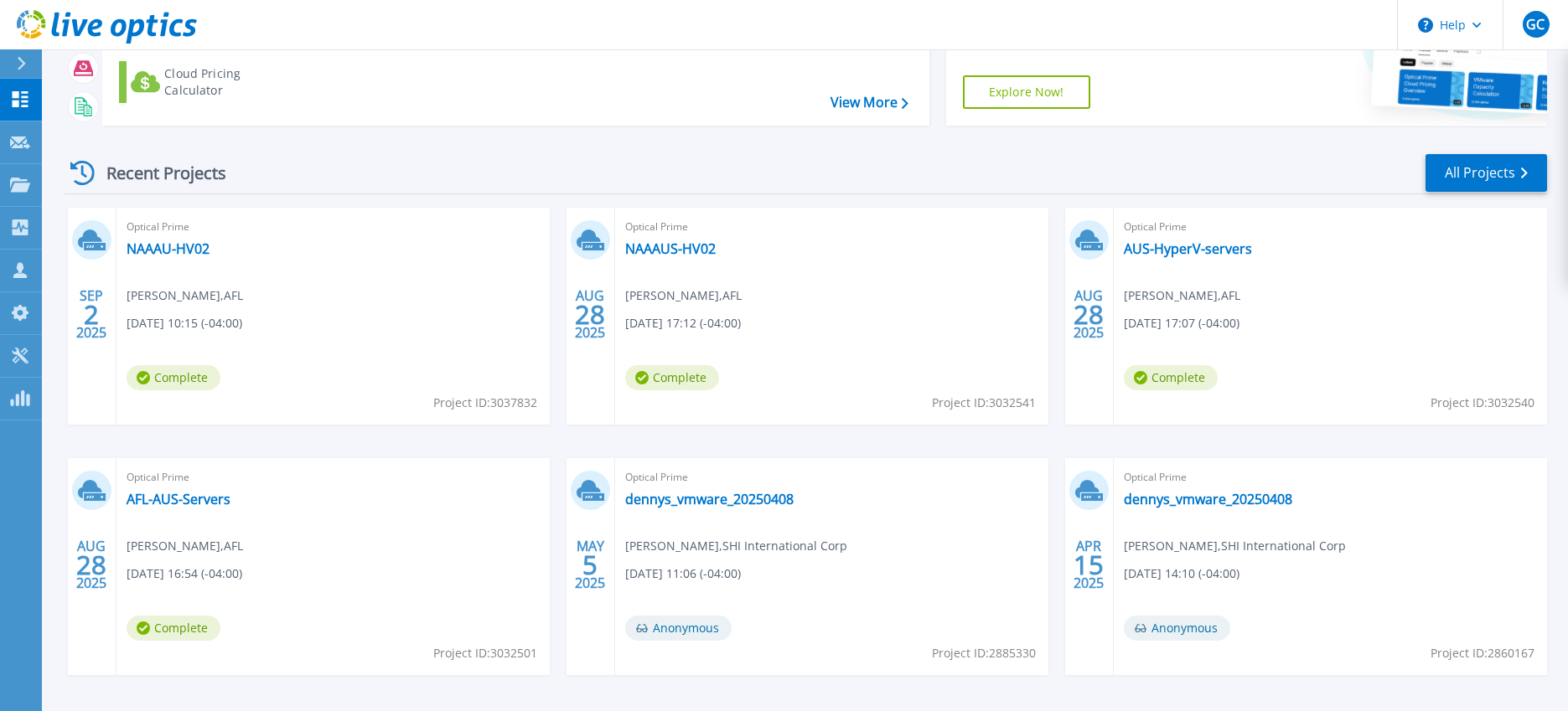
scroll to position [190, 0]
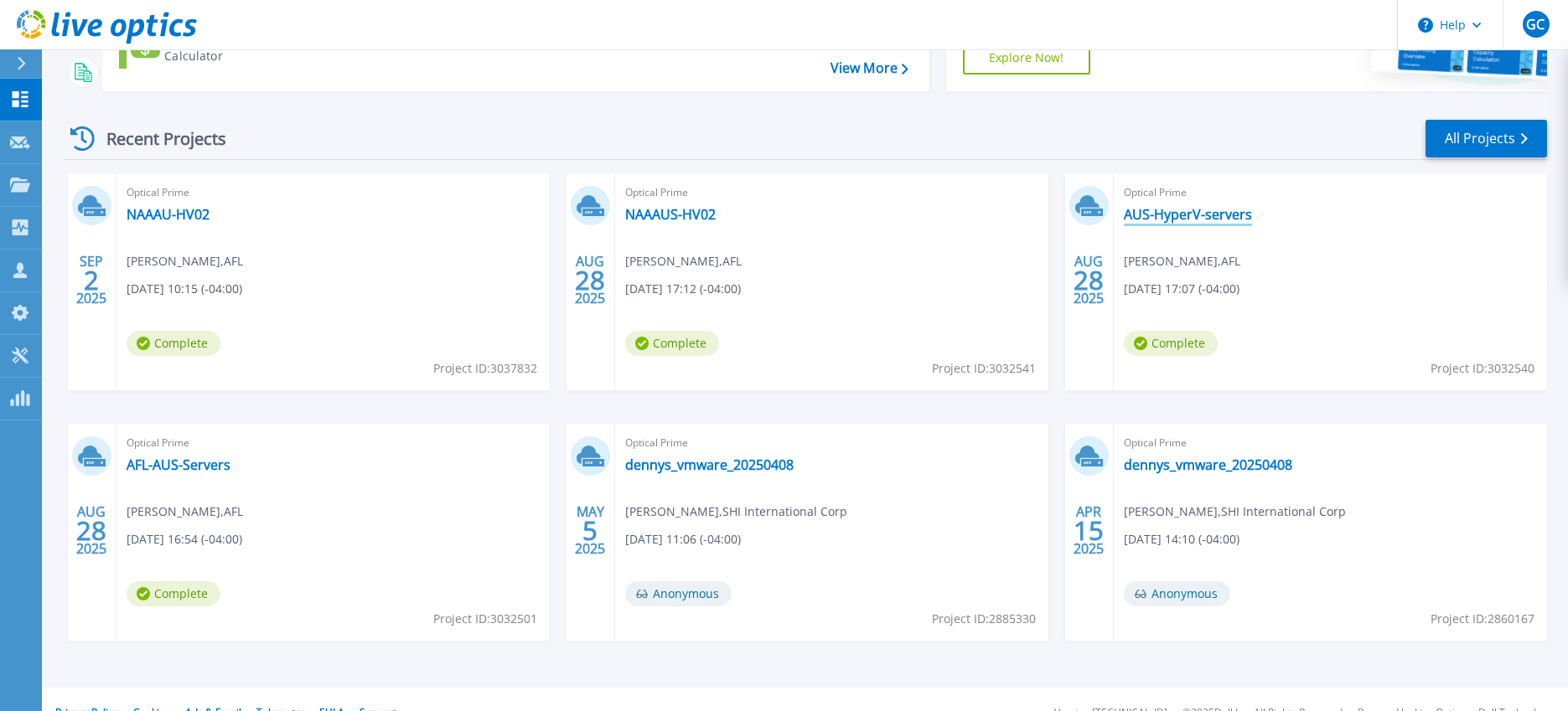
click at [1203, 213] on link "AUS-HyperV-servers" at bounding box center [1188, 214] width 129 height 17
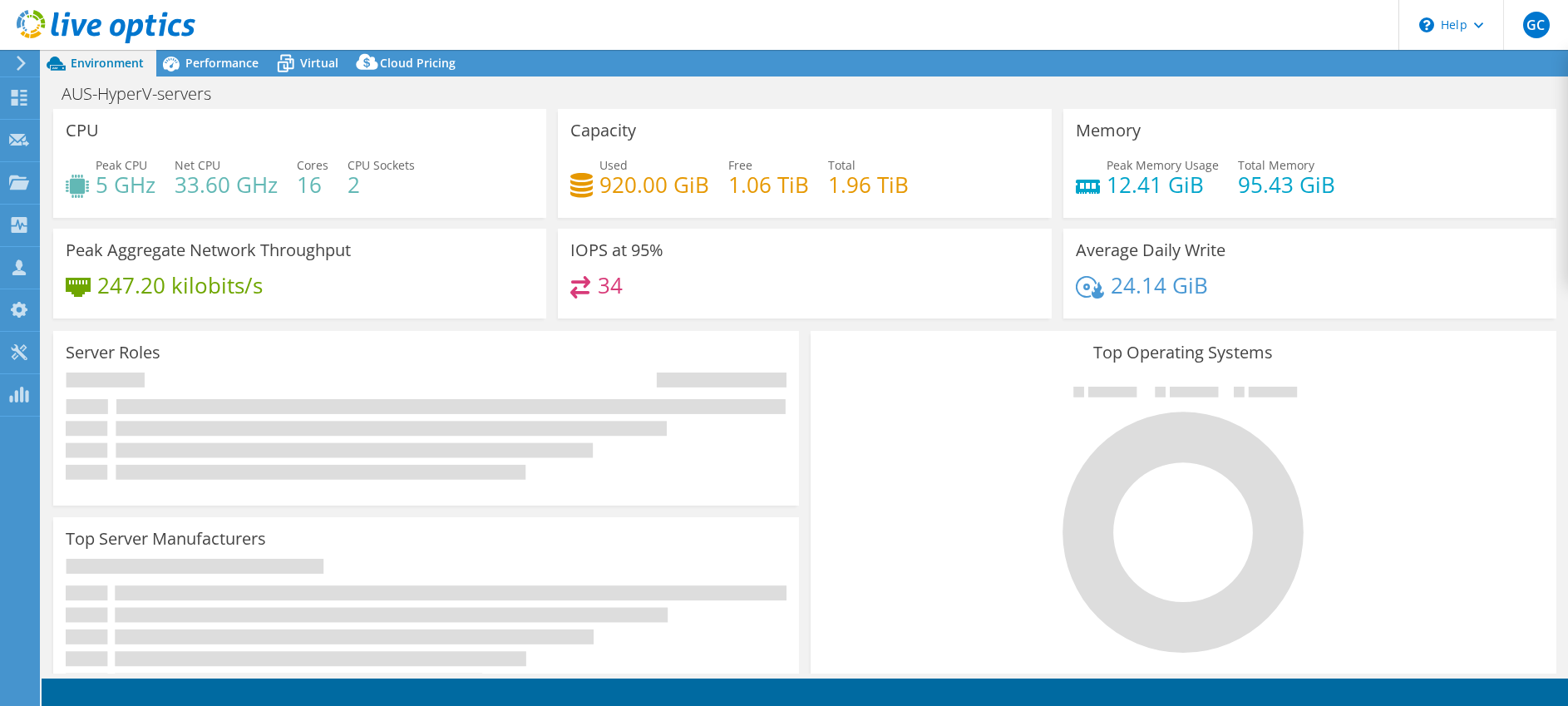
select select "USD"
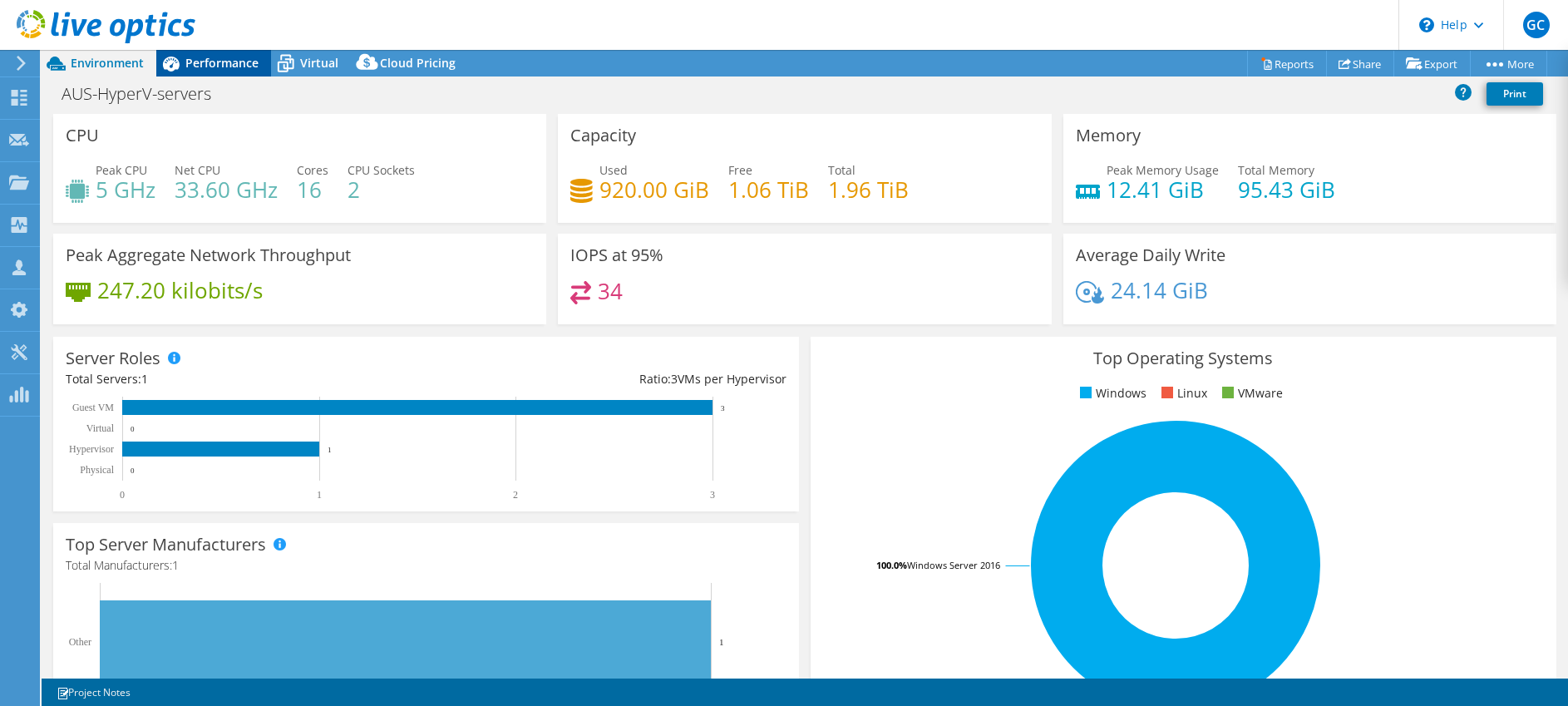
click at [224, 71] on div "Performance" at bounding box center [213, 63] width 114 height 27
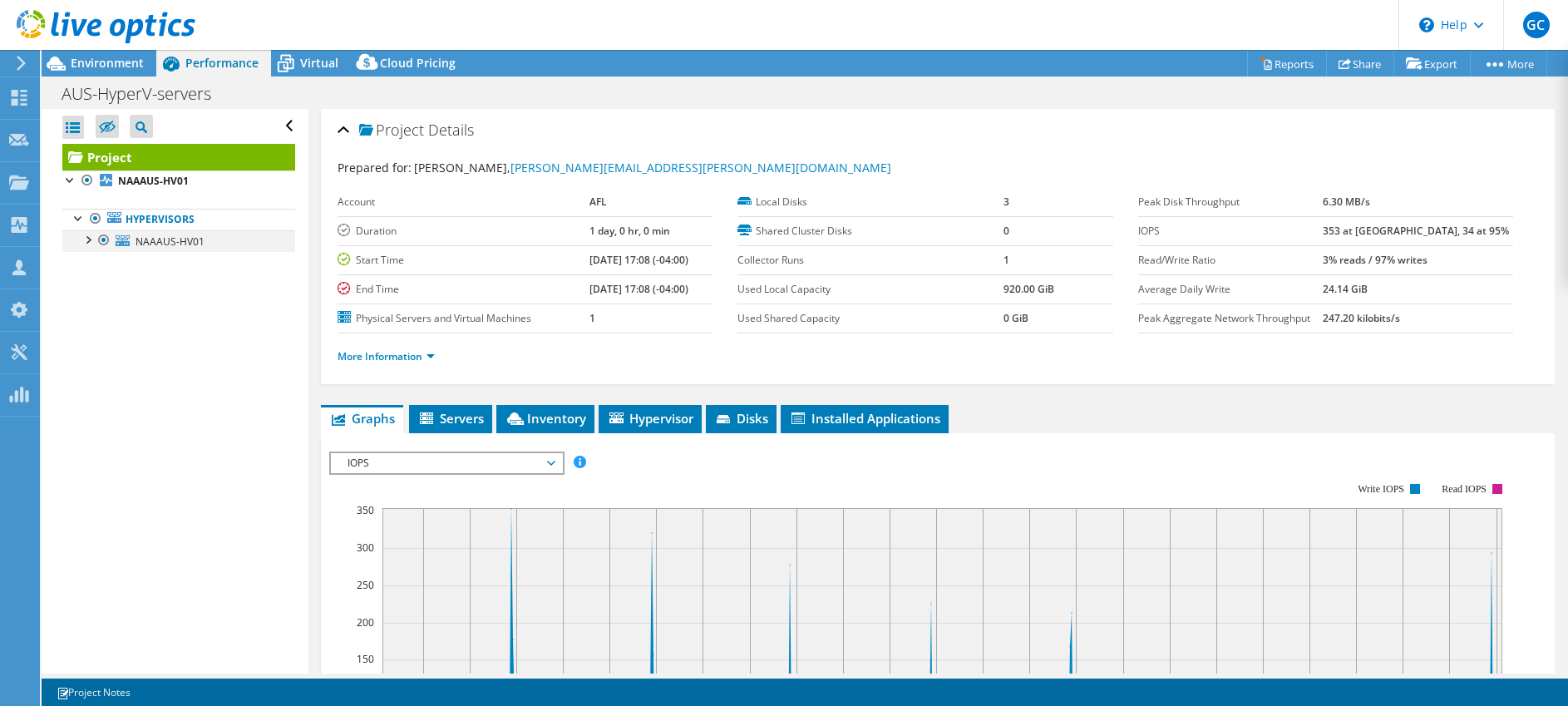
click at [94, 244] on div at bounding box center [87, 239] width 17 height 17
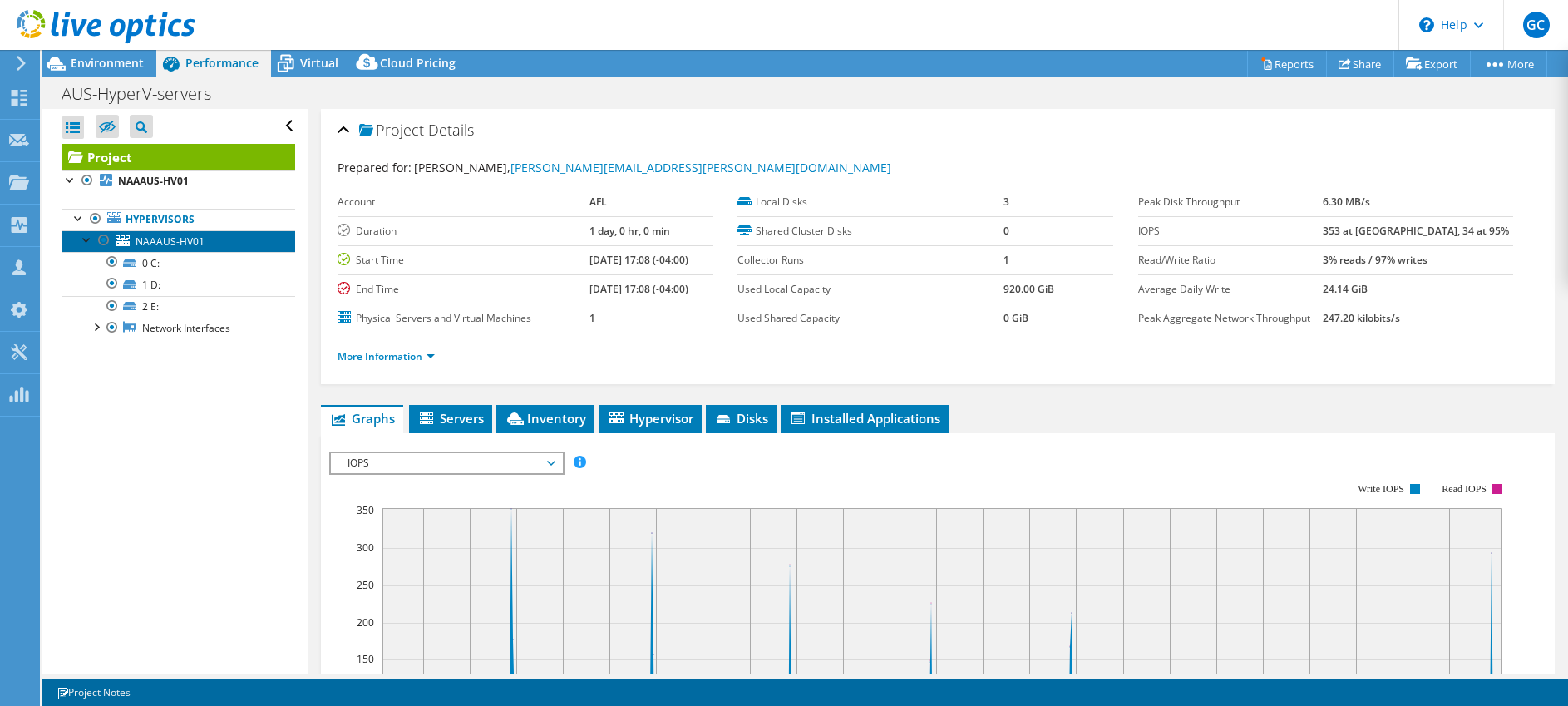
click at [230, 247] on link "NAAAUS-HV01" at bounding box center [178, 241] width 233 height 21
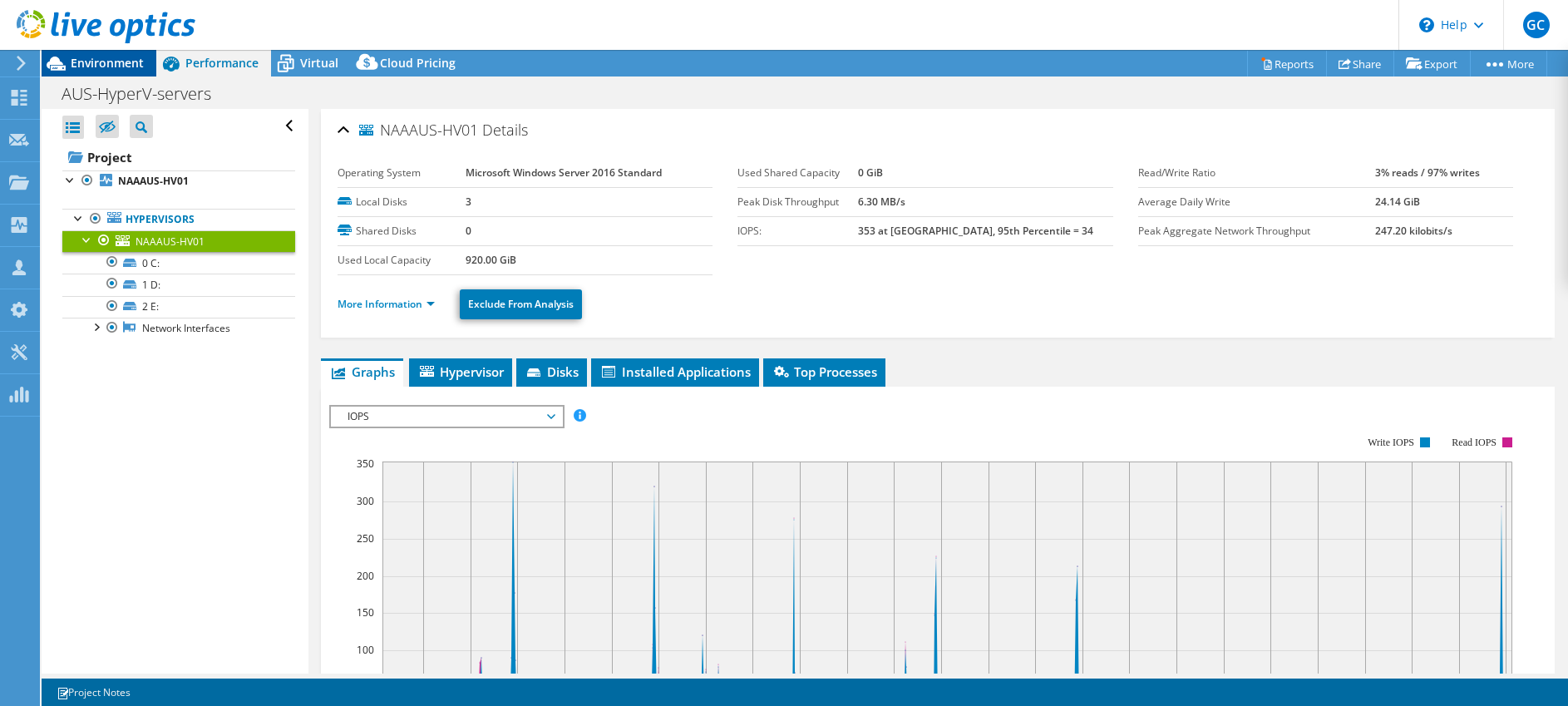
click at [75, 73] on div "Environment" at bounding box center [98, 63] width 114 height 27
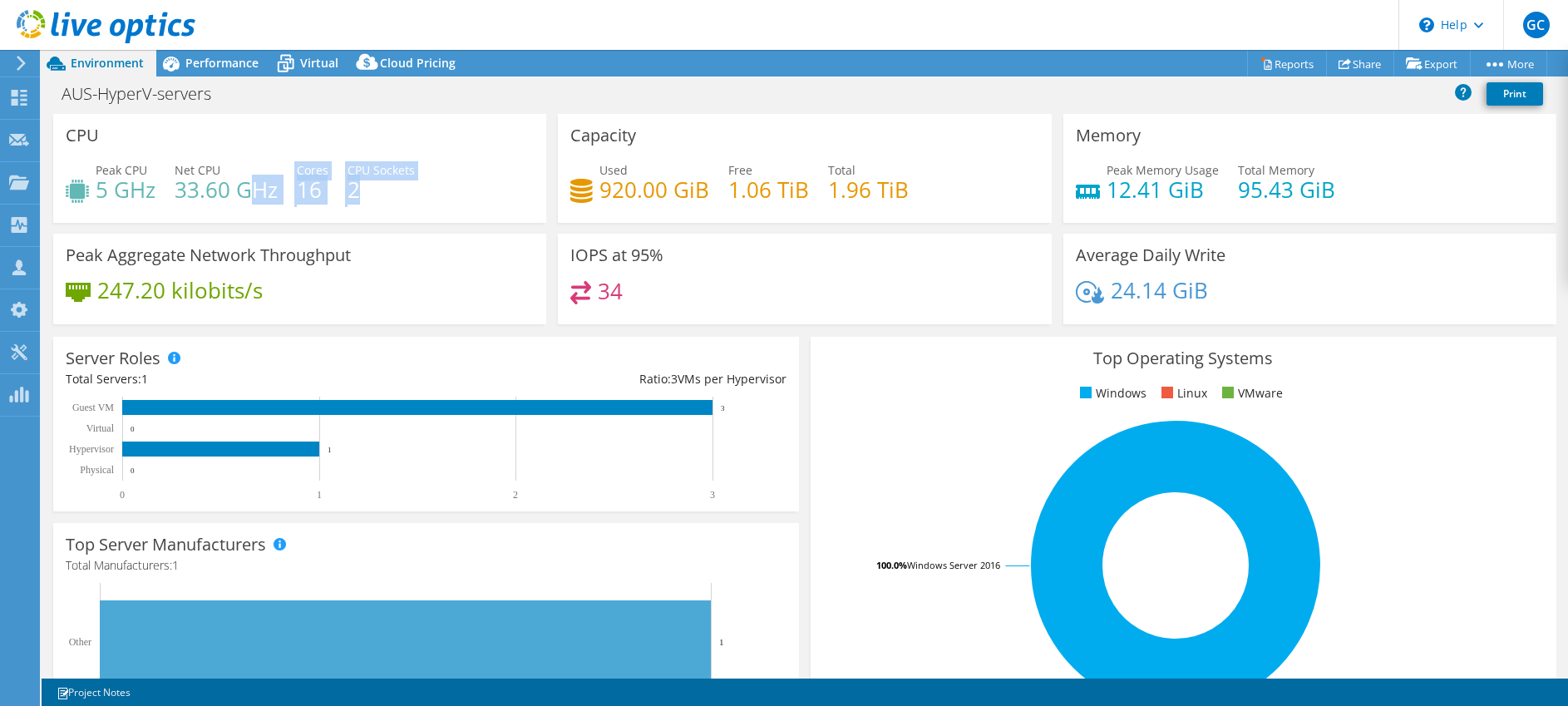
drag, startPoint x: 367, startPoint y: 187, endPoint x: 257, endPoint y: 186, distance: 110.0
click at [257, 186] on div "Peak CPU 5 GHz Net CPU 33.60 GHz Cores 16 CPU Sockets 2" at bounding box center [300, 188] width 468 height 54
click at [410, 186] on h4 "2" at bounding box center [381, 190] width 67 height 19
click at [94, 60] on span "Environment" at bounding box center [107, 63] width 74 height 16
click at [214, 64] on span "Performance" at bounding box center [222, 63] width 74 height 16
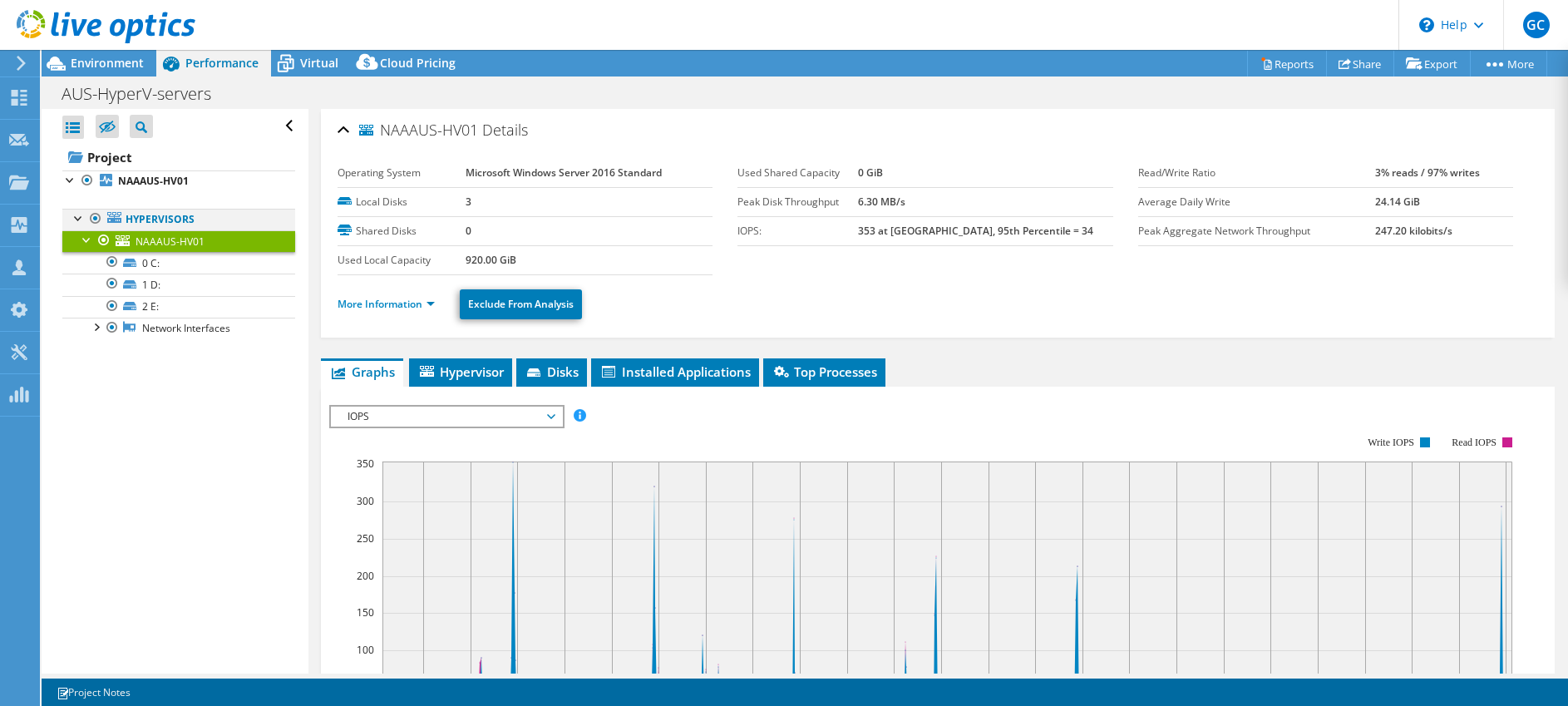
click at [81, 218] on div at bounding box center [79, 216] width 17 height 17
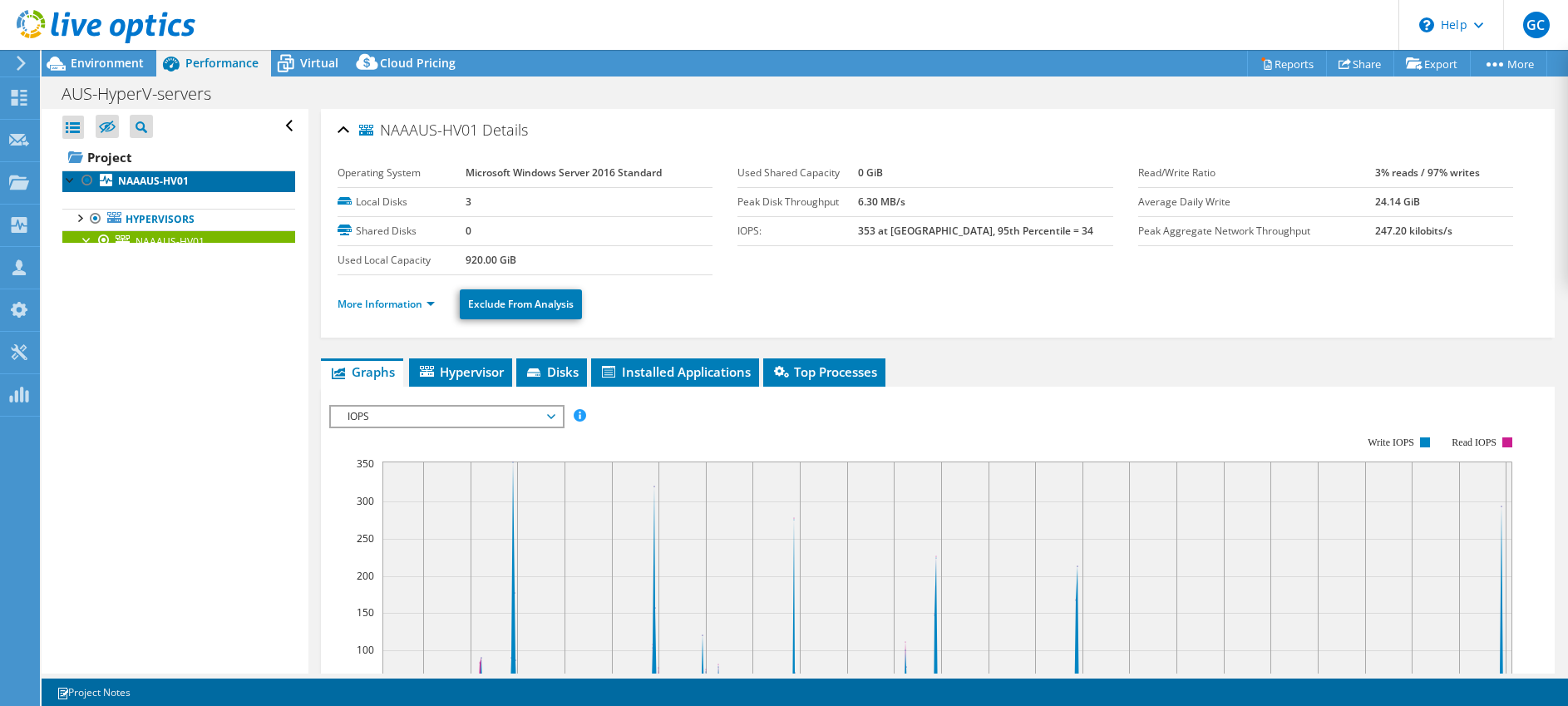
click at [129, 176] on b "NAAAUS-HV01" at bounding box center [153, 181] width 71 height 14
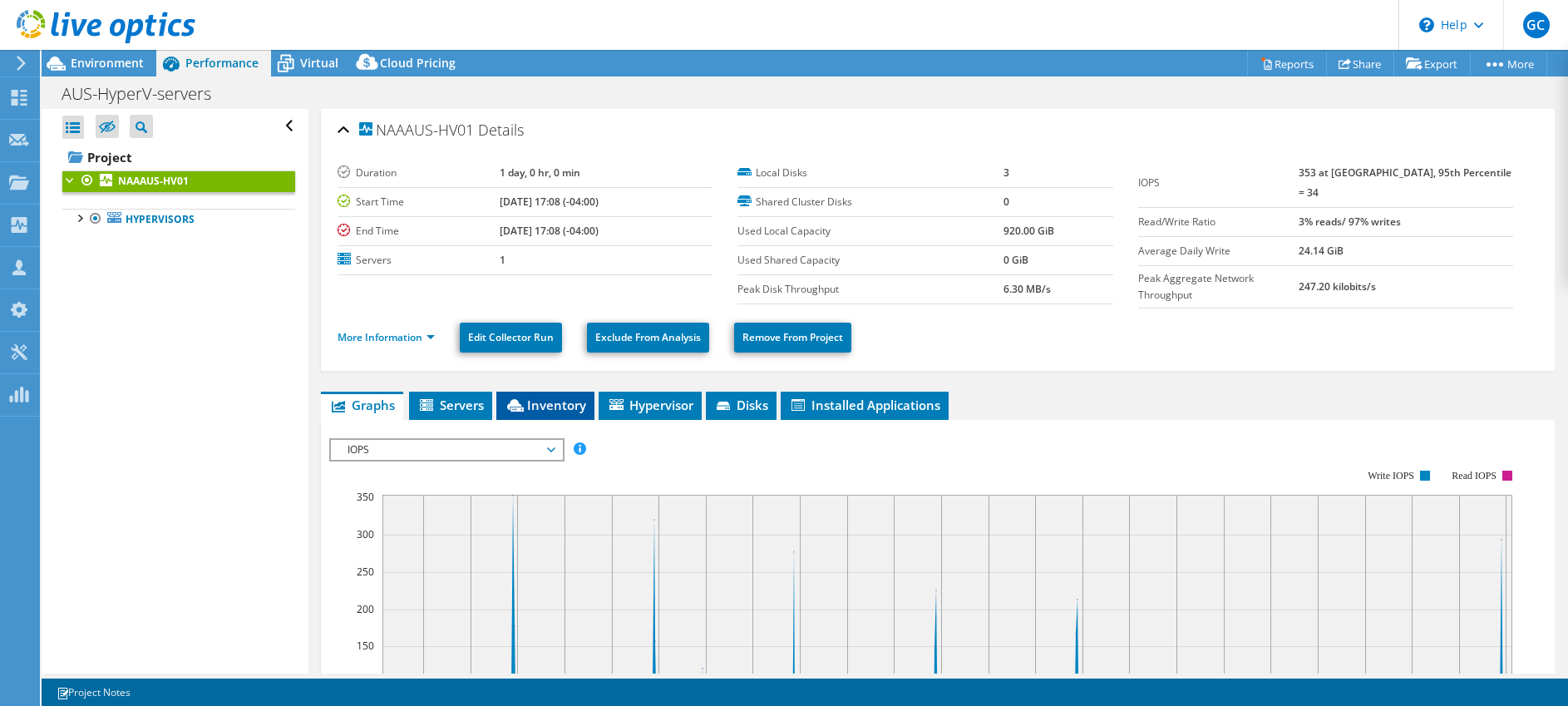
click at [542, 410] on li "Inventory" at bounding box center [545, 406] width 98 height 28
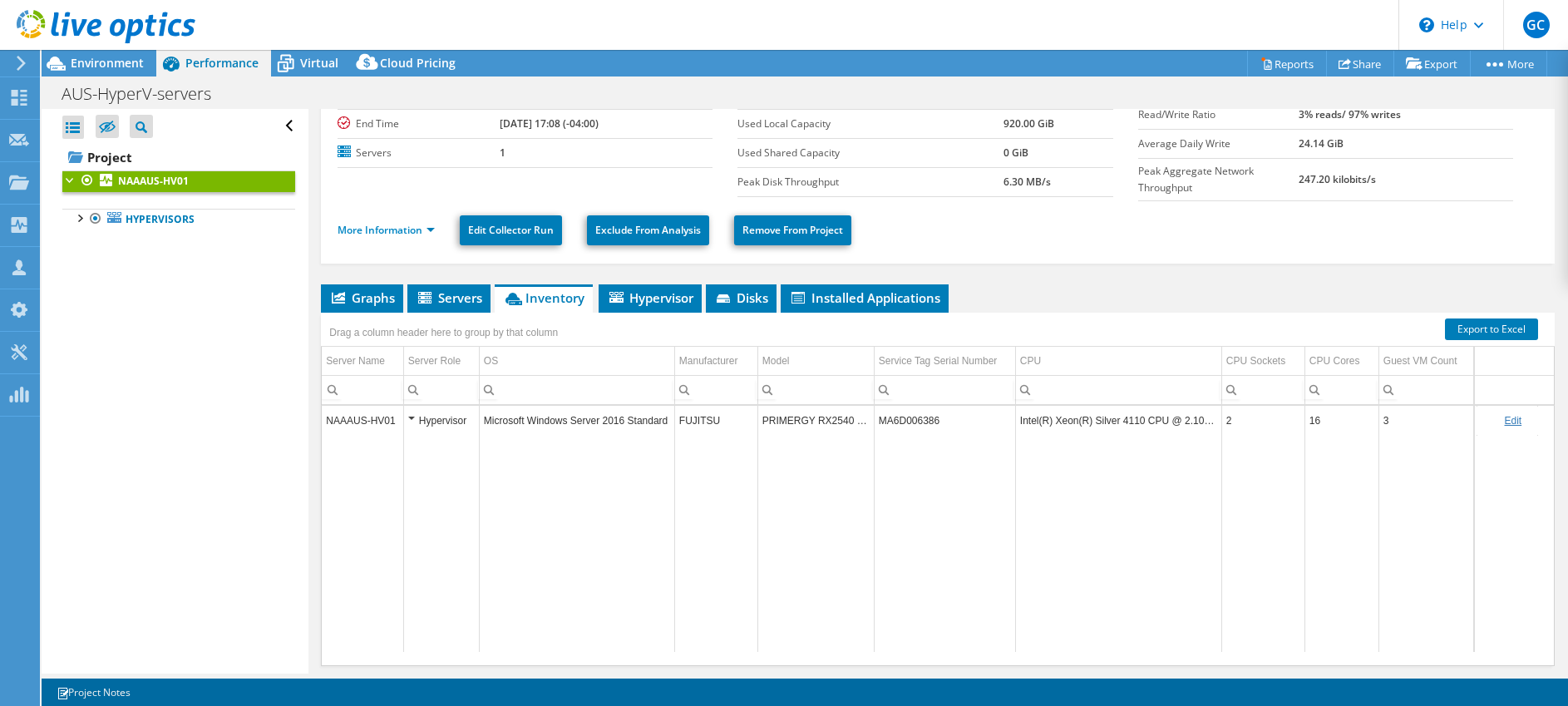
scroll to position [106, 0]
click at [795, 417] on td "PRIMERGY RX2540 M4" at bounding box center [815, 421] width 116 height 29
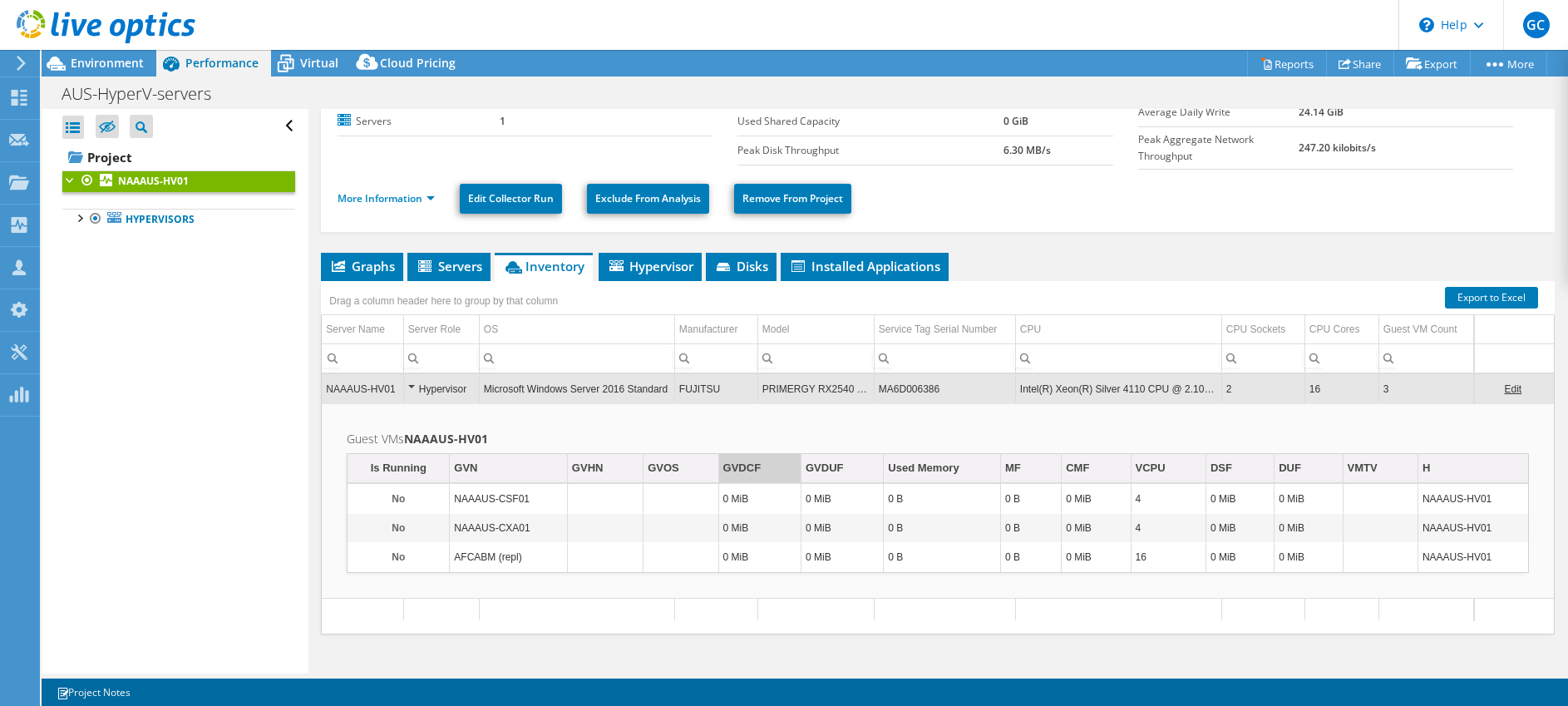
scroll to position [138, 0]
drag, startPoint x: 764, startPoint y: 385, endPoint x: 867, endPoint y: 388, distance: 103.0
click at [867, 388] on td "PRIMERGY RX2540 M4" at bounding box center [815, 389] width 116 height 29
copy td "PRIMERGY RX2540 M4"
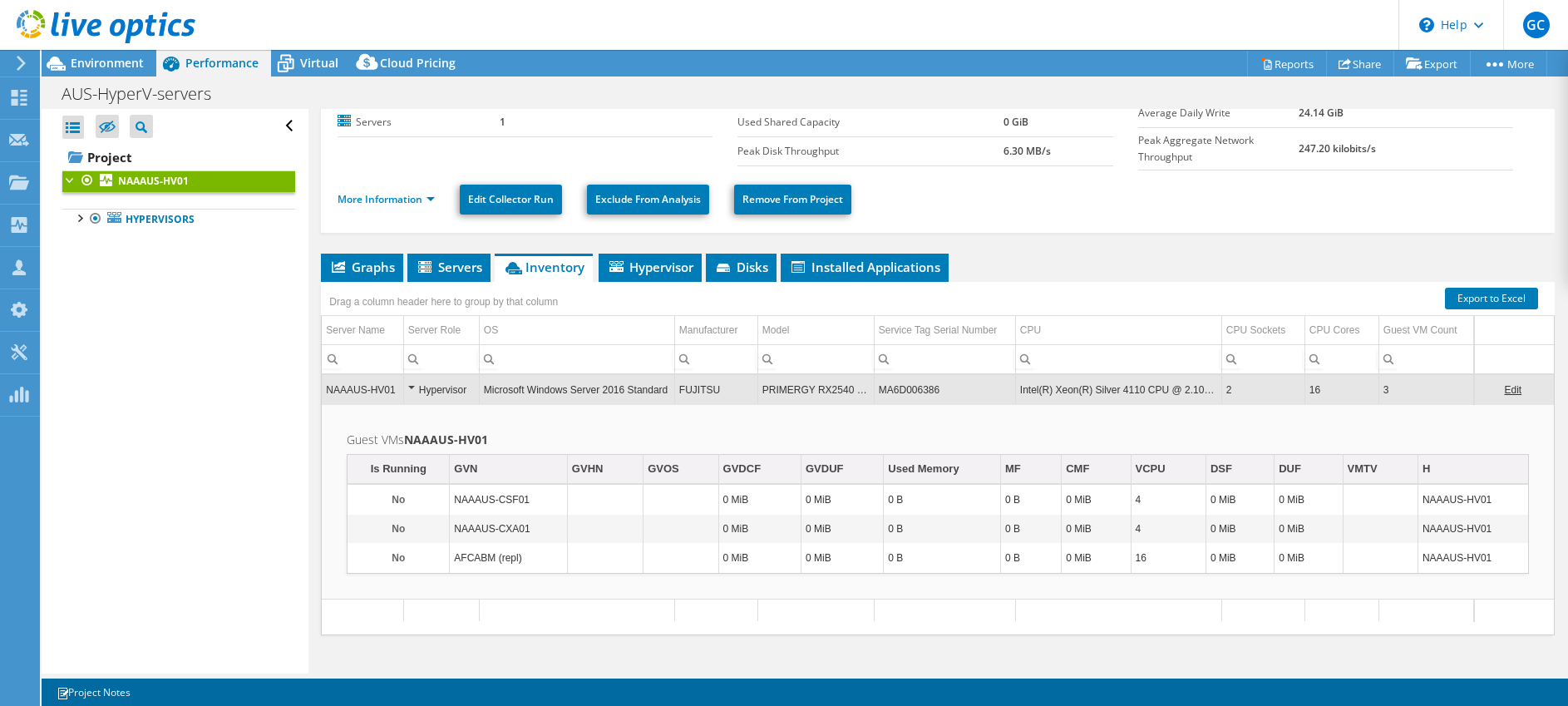
click at [917, 412] on td "Guest VMs NAAAUS-HV01 Is Running GVN GVHN GVOS GVDCF GVDUF Used Memory MF CMF V…" at bounding box center [938, 502] width 1232 height 195
drag, startPoint x: 1187, startPoint y: 382, endPoint x: 1221, endPoint y: 383, distance: 34.0
click at [1221, 383] on td "Intel(R) Xeon(R) Silver 4110 CPU @ 2.10GHz" at bounding box center [1118, 389] width 207 height 29
click at [1129, 407] on td "Guest VMs NAAAUS-HV01 Is Running GVN GVHN GVOS GVDCF GVDUF Used Memory MF CMF V…" at bounding box center [938, 502] width 1232 height 195
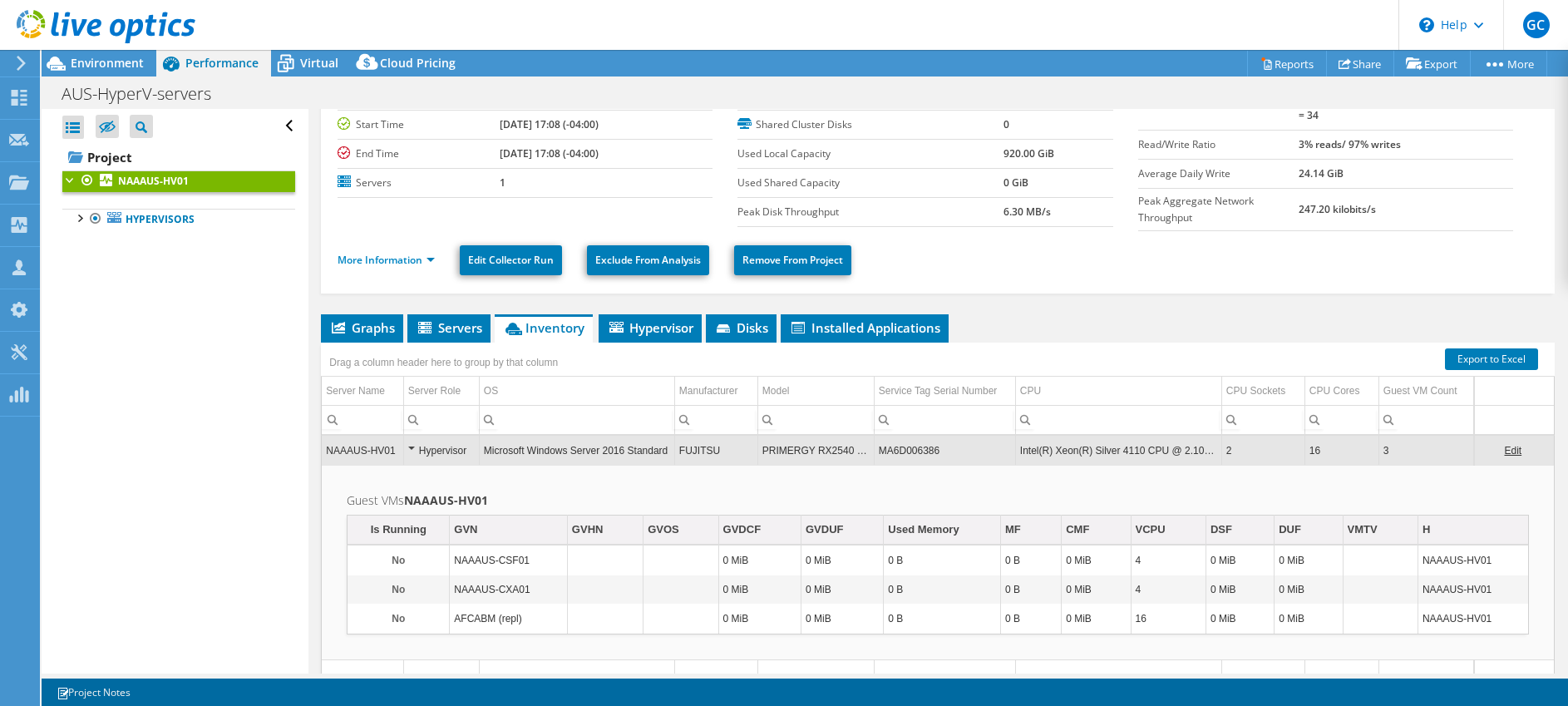
scroll to position [87, 0]
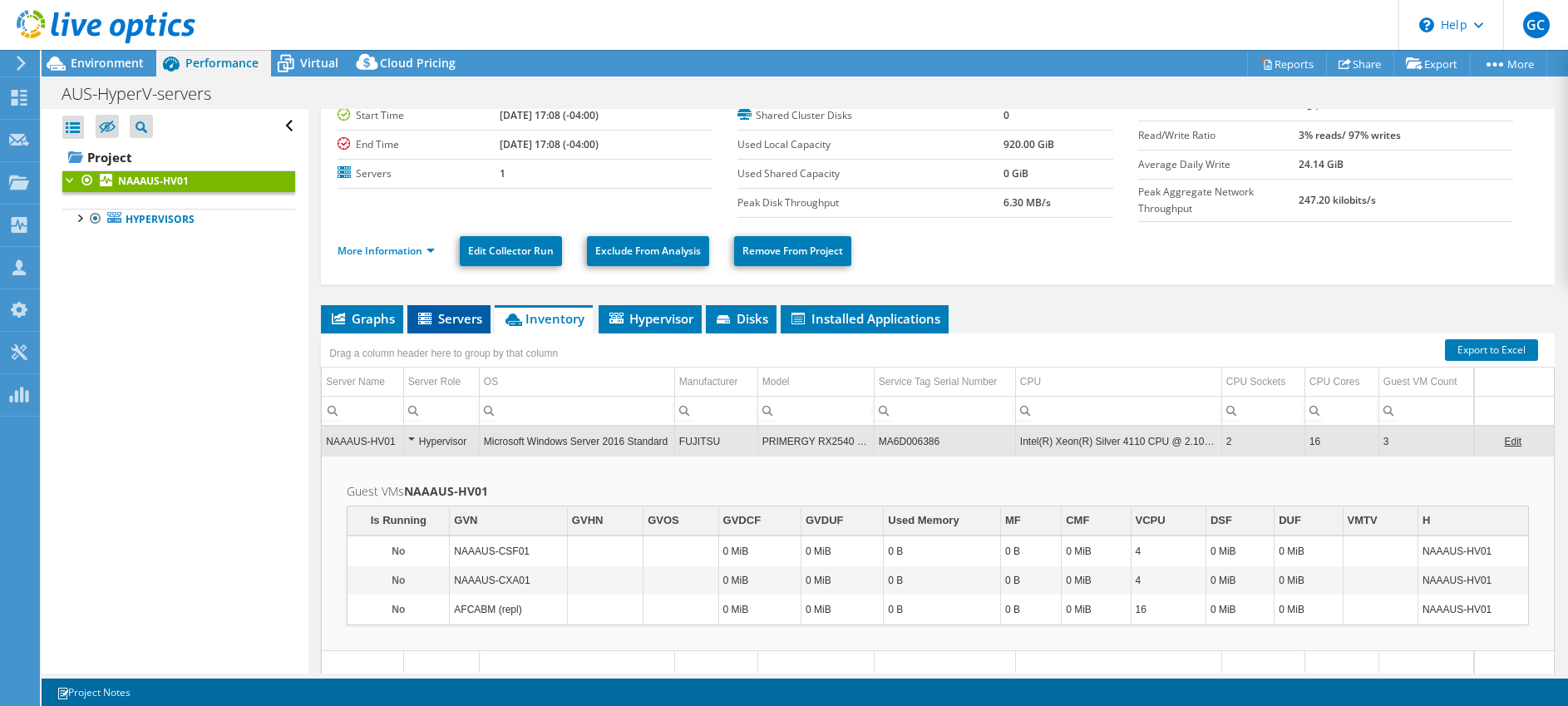
click at [446, 310] on span "Servers" at bounding box center [449, 318] width 66 height 17
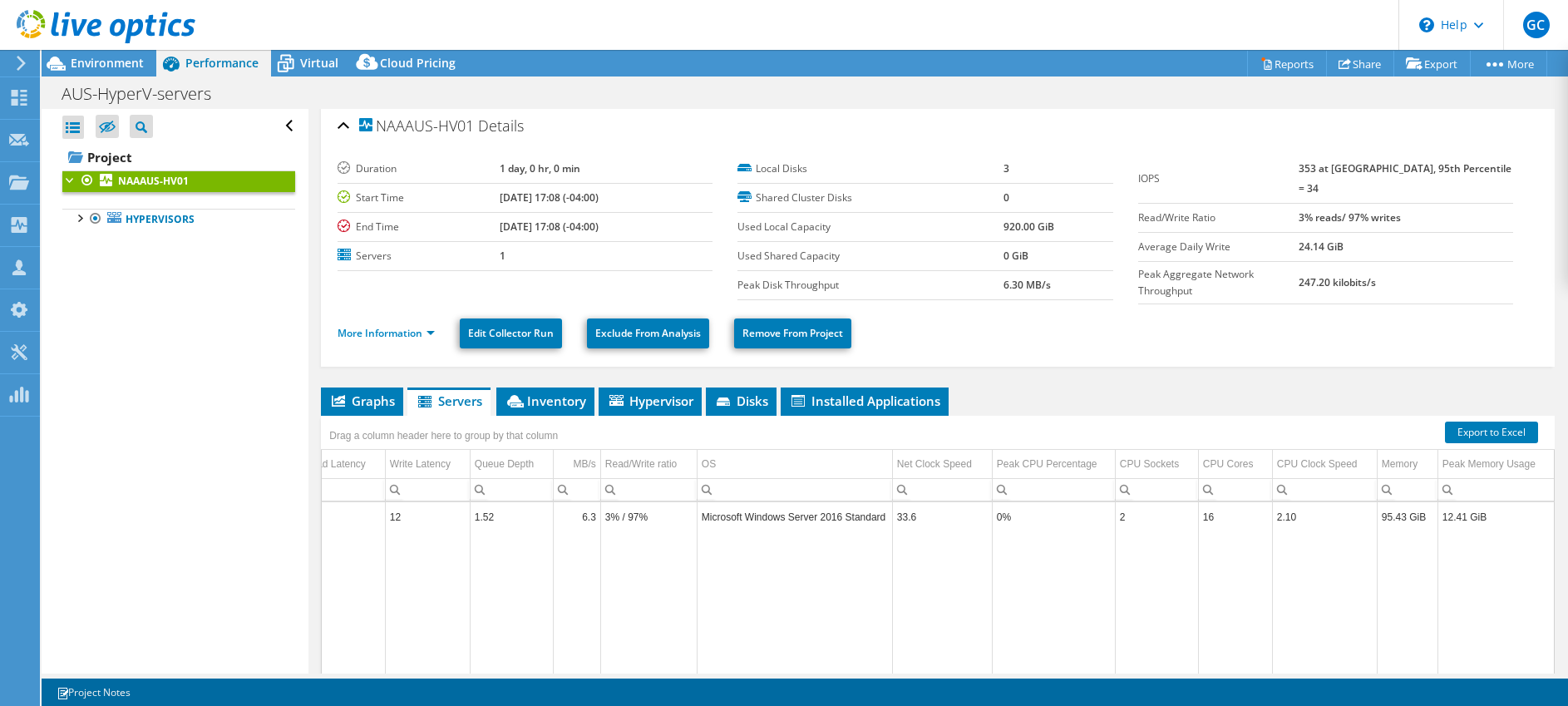
scroll to position [0, 0]
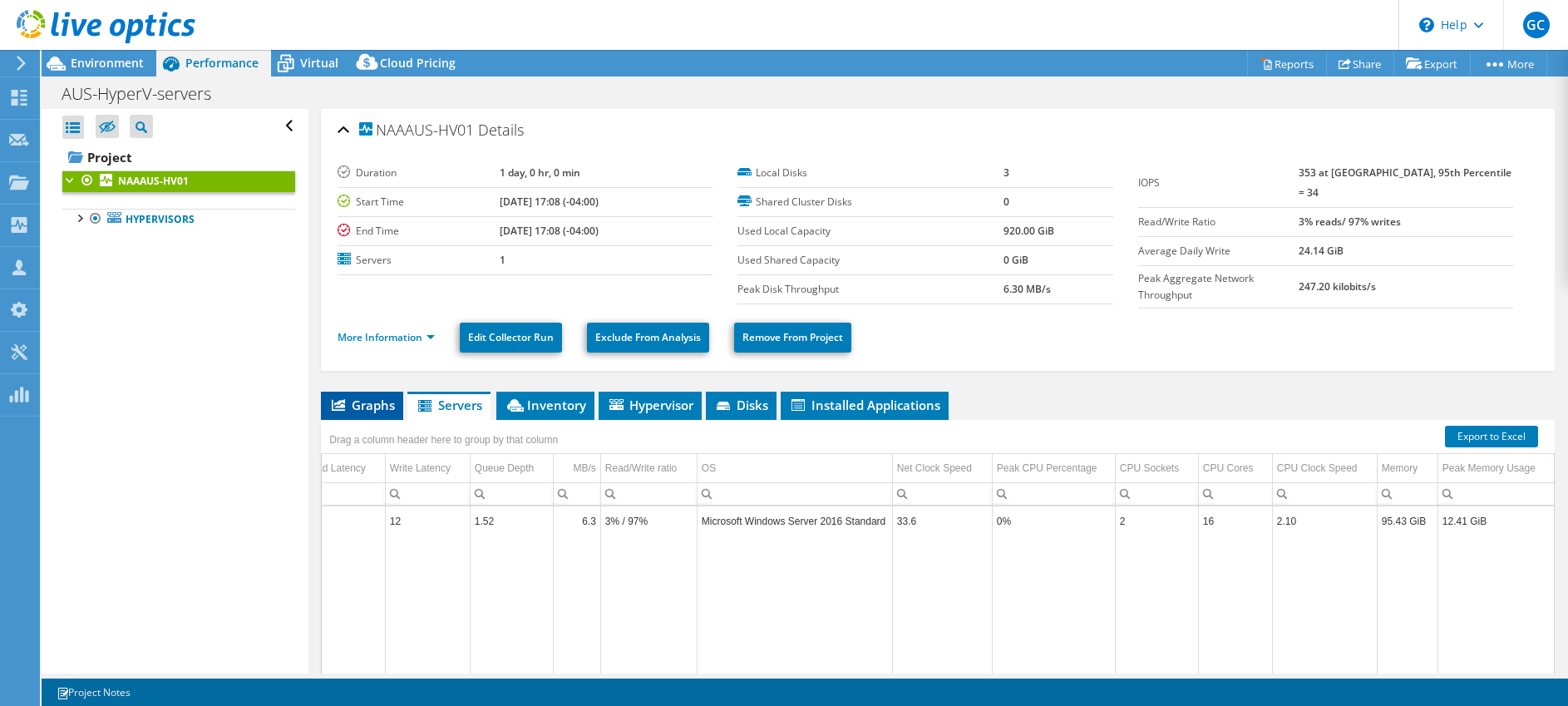
click at [358, 392] on li "Graphs" at bounding box center [362, 406] width 82 height 28
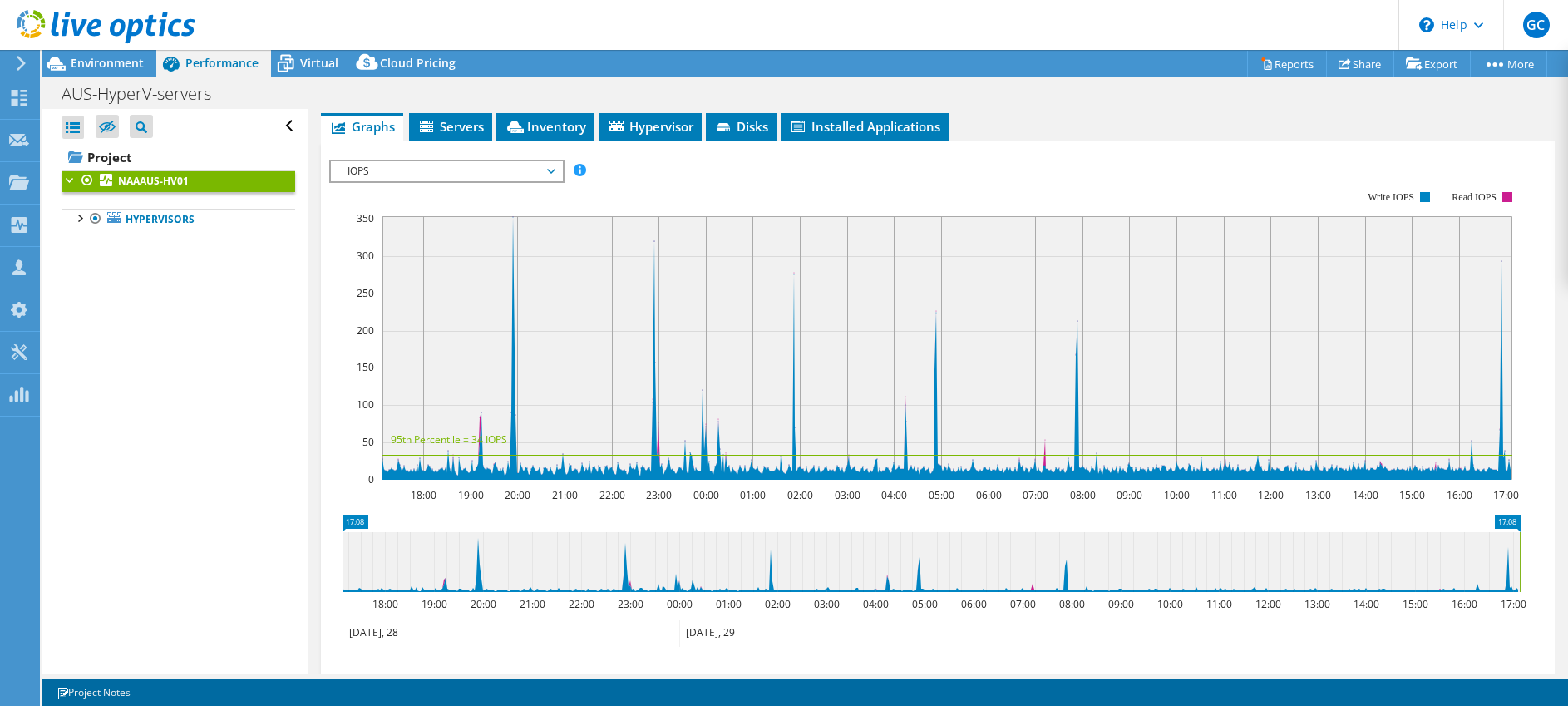
scroll to position [269, 0]
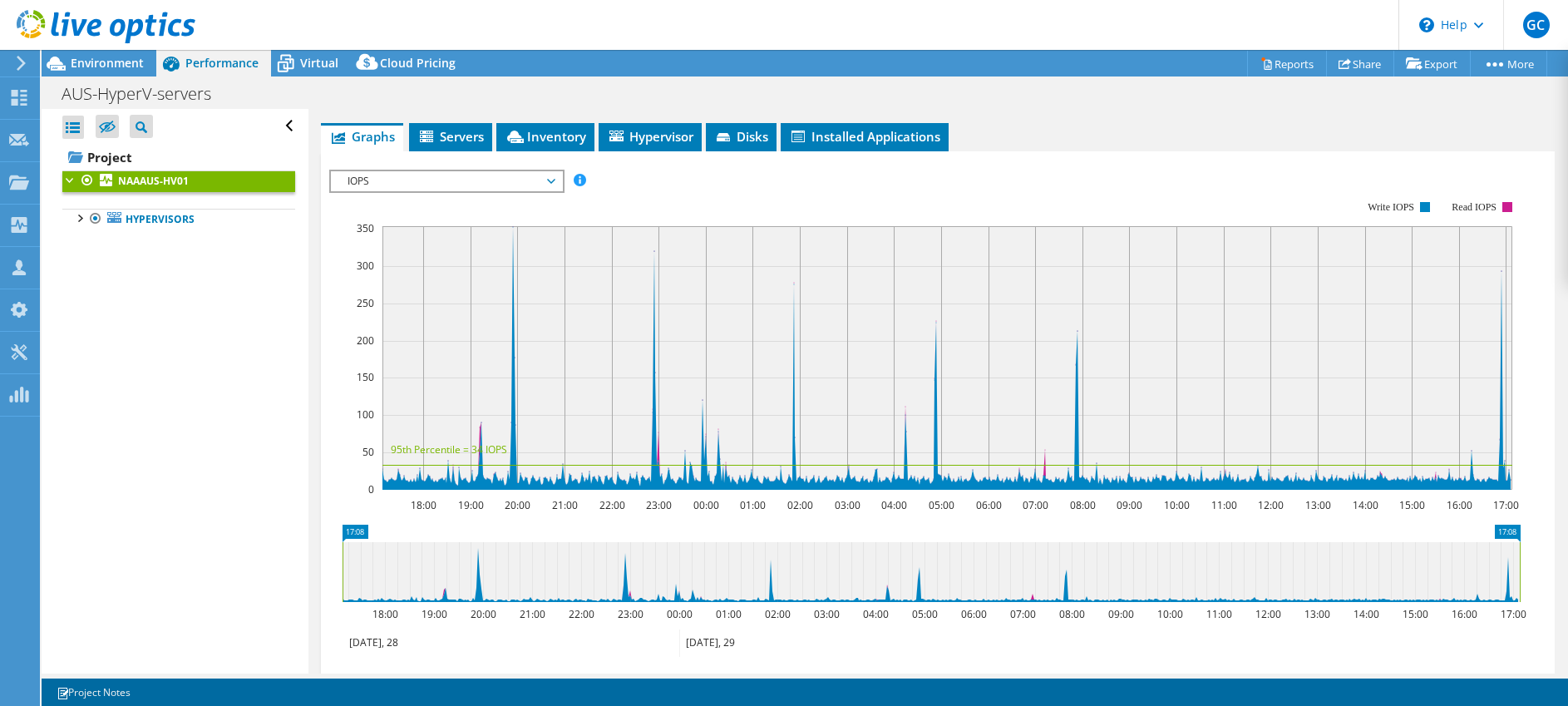
click at [524, 171] on span "IOPS" at bounding box center [446, 181] width 214 height 20
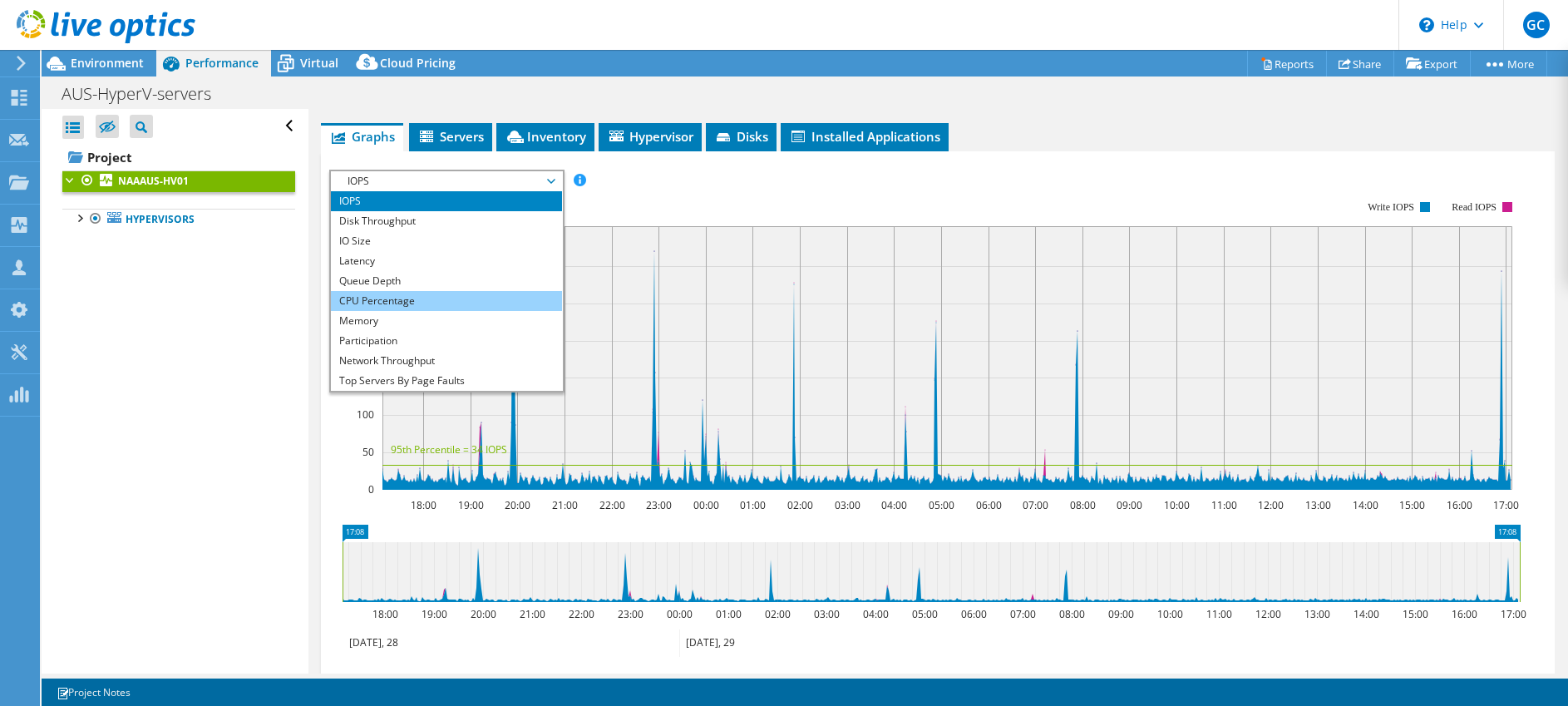
click at [388, 305] on li "CPU Percentage" at bounding box center [446, 301] width 230 height 20
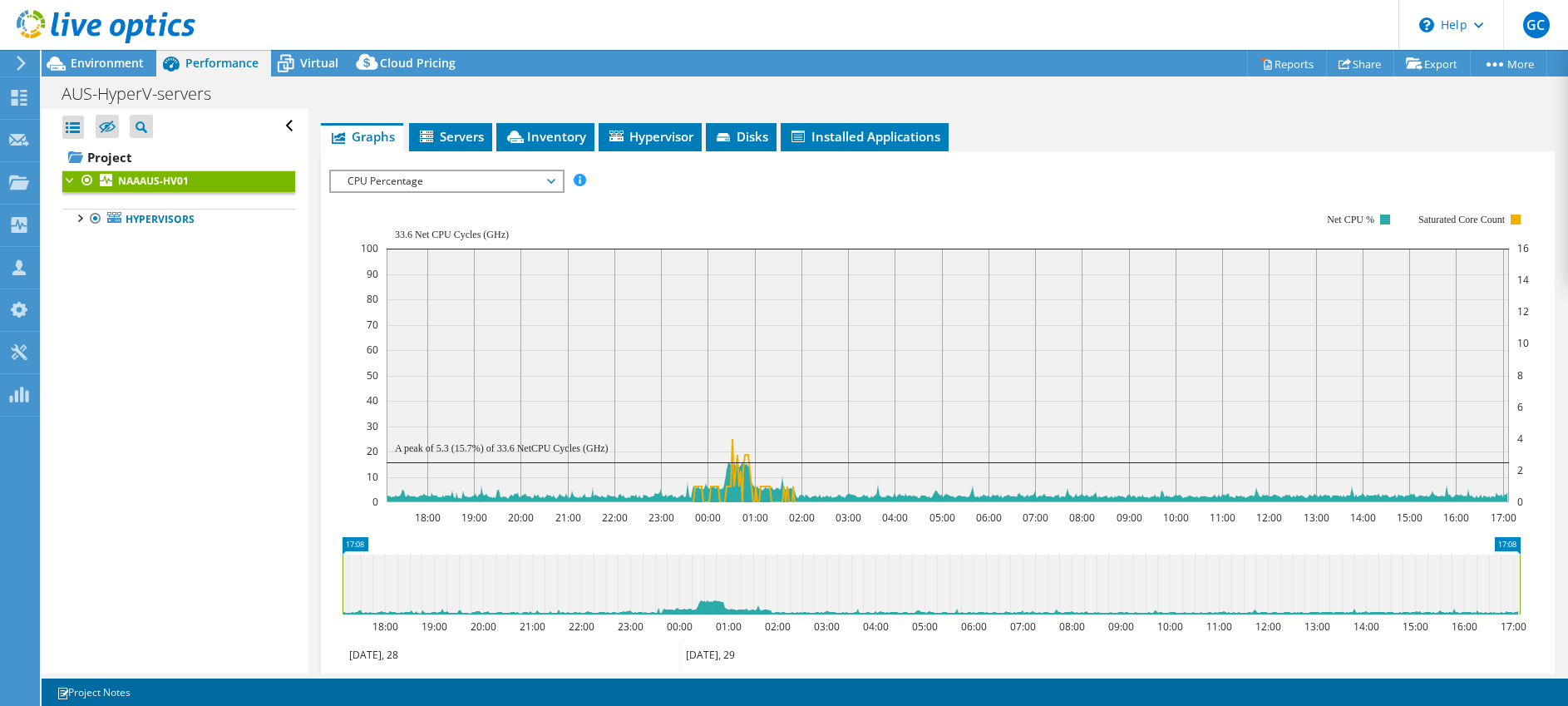
click at [533, 171] on span "CPU Percentage" at bounding box center [446, 181] width 214 height 20
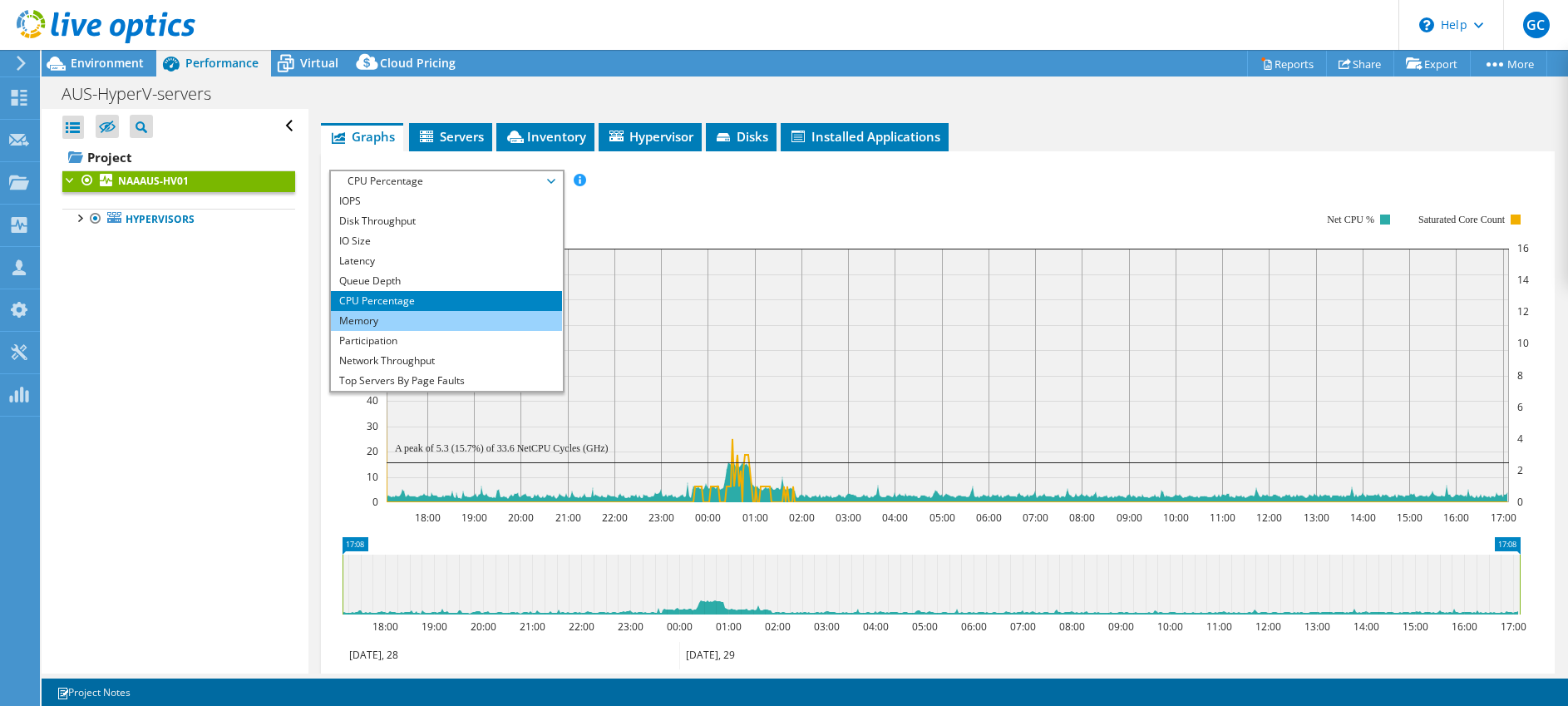
click at [381, 318] on li "Memory" at bounding box center [446, 321] width 230 height 20
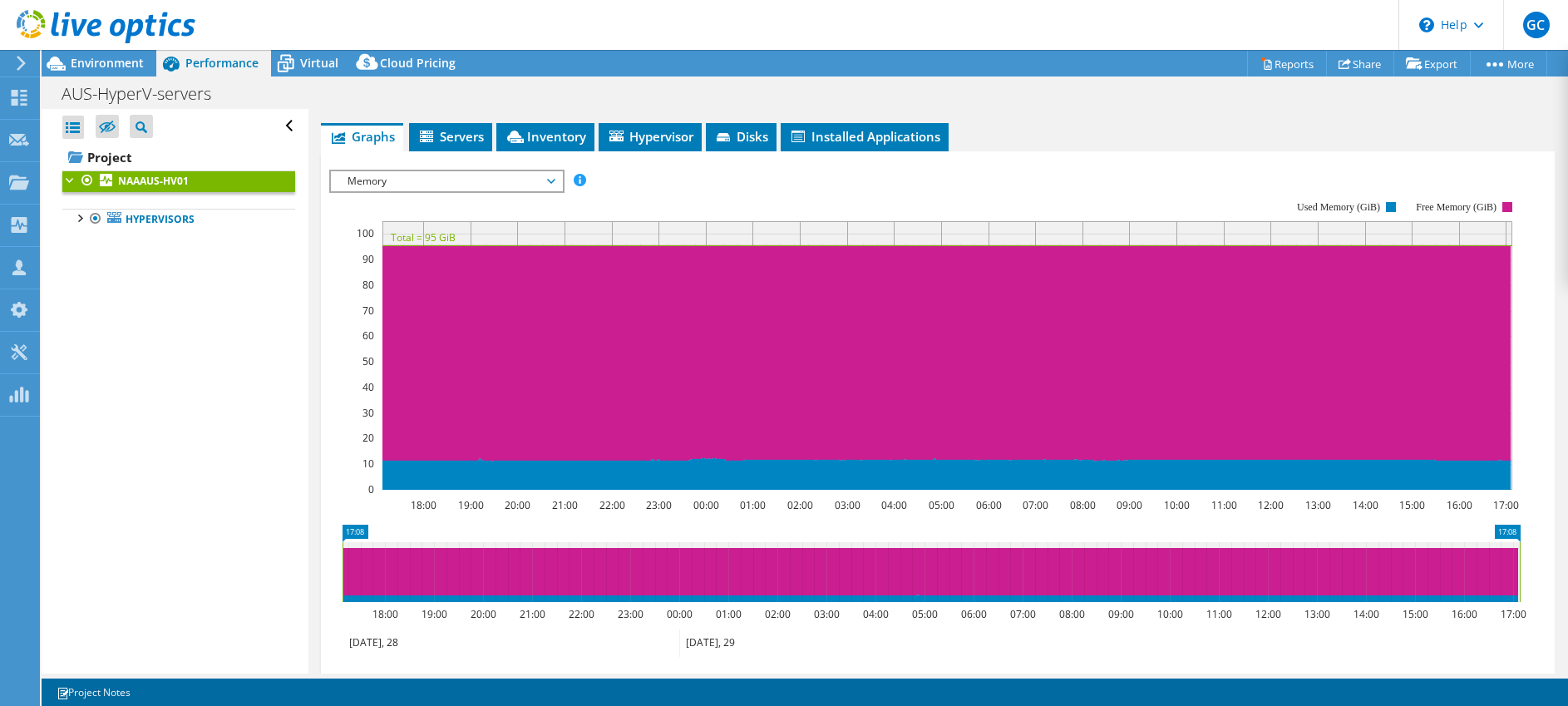
click at [455, 188] on rect at bounding box center [924, 346] width 1191 height 333
click at [471, 179] on span "Memory" at bounding box center [446, 181] width 214 height 20
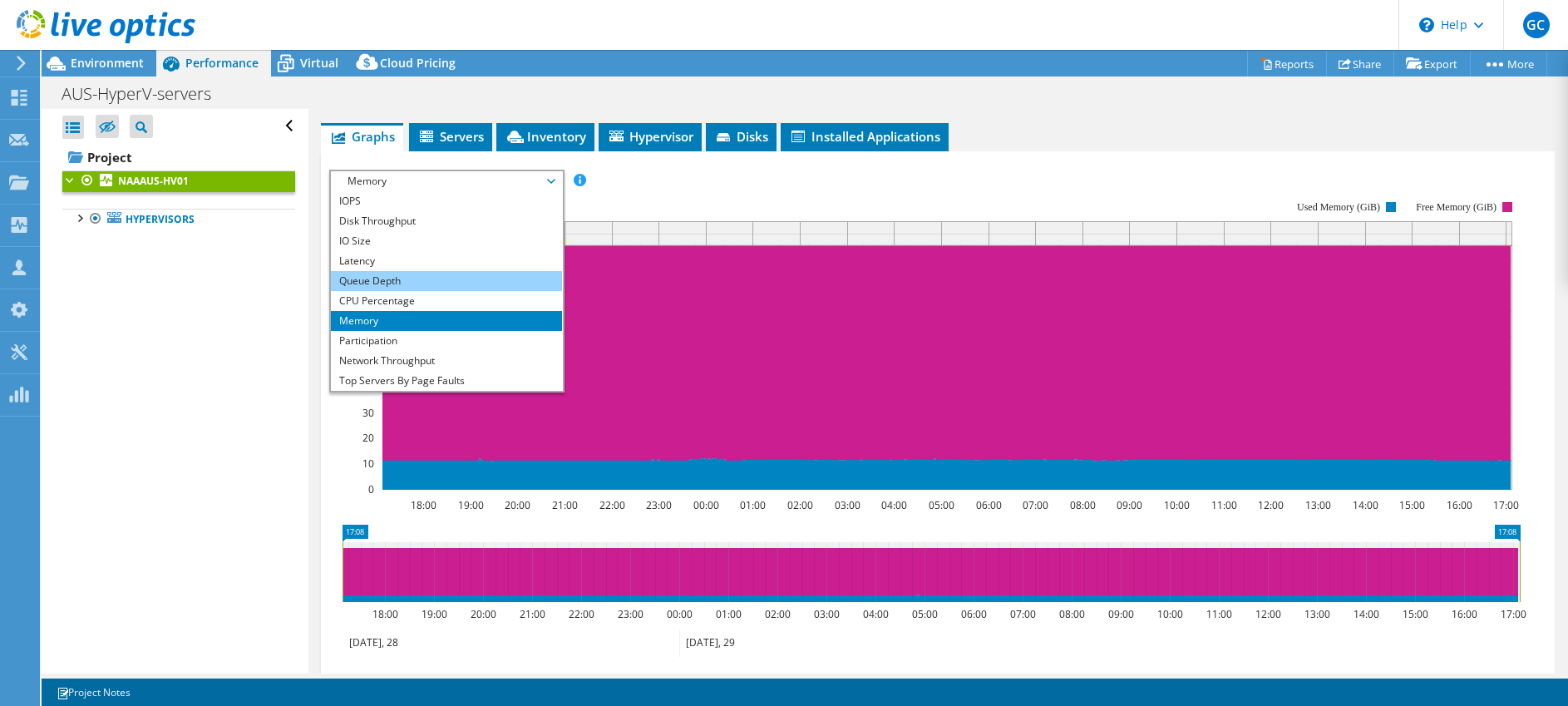
click at [417, 271] on li "Queue Depth" at bounding box center [446, 281] width 230 height 20
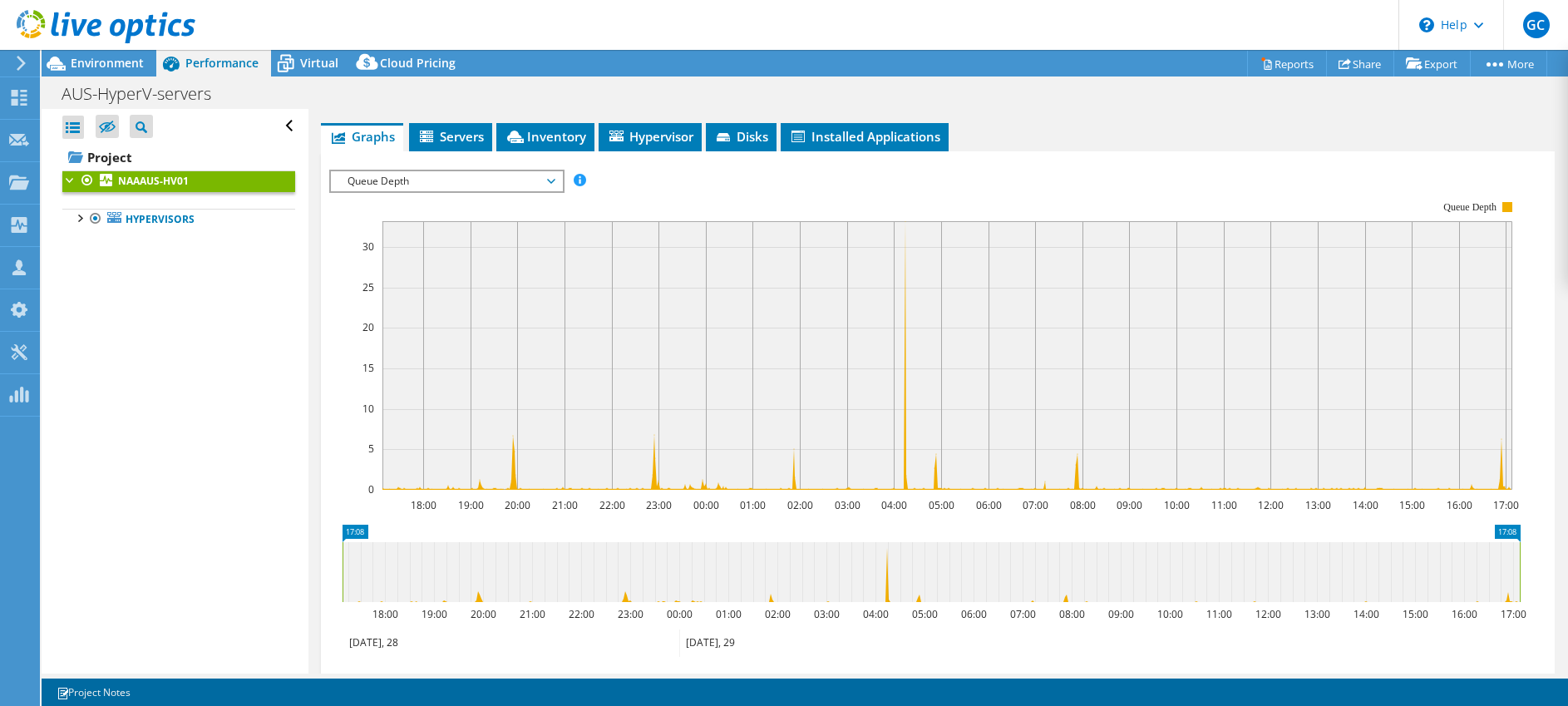
click at [438, 180] on span "Queue Depth" at bounding box center [446, 181] width 214 height 20
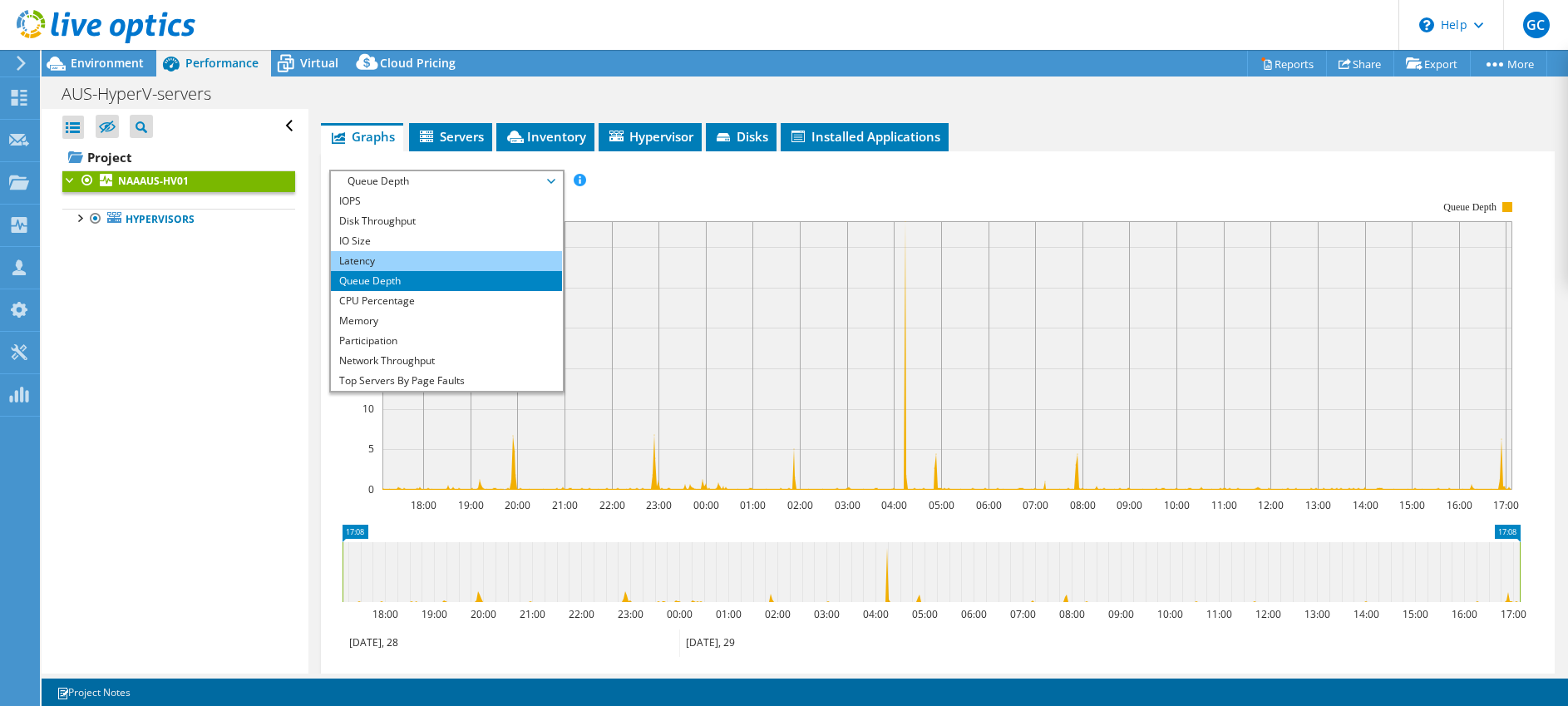
click at [378, 251] on li "Latency" at bounding box center [446, 261] width 230 height 20
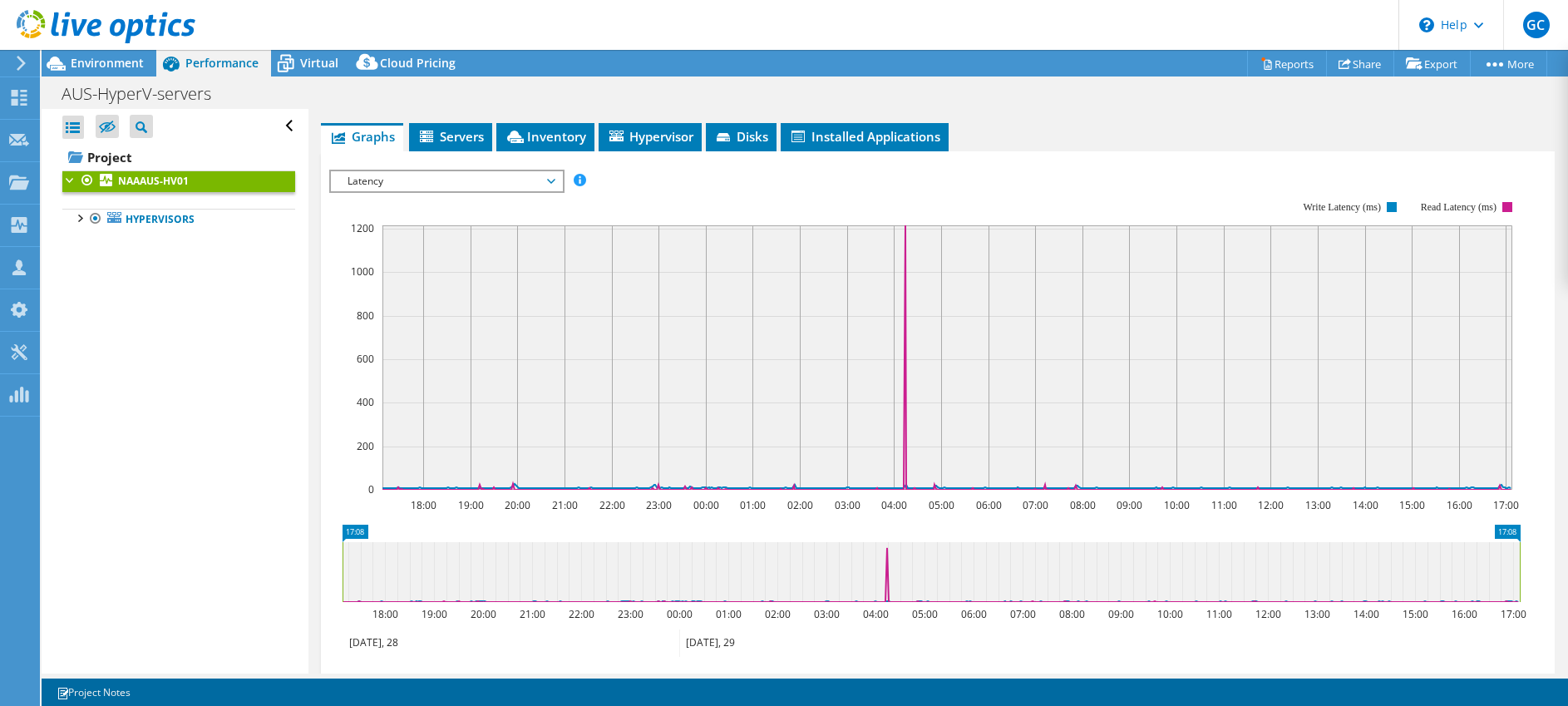
click at [505, 179] on span "Latency" at bounding box center [446, 181] width 214 height 20
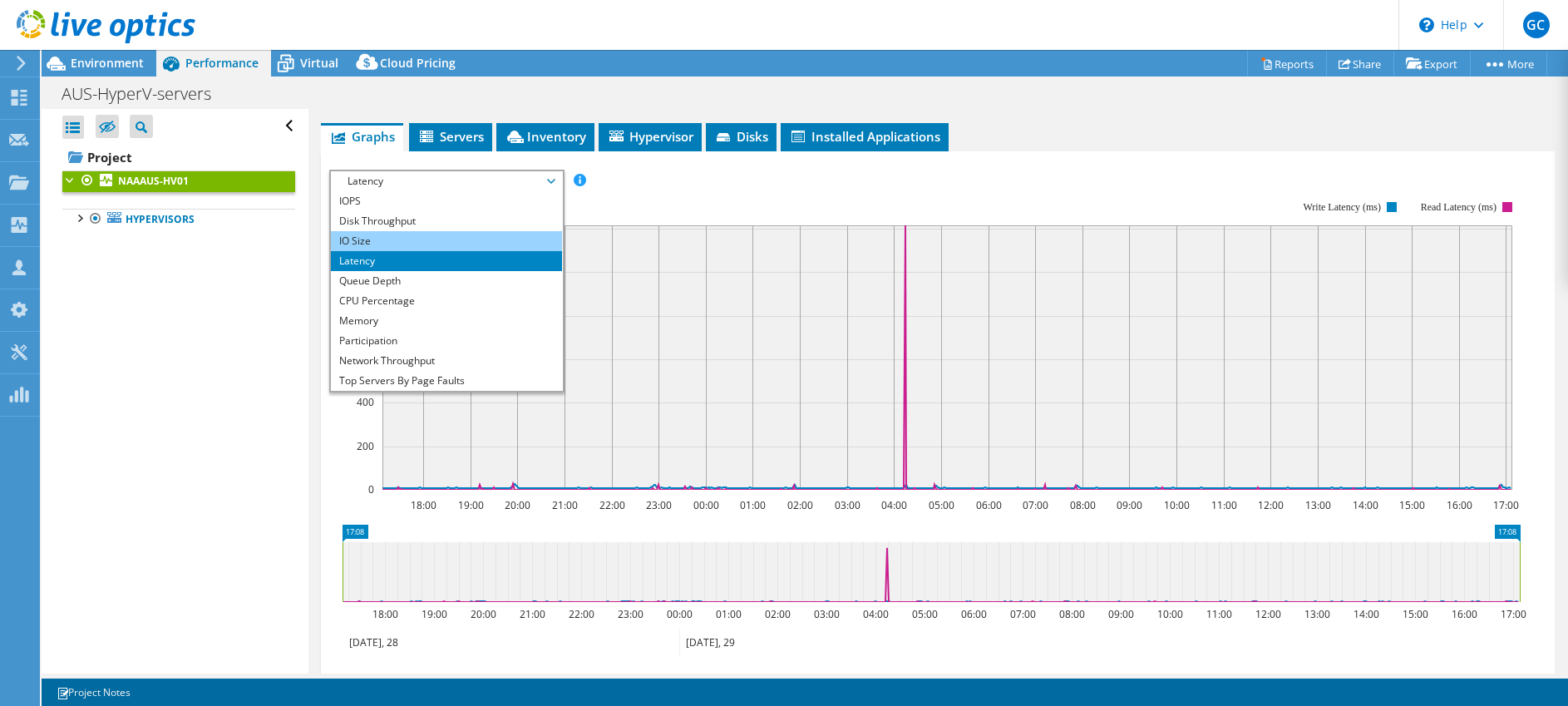
click at [383, 235] on li "IO Size" at bounding box center [446, 241] width 230 height 20
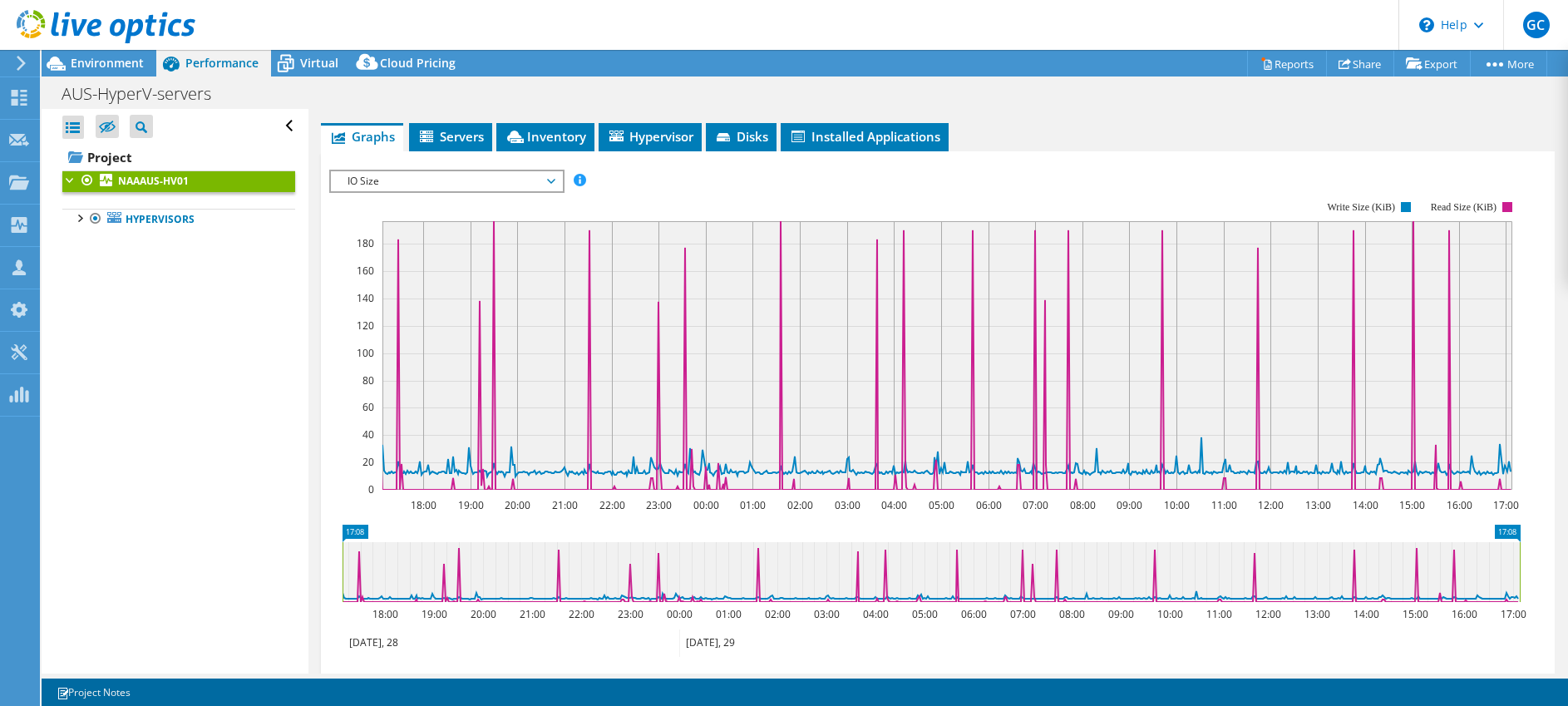
click at [478, 171] on span "IO Size" at bounding box center [446, 181] width 214 height 20
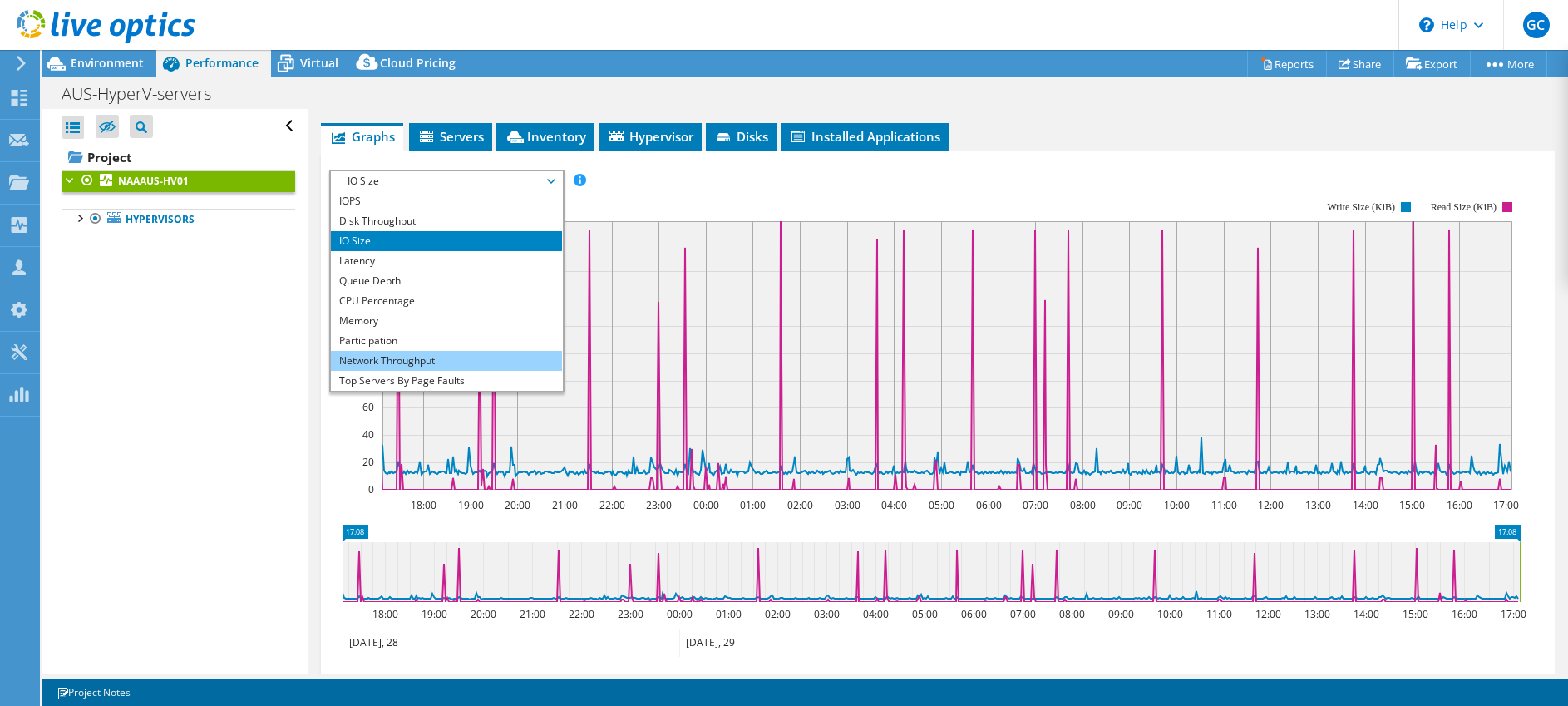
click at [407, 356] on li "Network Throughput" at bounding box center [446, 361] width 230 height 20
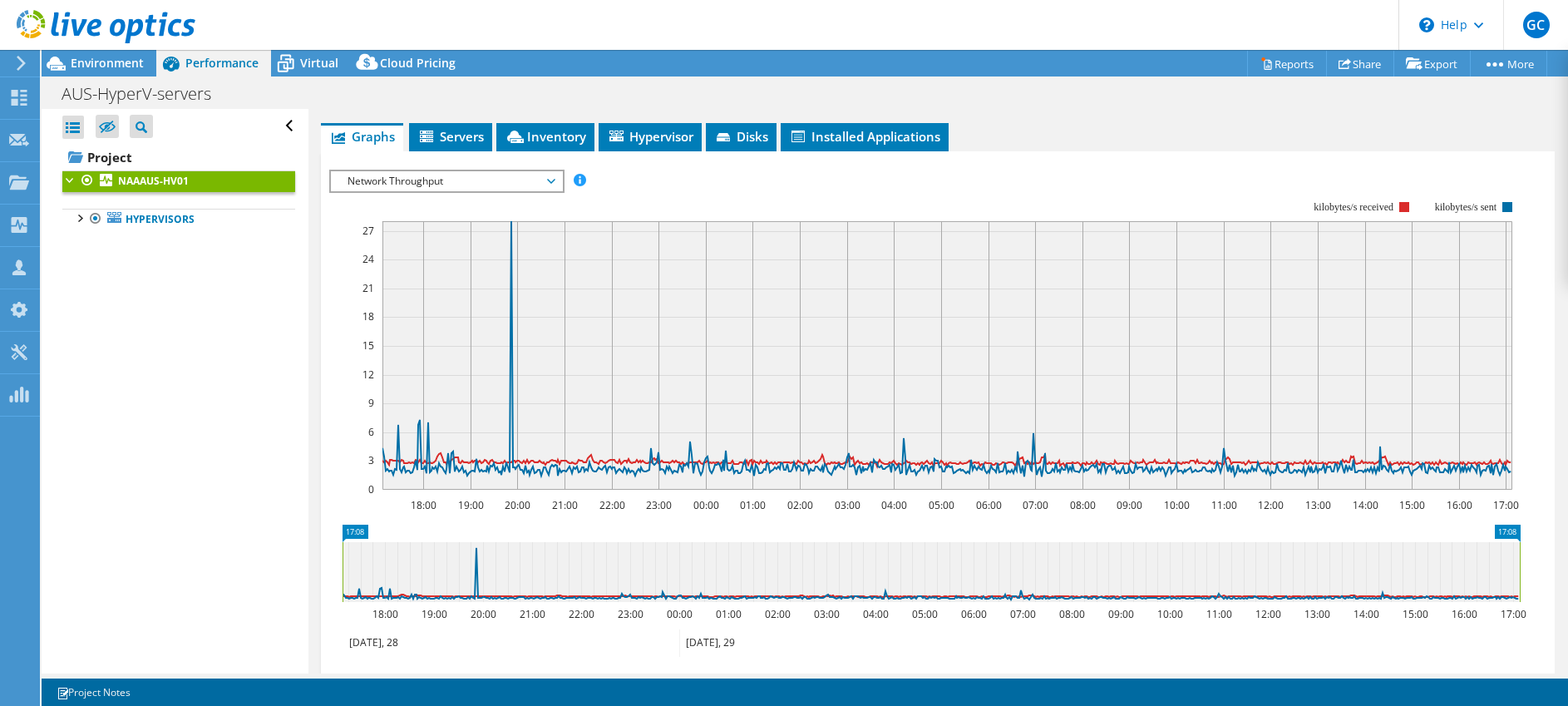
click at [423, 182] on span "Network Throughput" at bounding box center [446, 181] width 214 height 20
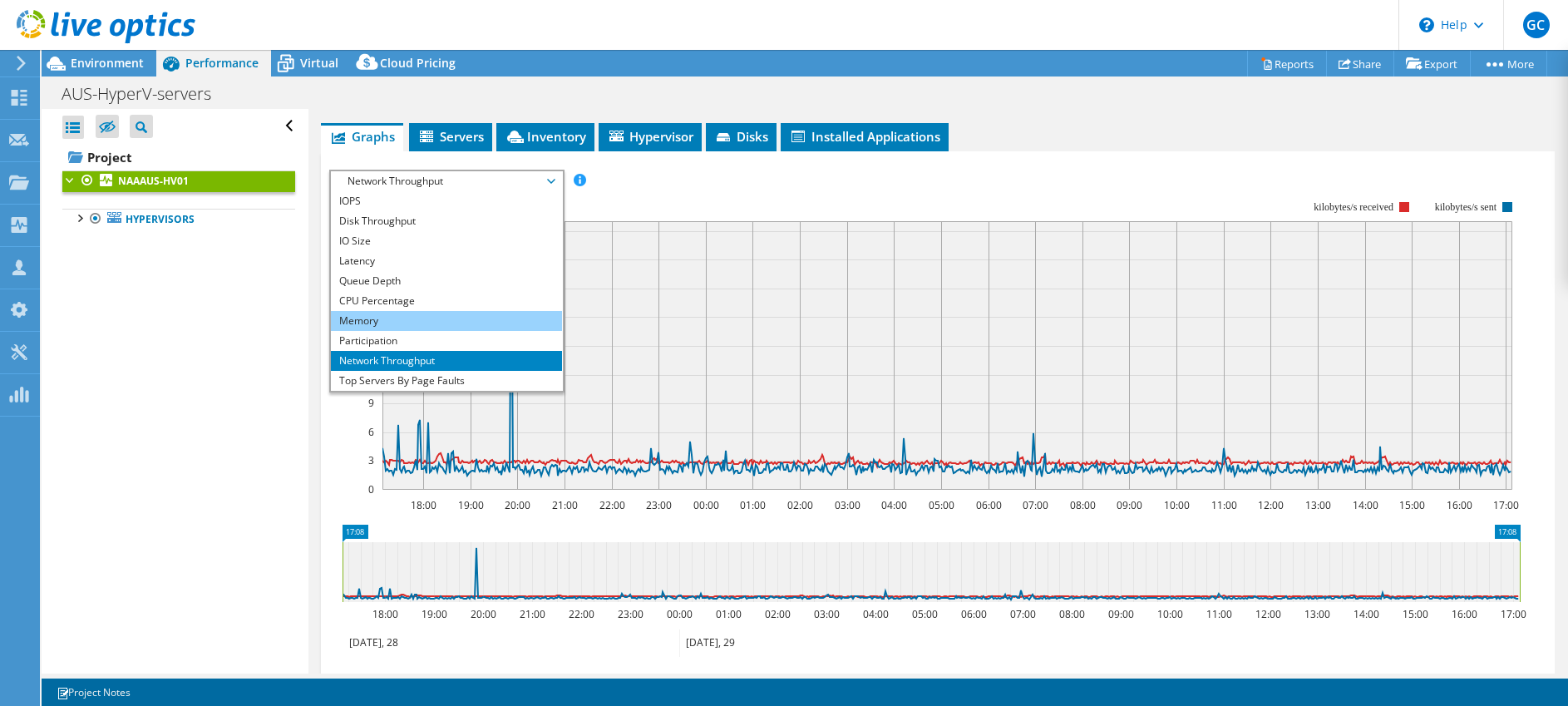
click at [383, 316] on li "Memory" at bounding box center [446, 321] width 230 height 20
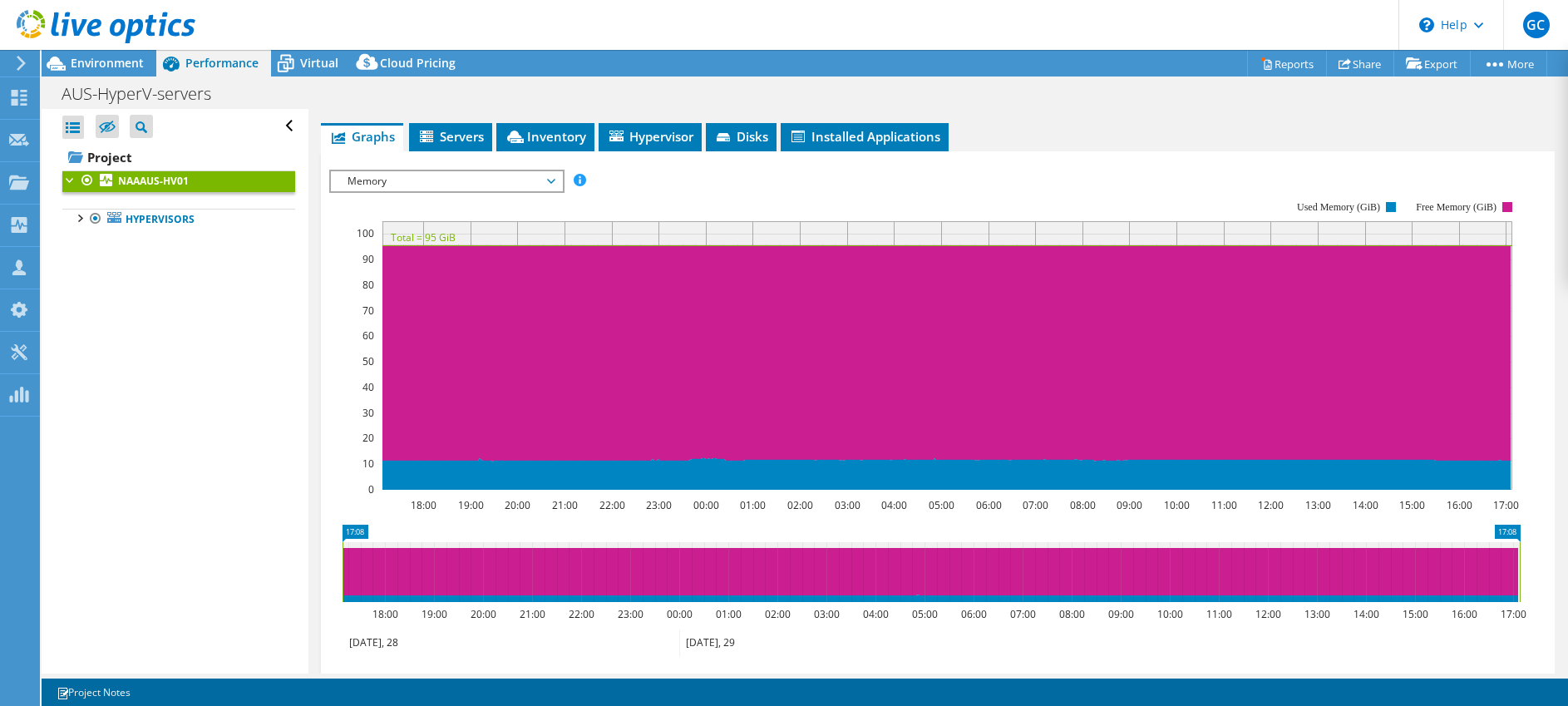
click at [516, 177] on span "Memory" at bounding box center [446, 181] width 214 height 20
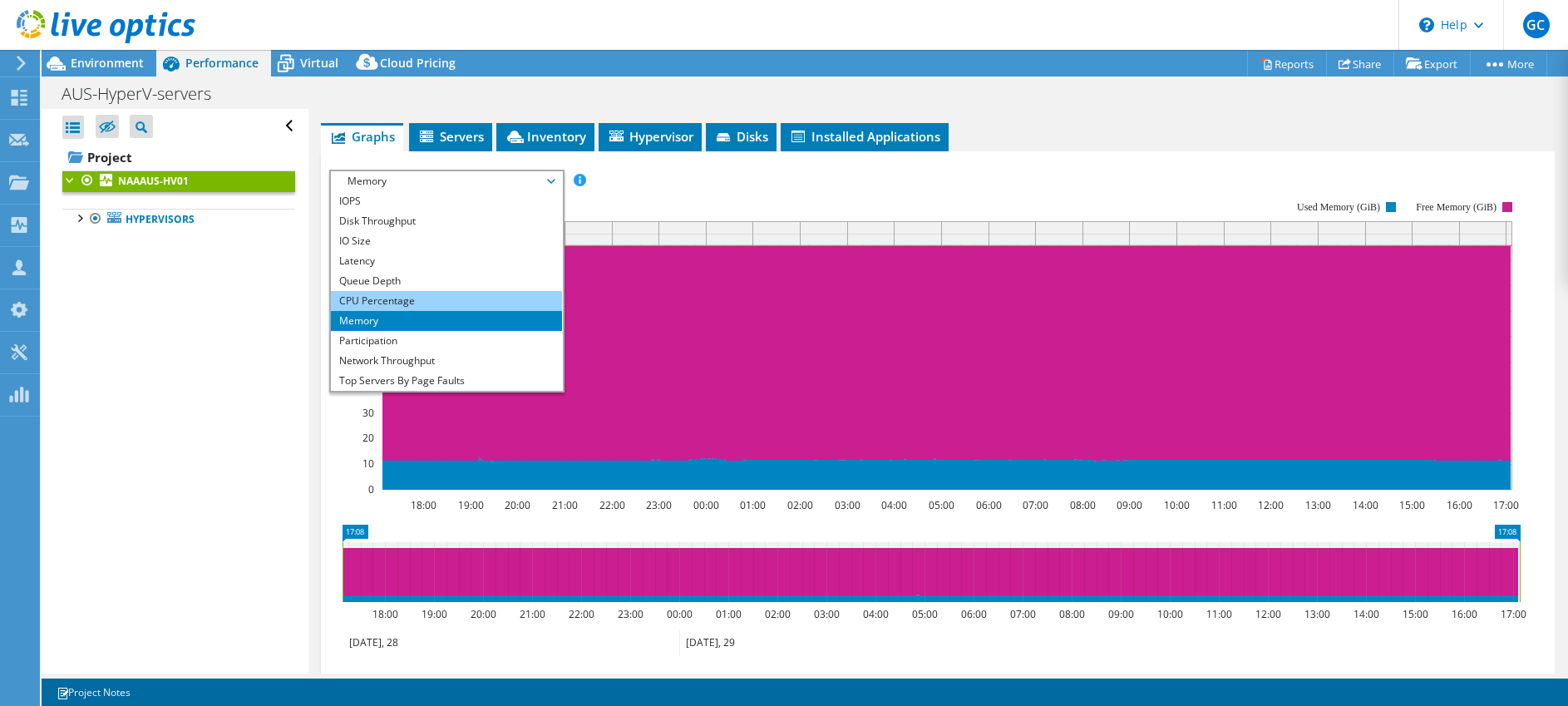
click at [401, 299] on li "CPU Percentage" at bounding box center [446, 301] width 230 height 20
